Goal: Transaction & Acquisition: Purchase product/service

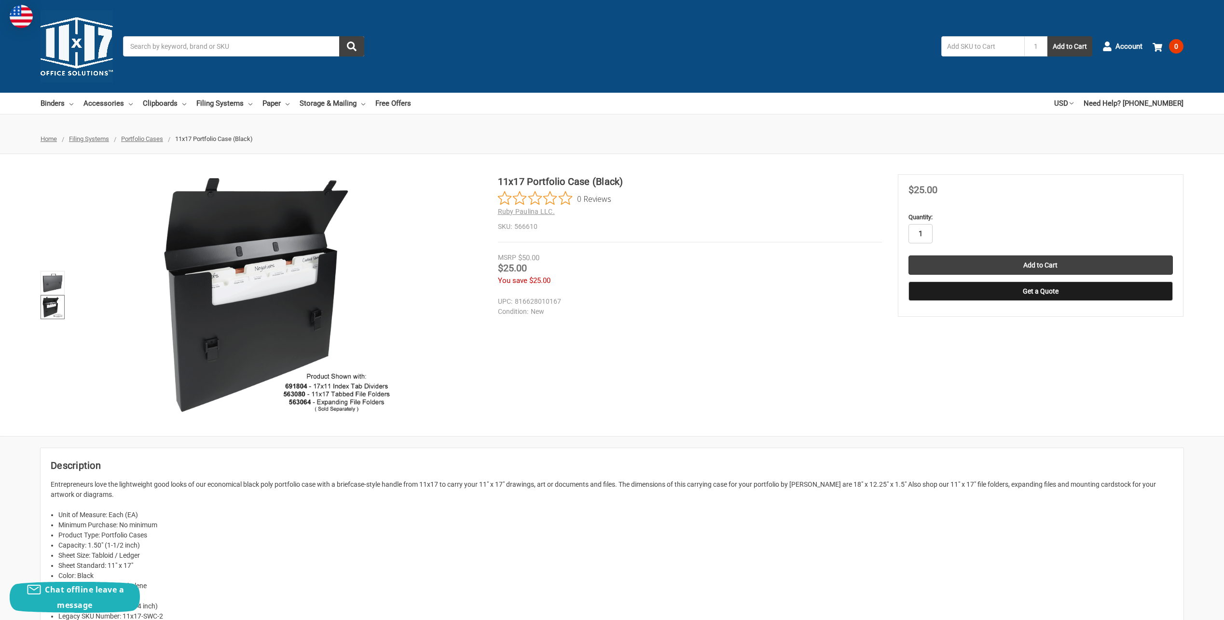
click at [920, 237] on input "1" at bounding box center [921, 233] width 24 height 19
type input "4"
click at [974, 258] on input "Add to Cart" at bounding box center [1041, 264] width 264 height 19
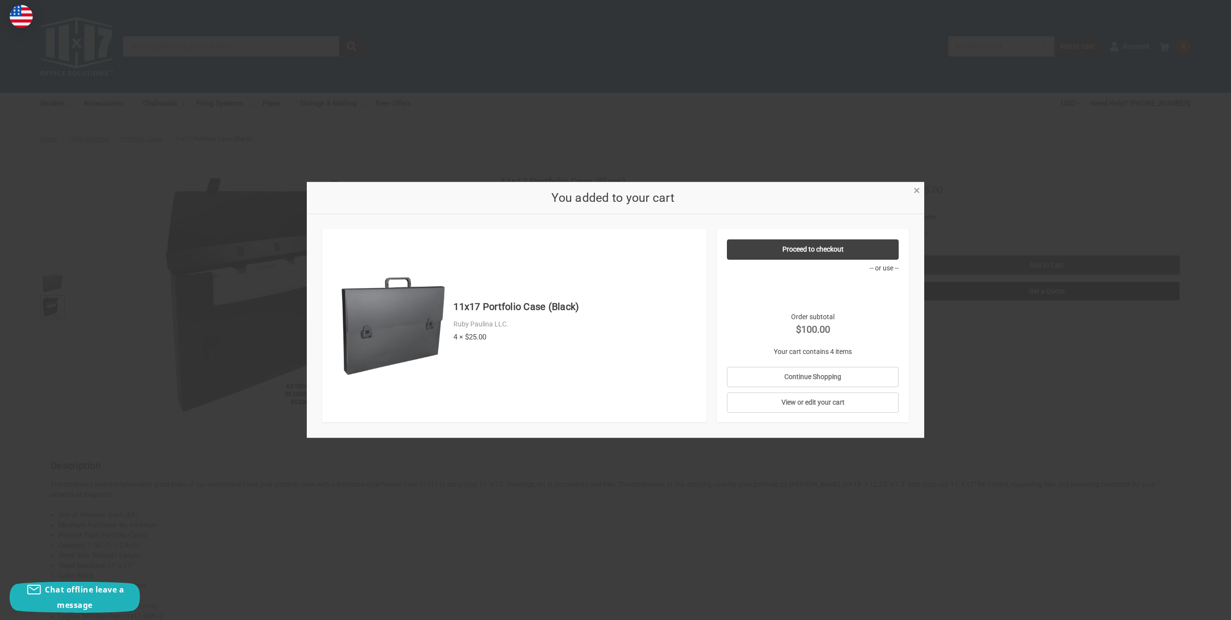
click at [919, 188] on span "×" at bounding box center [917, 190] width 6 height 14
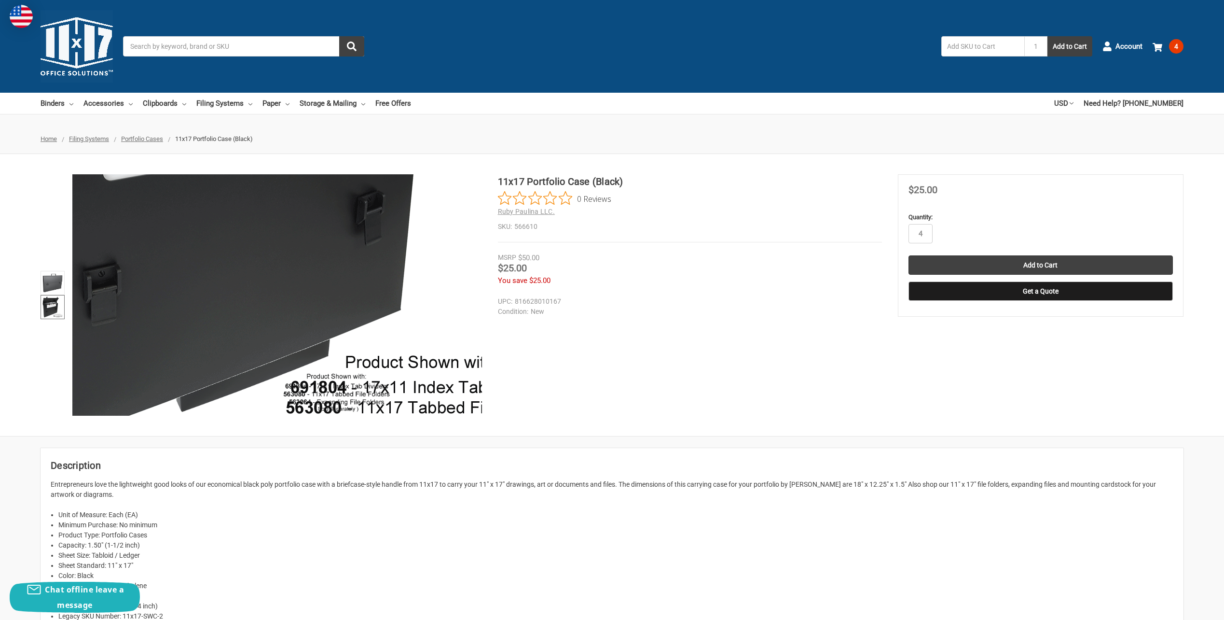
click at [292, 385] on img at bounding box center [269, 154] width 618 height 618
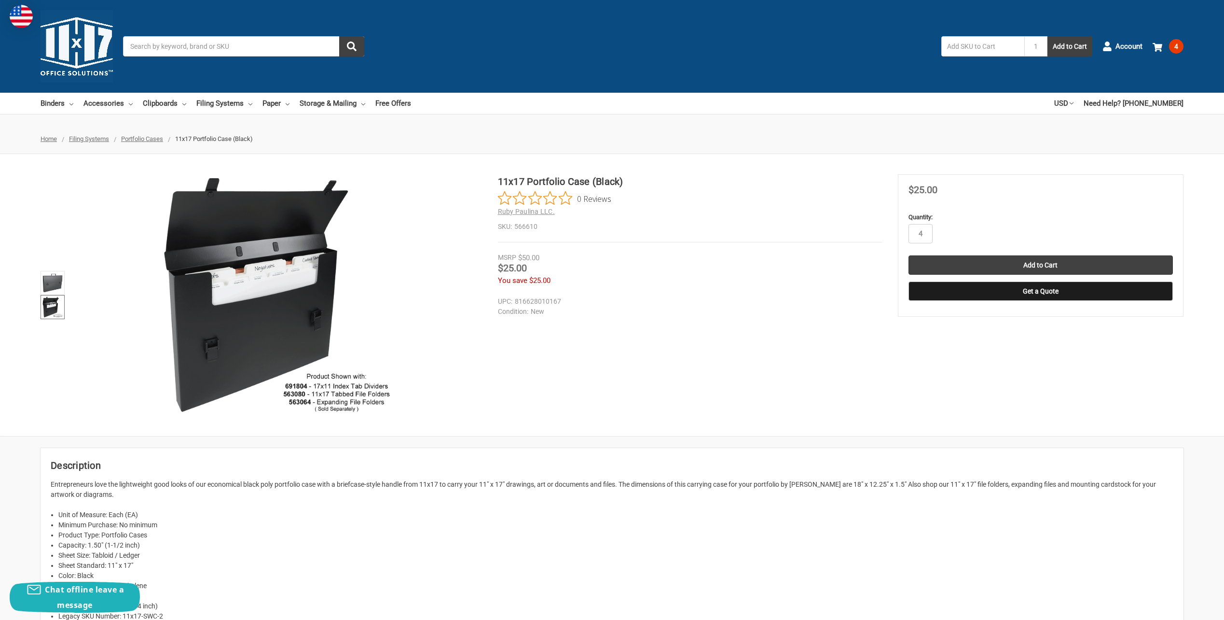
drag, startPoint x: 328, startPoint y: 422, endPoint x: 295, endPoint y: 262, distance: 162.5
click at [219, 51] on input "Search" at bounding box center [243, 46] width 241 height 20
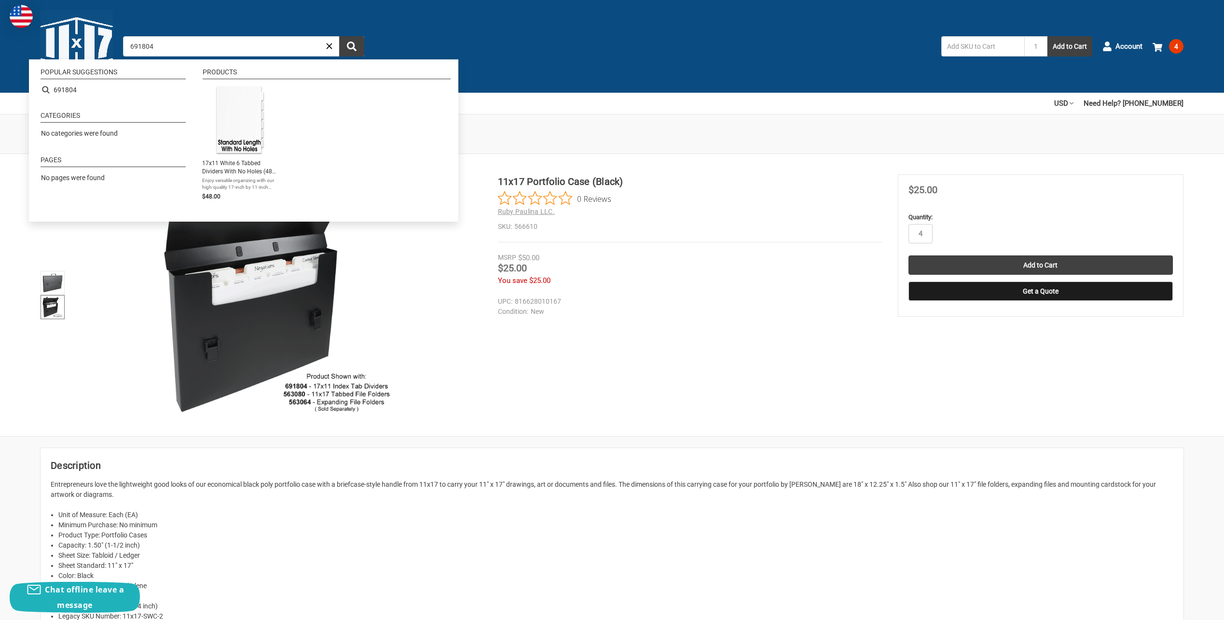
click at [258, 50] on input "691804" at bounding box center [243, 46] width 241 height 20
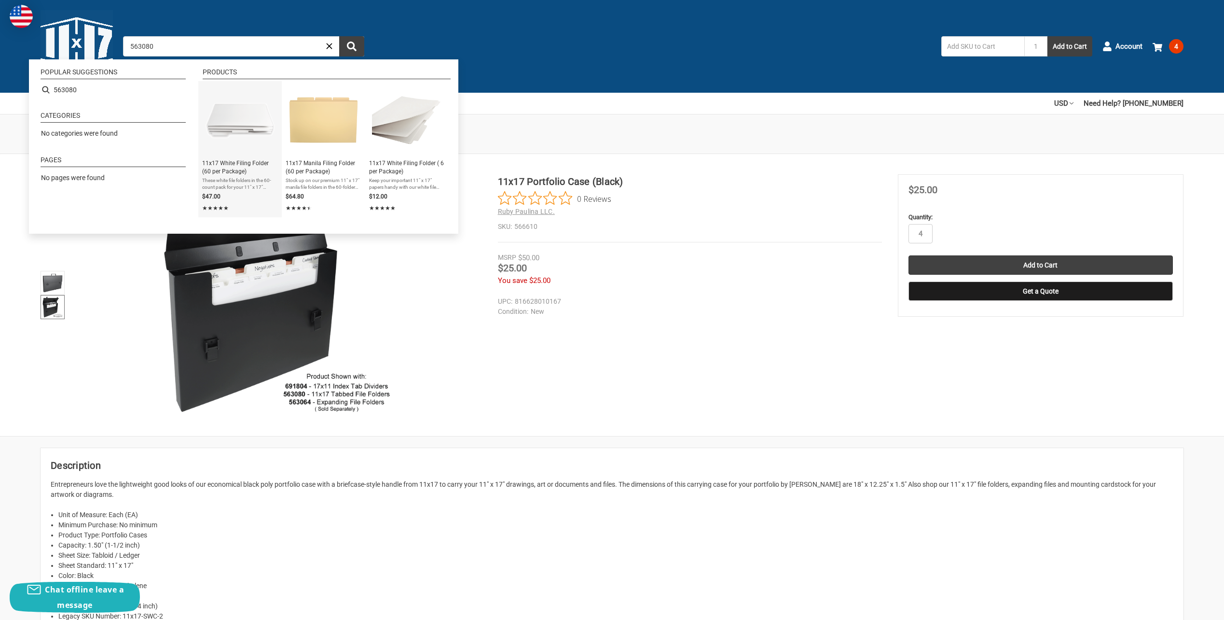
type input "563080"
click at [250, 110] on img "11x17 White Filing Folder (60 per Package)" at bounding box center [240, 120] width 70 height 70
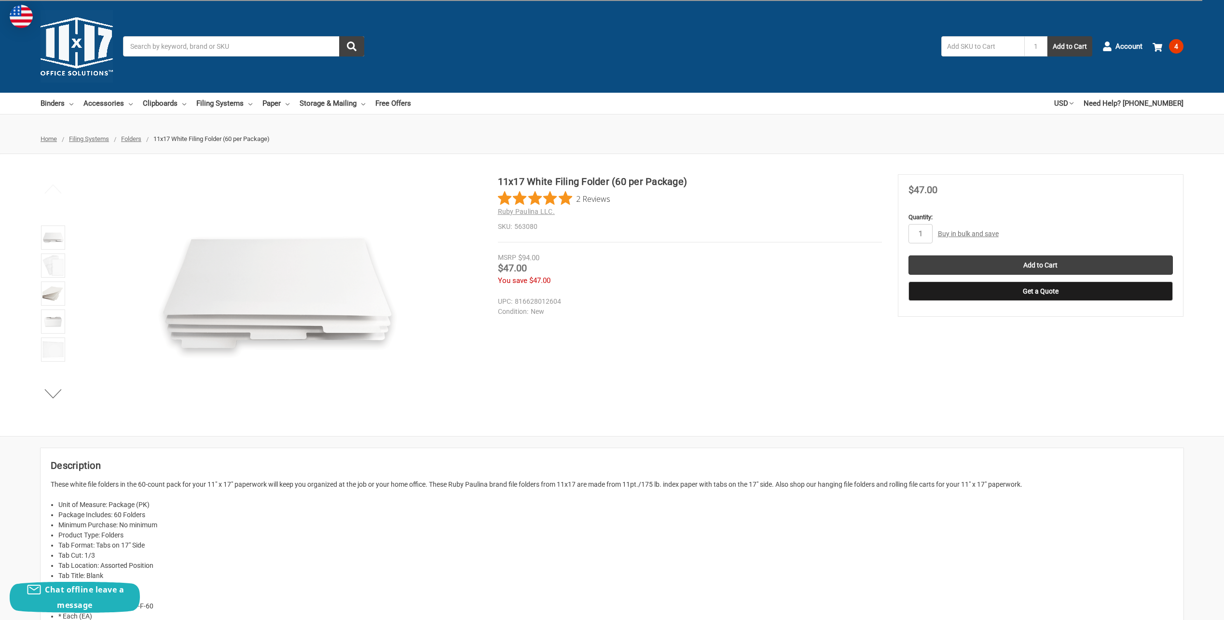
click at [47, 260] on img at bounding box center [52, 265] width 21 height 21
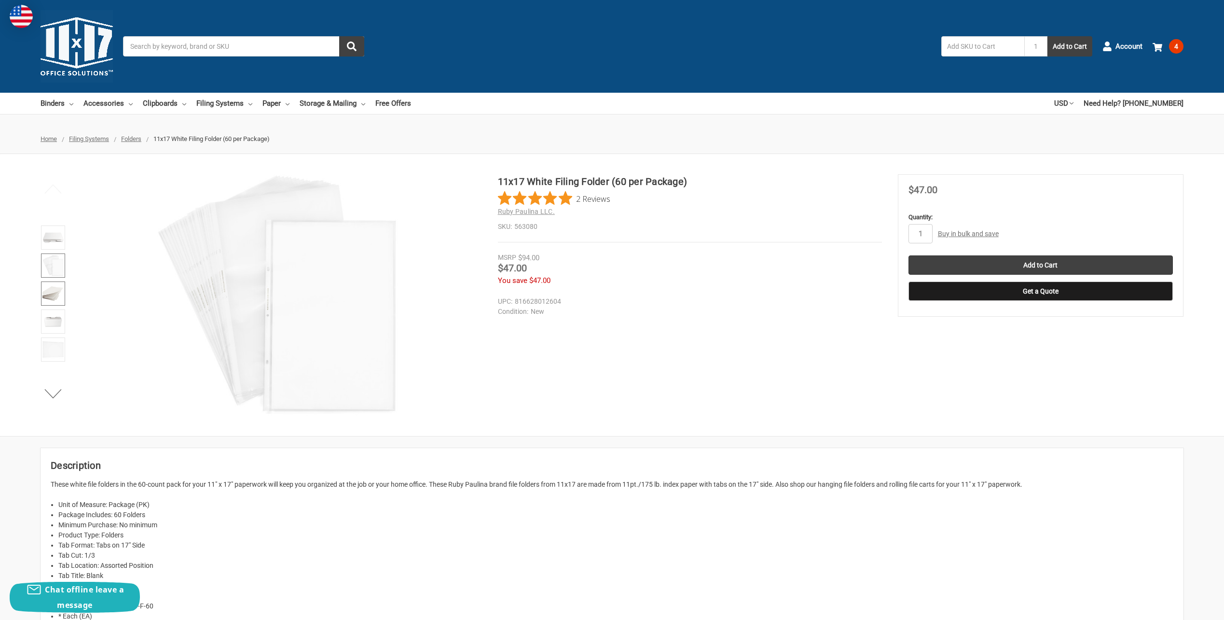
click at [55, 292] on img at bounding box center [52, 293] width 21 height 21
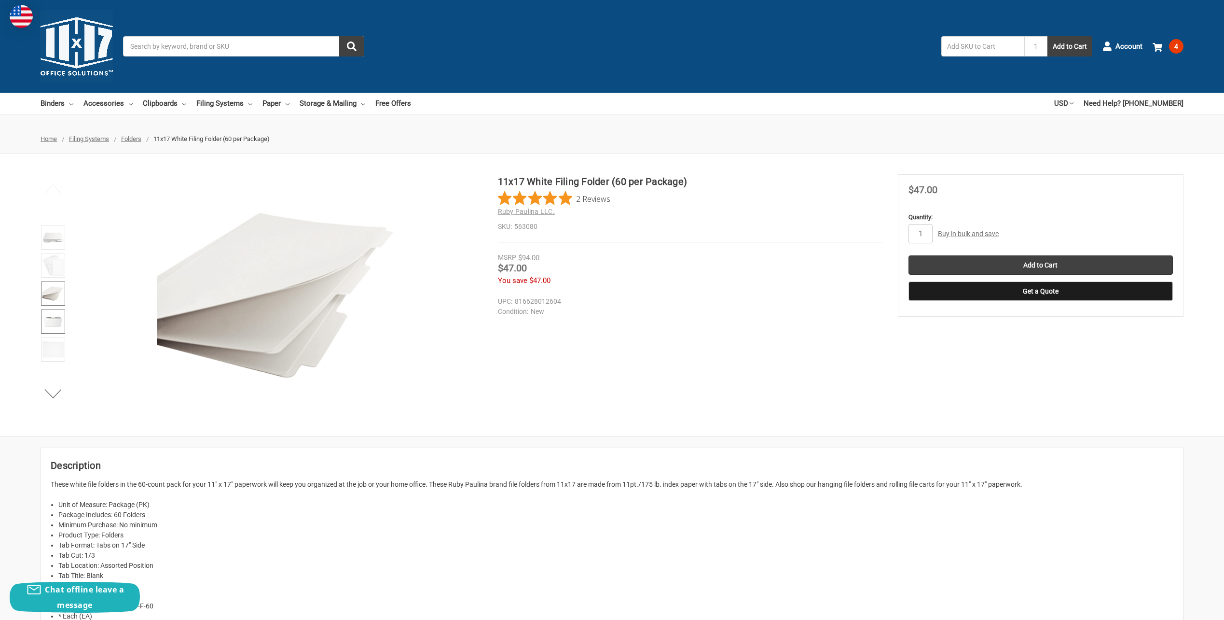
click at [51, 322] on img at bounding box center [52, 321] width 21 height 21
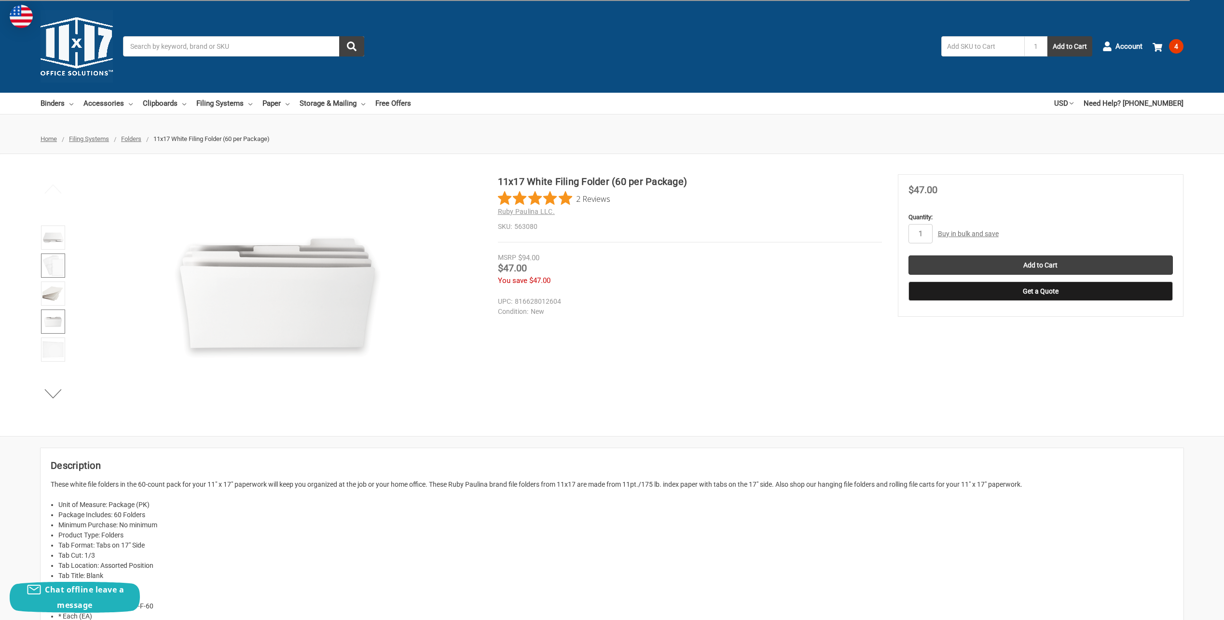
click at [49, 267] on img at bounding box center [52, 265] width 21 height 21
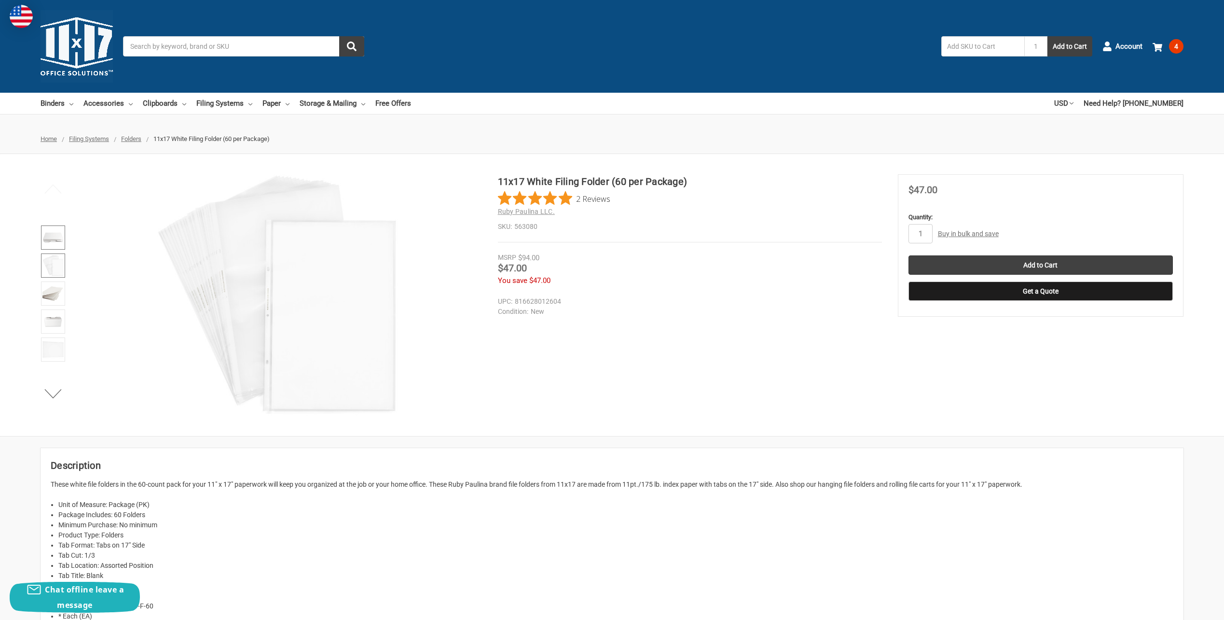
click at [52, 240] on img at bounding box center [52, 237] width 21 height 21
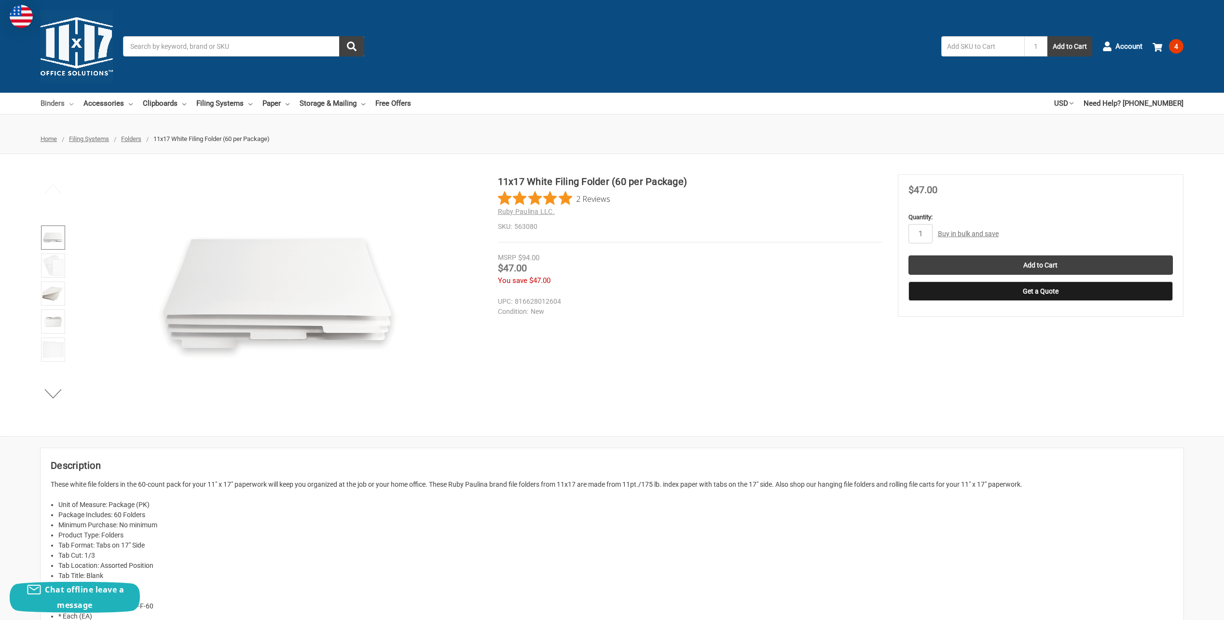
drag, startPoint x: 62, startPoint y: 353, endPoint x: 46, endPoint y: 100, distance: 253.3
click at [52, 265] on img at bounding box center [52, 265] width 21 height 21
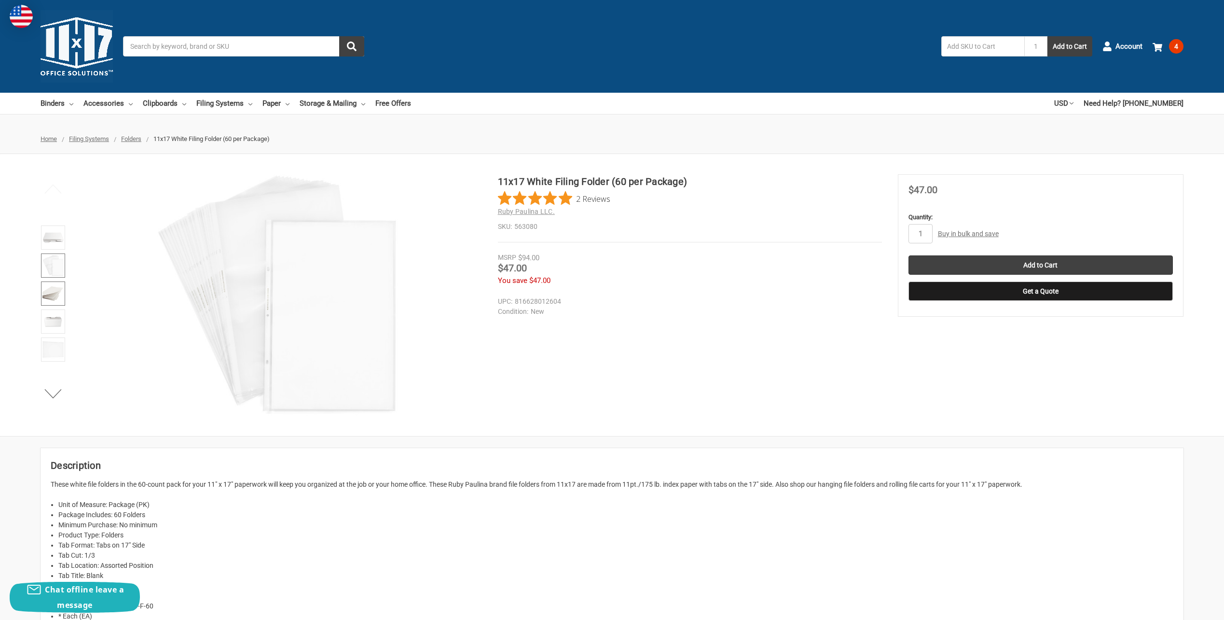
click at [49, 292] on img at bounding box center [52, 293] width 21 height 21
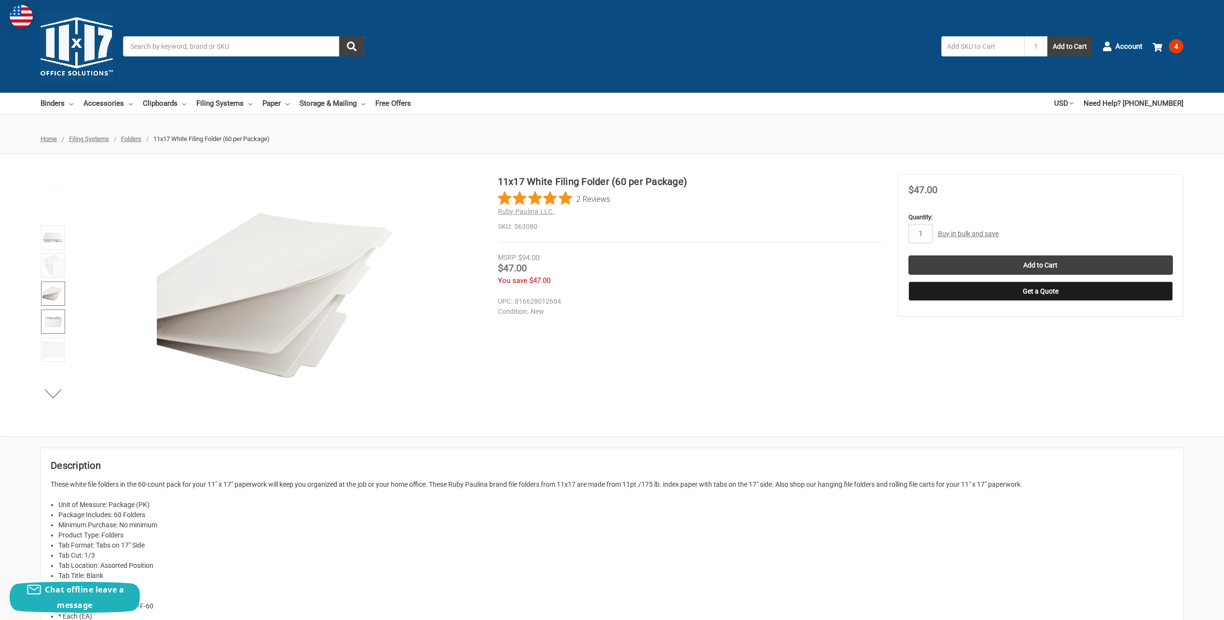
click at [43, 332] on link at bounding box center [53, 321] width 24 height 24
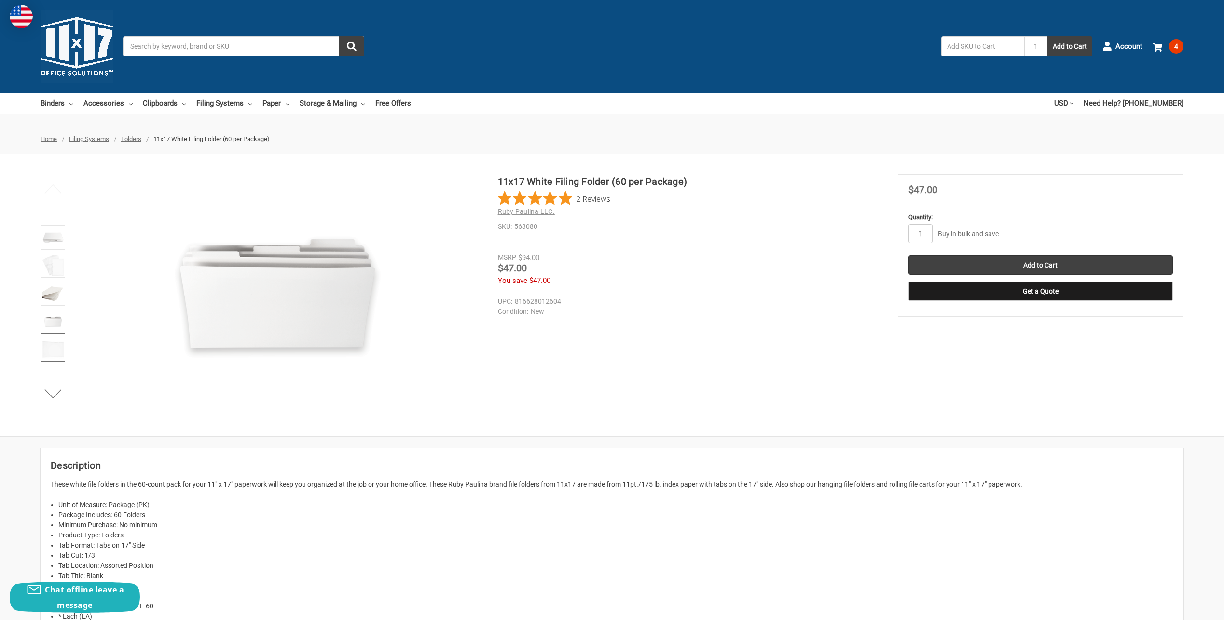
click at [47, 348] on img at bounding box center [52, 349] width 21 height 21
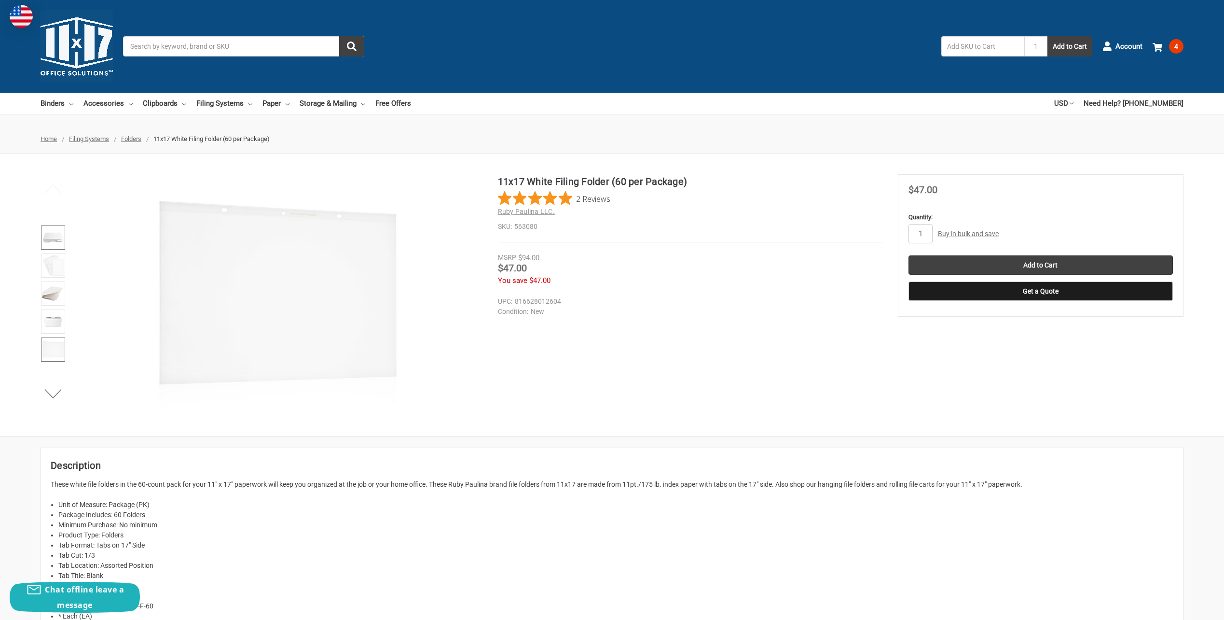
click at [49, 248] on link at bounding box center [53, 237] width 24 height 24
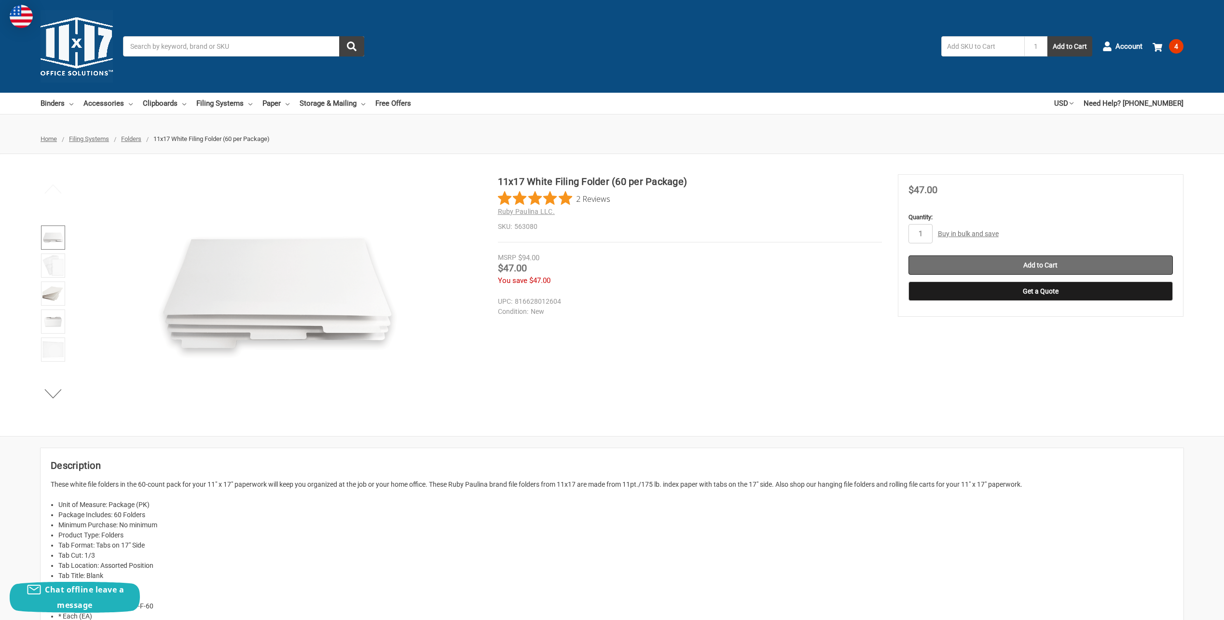
click at [972, 258] on input "Add to Cart" at bounding box center [1041, 264] width 264 height 19
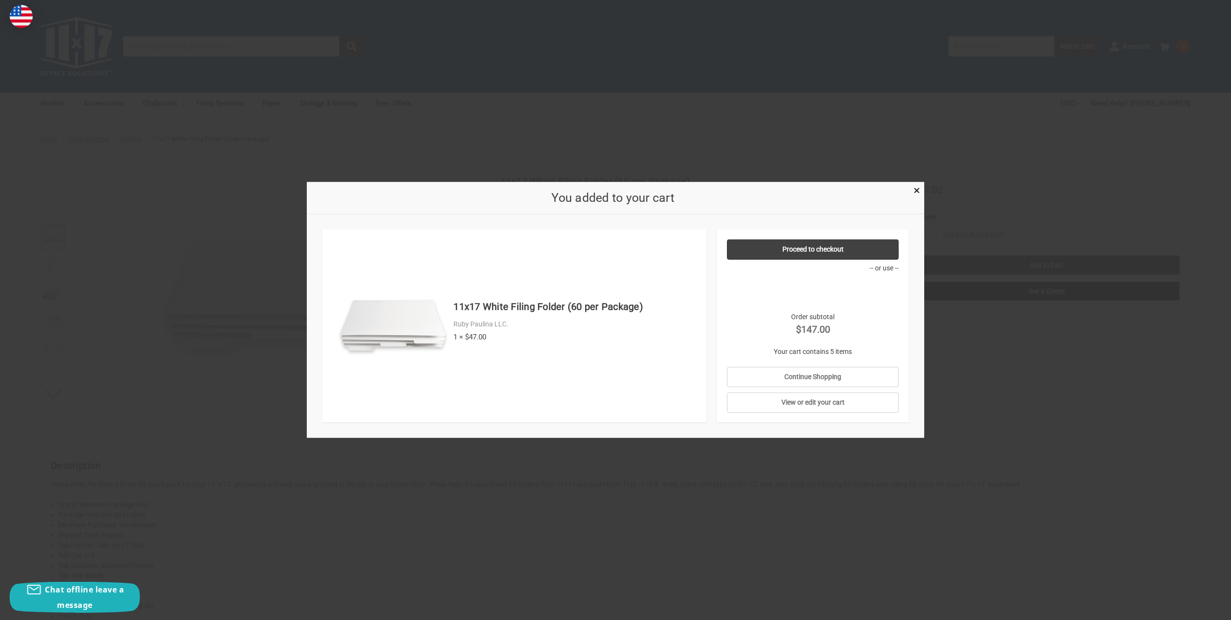
click at [610, 131] on div at bounding box center [615, 310] width 1231 height 620
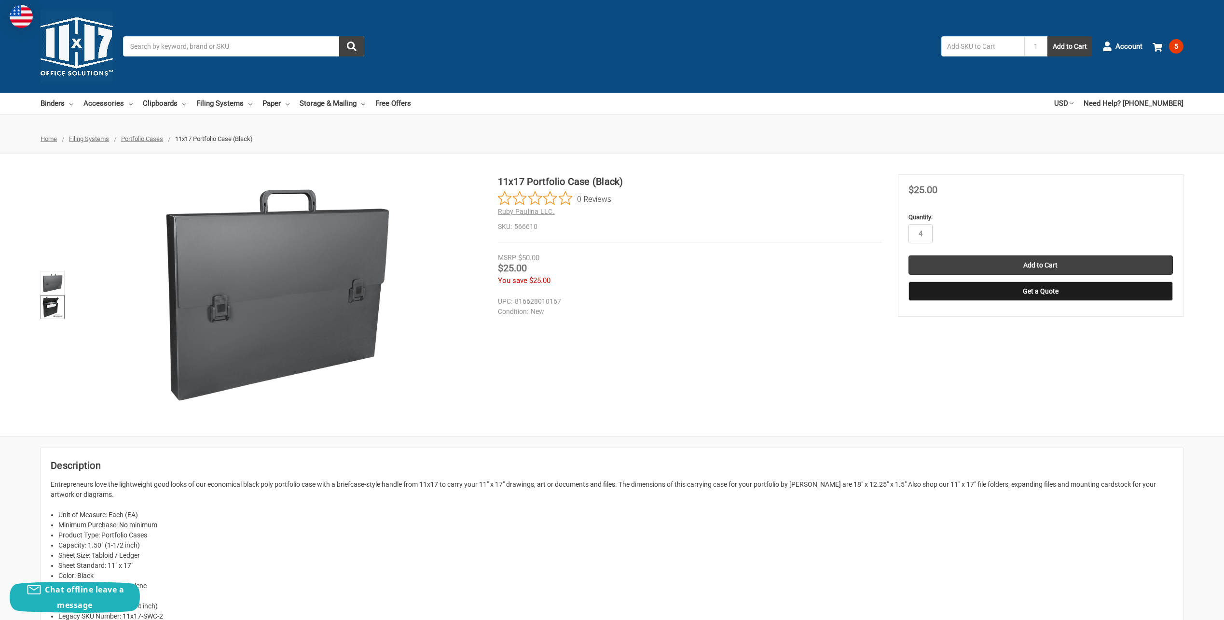
click at [51, 310] on img at bounding box center [52, 306] width 21 height 21
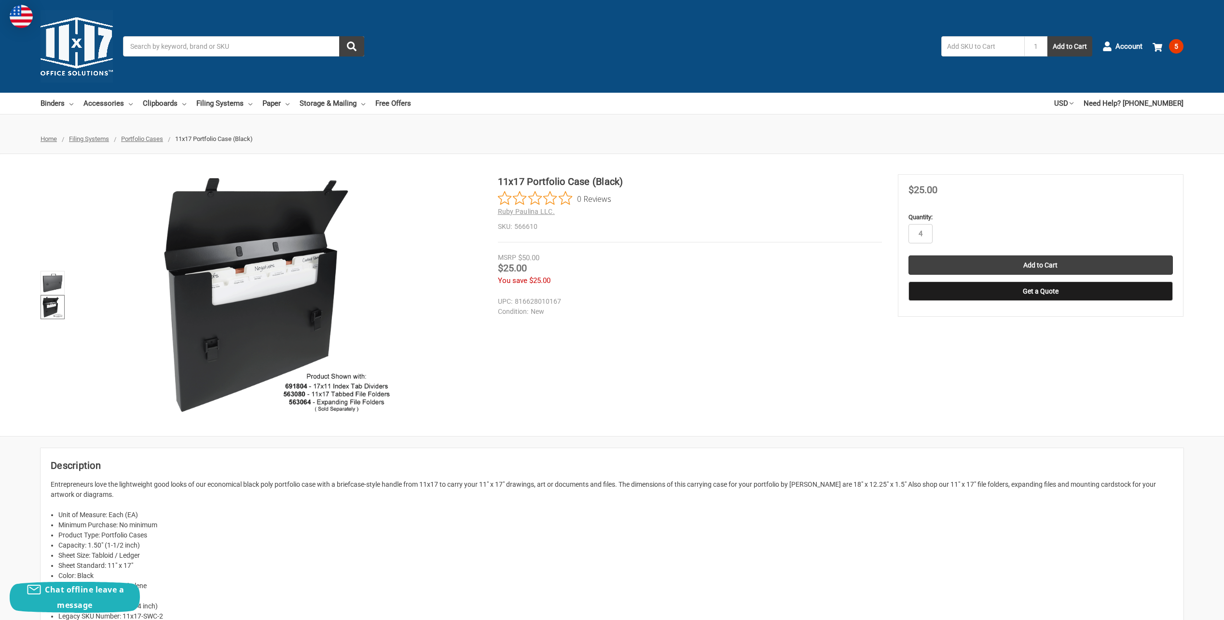
click at [204, 53] on input "Search" at bounding box center [243, 46] width 241 height 20
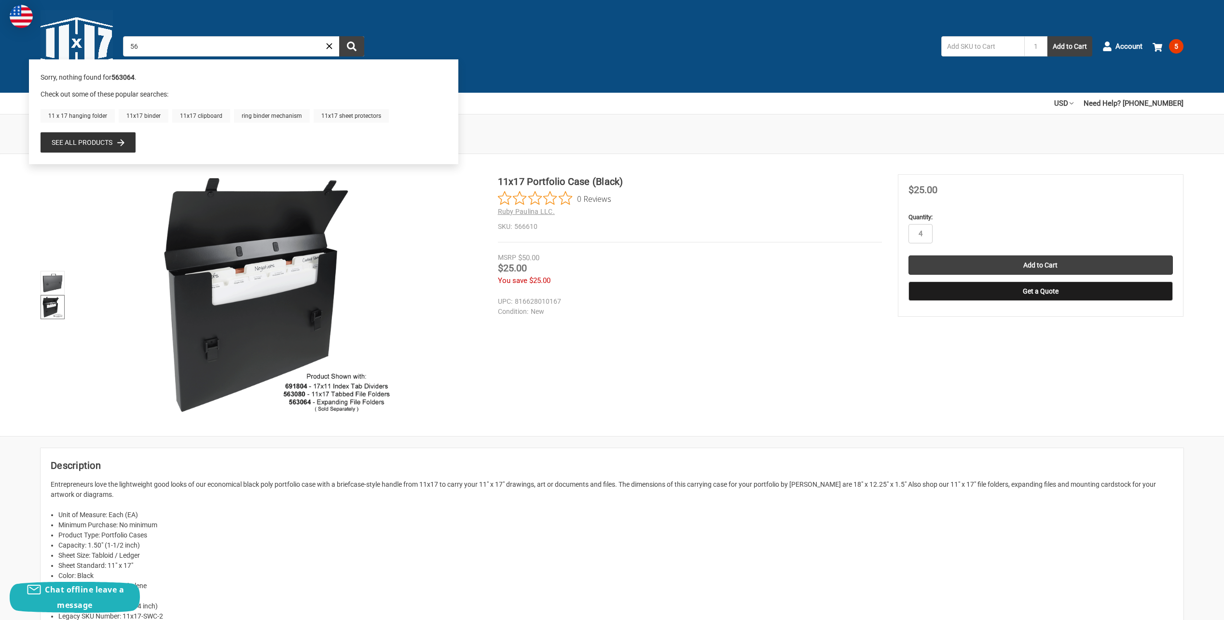
type input "5"
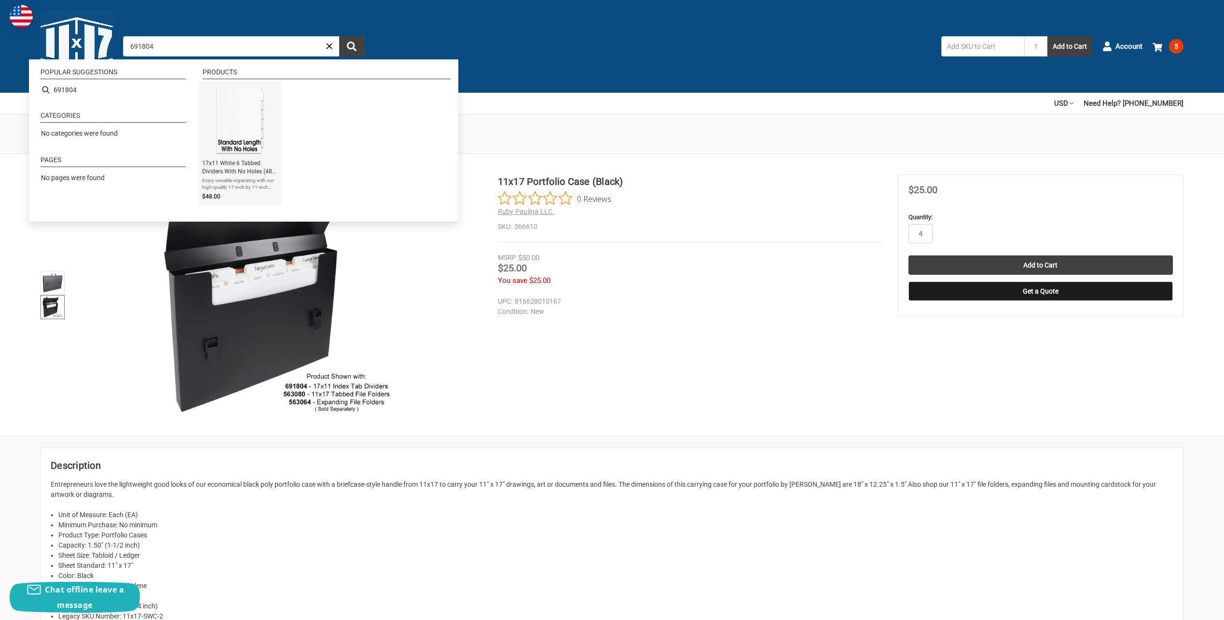
type input "691804"
click at [209, 125] on img "17x11 White 6 Tabbed Dividers With No Holes (48 per Package)" at bounding box center [240, 120] width 70 height 70
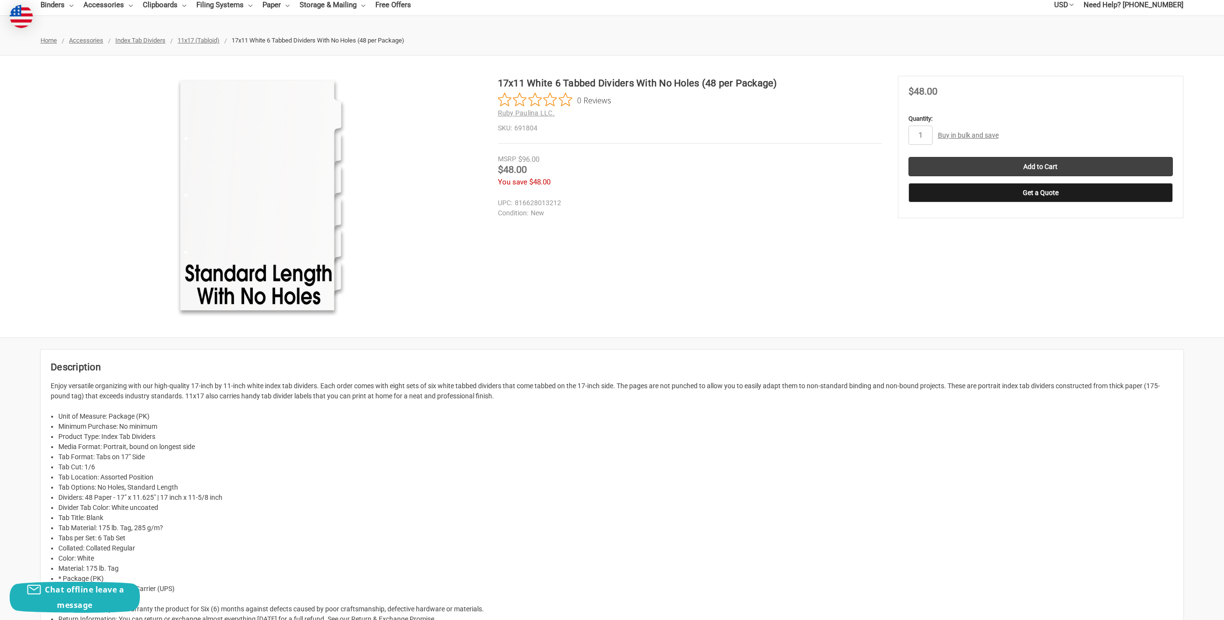
scroll to position [96, 0]
drag, startPoint x: 500, startPoint y: 242, endPoint x: 482, endPoint y: 240, distance: 18.5
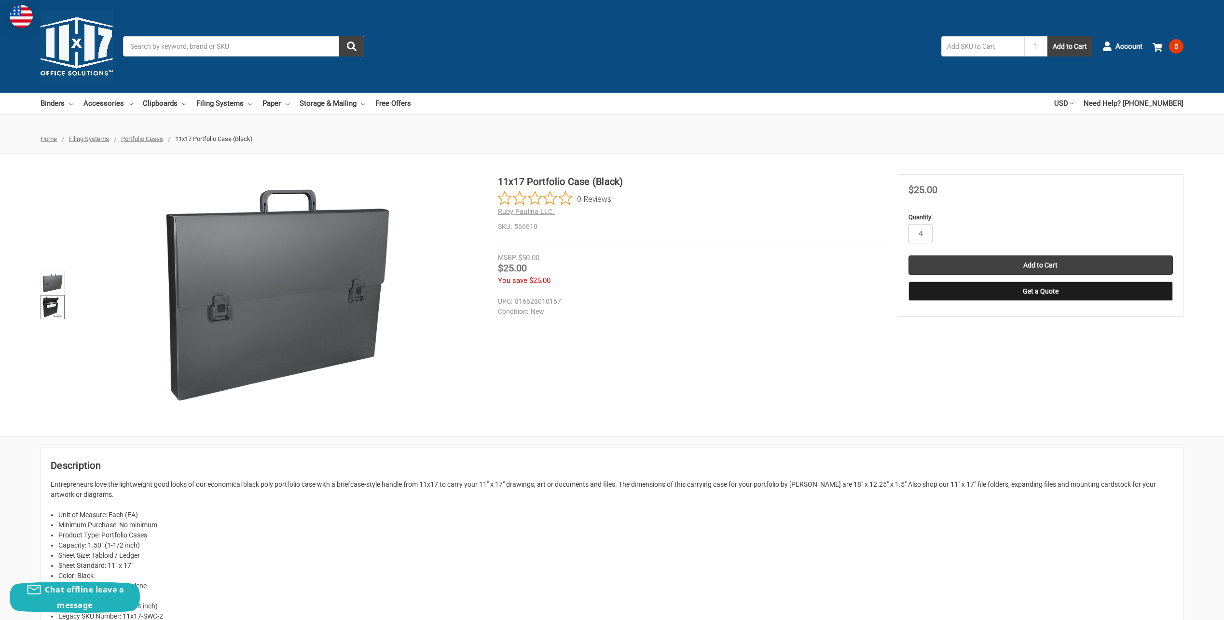
click at [45, 306] on img at bounding box center [52, 306] width 21 height 21
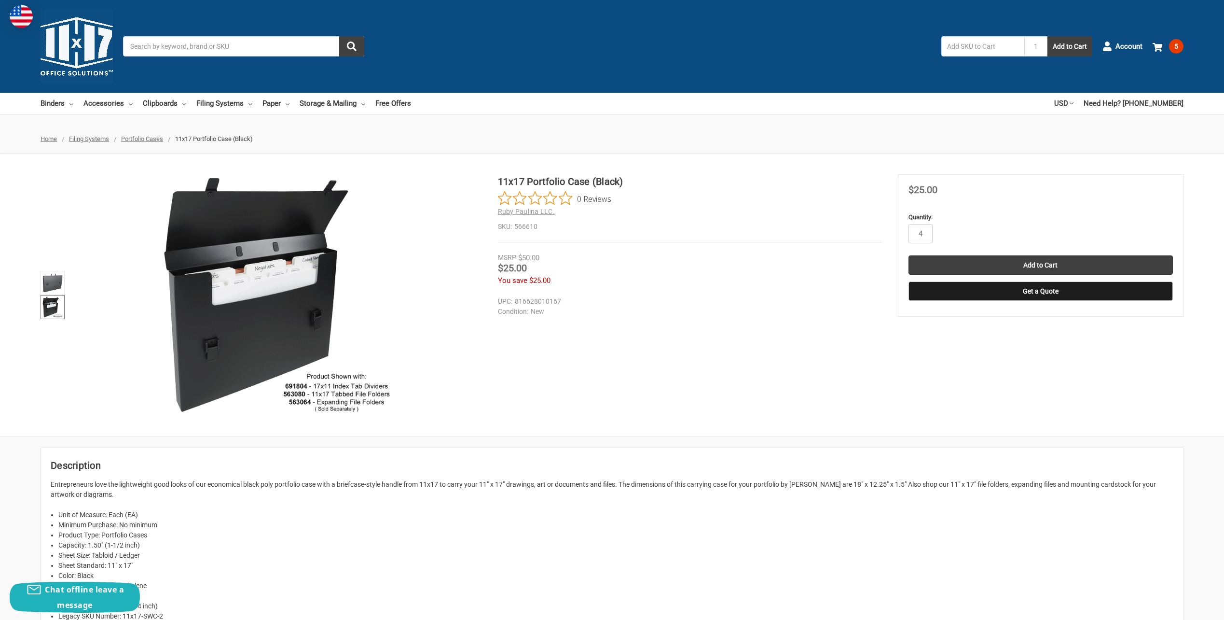
click at [139, 138] on span "Portfolio Cases" at bounding box center [142, 138] width 42 height 7
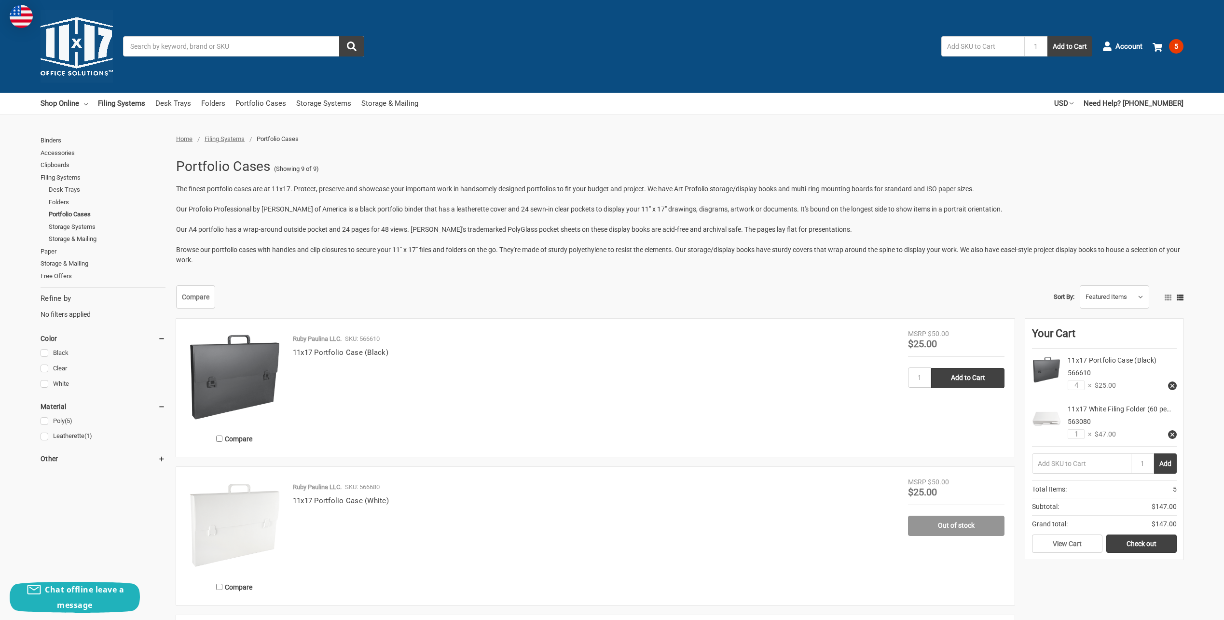
drag, startPoint x: 100, startPoint y: 112, endPoint x: 118, endPoint y: -6, distance: 120.1
click at [224, 134] on div at bounding box center [612, 129] width 1224 height 10
click at [224, 136] on span "Filing Systems" at bounding box center [225, 138] width 40 height 7
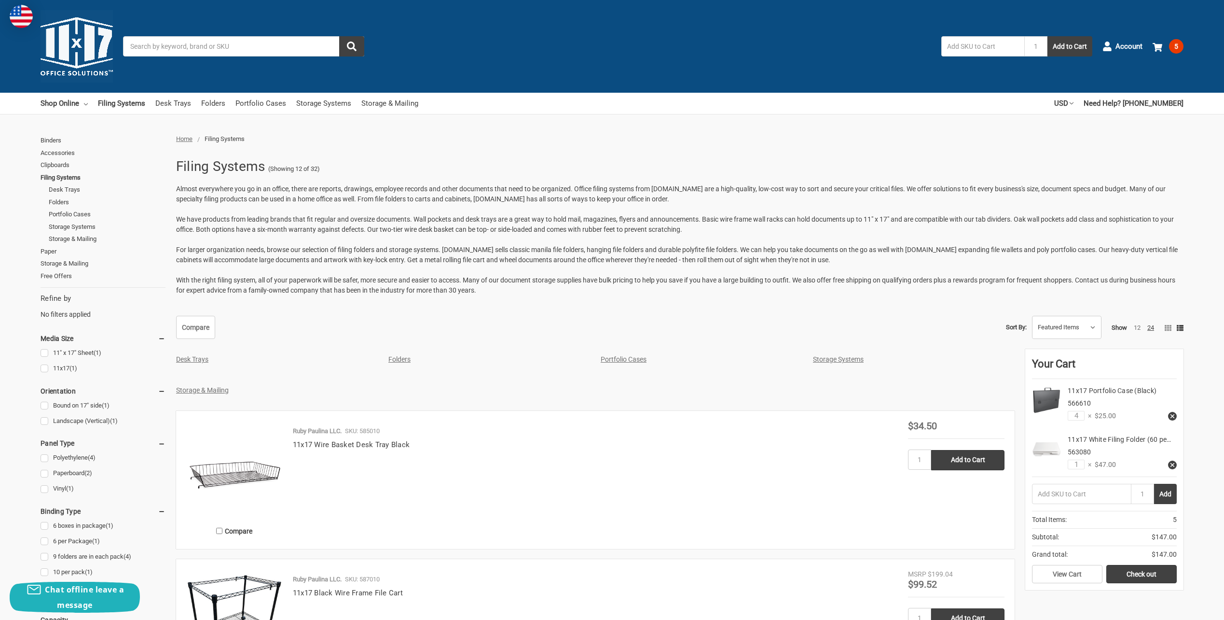
drag, startPoint x: 138, startPoint y: 250, endPoint x: 264, endPoint y: 56, distance: 231.3
click at [314, 99] on link "Storage Systems" at bounding box center [323, 103] width 55 height 21
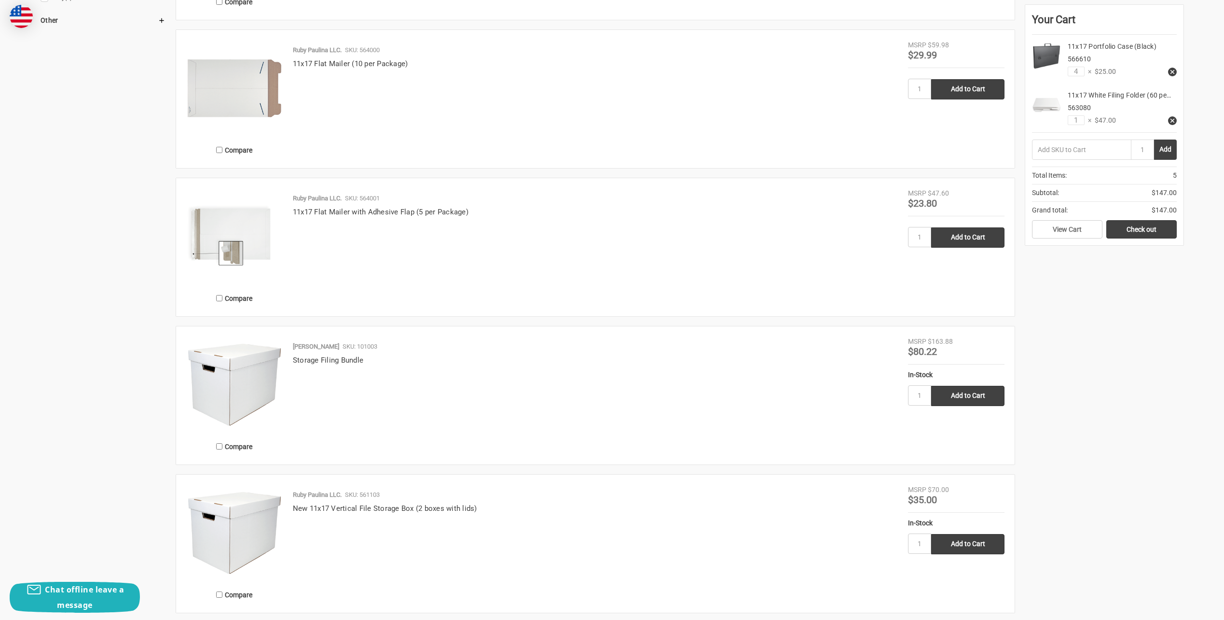
scroll to position [675, 0]
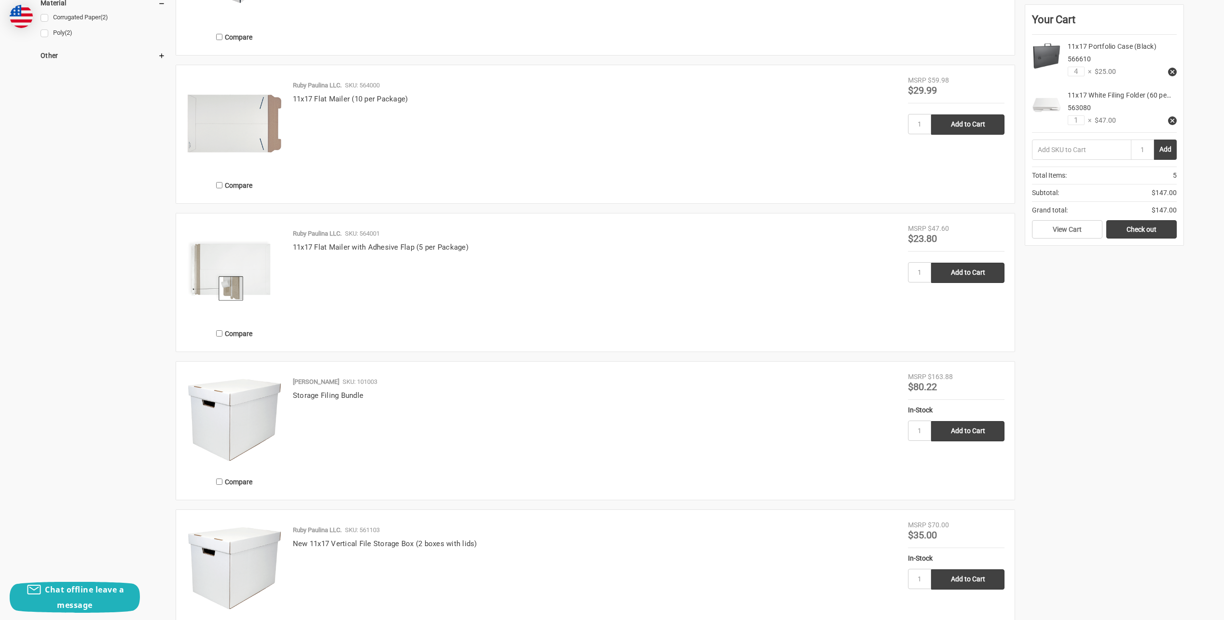
drag, startPoint x: 106, startPoint y: 276, endPoint x: 123, endPoint y: 127, distance: 149.5
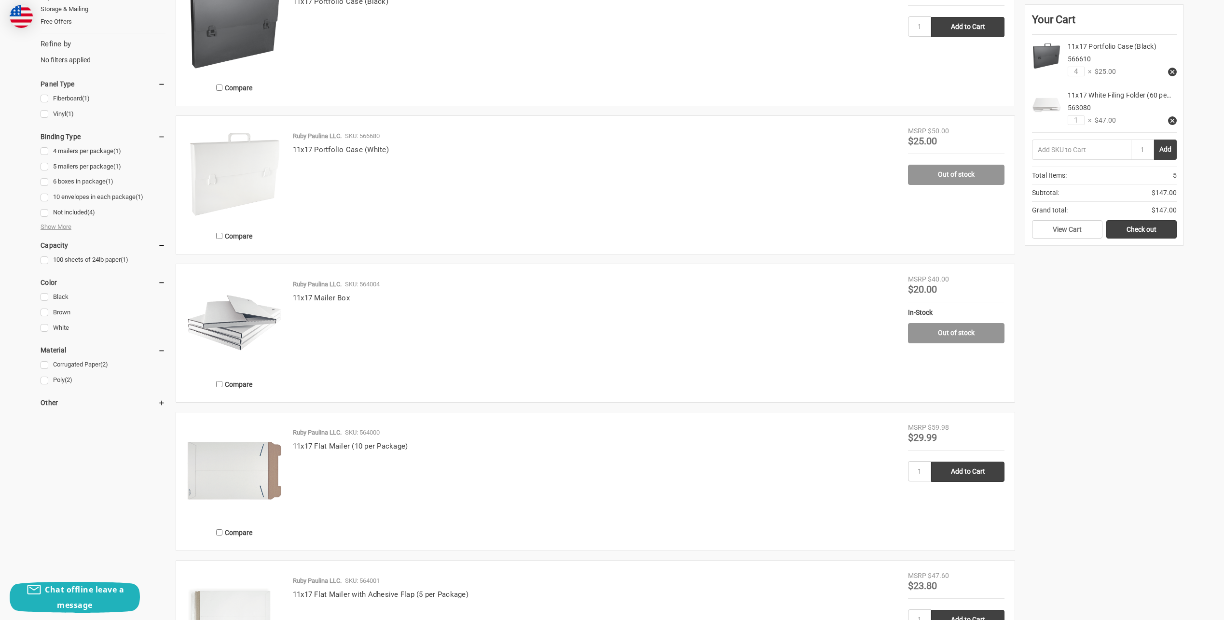
drag, startPoint x: 136, startPoint y: 151, endPoint x: 361, endPoint y: 186, distance: 228.0
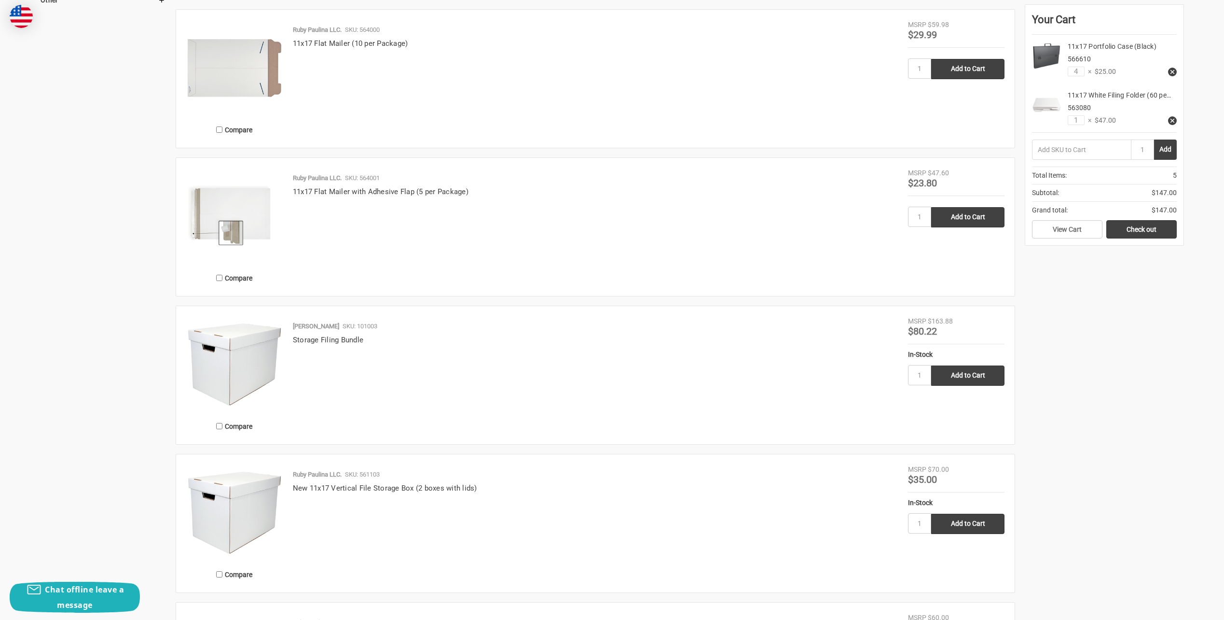
drag, startPoint x: 435, startPoint y: 177, endPoint x: 458, endPoint y: 370, distance: 194.0
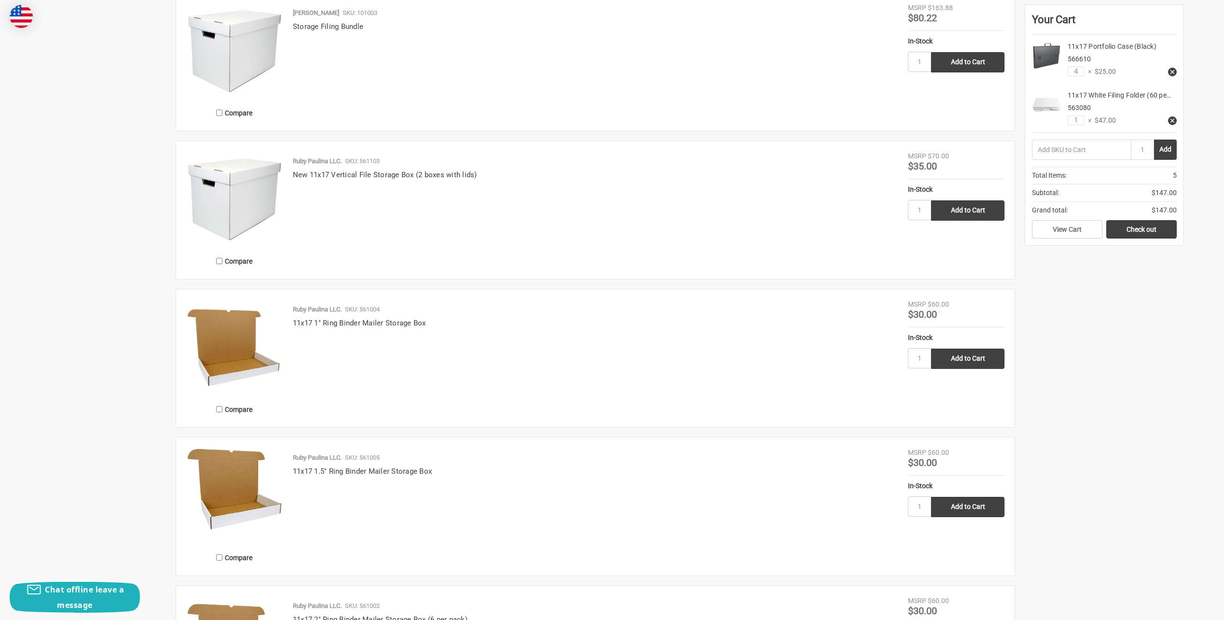
scroll to position [0, 0]
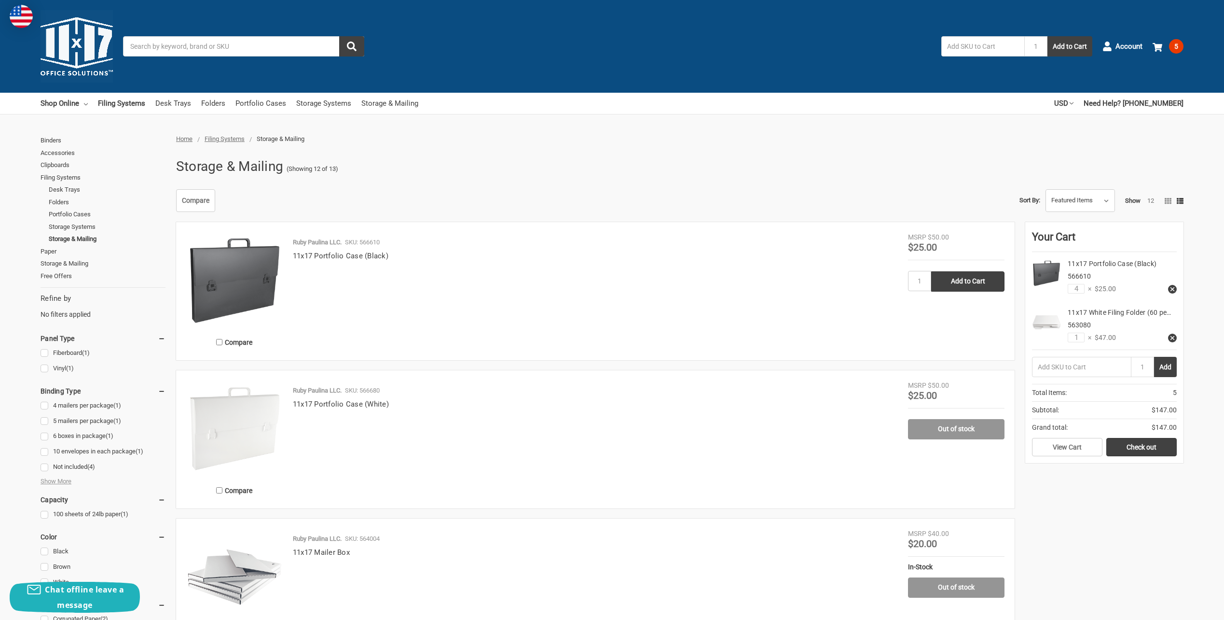
drag, startPoint x: 141, startPoint y: 321, endPoint x: 179, endPoint y: 75, distance: 249.5
click at [314, 104] on link "Storage Systems" at bounding box center [323, 103] width 55 height 21
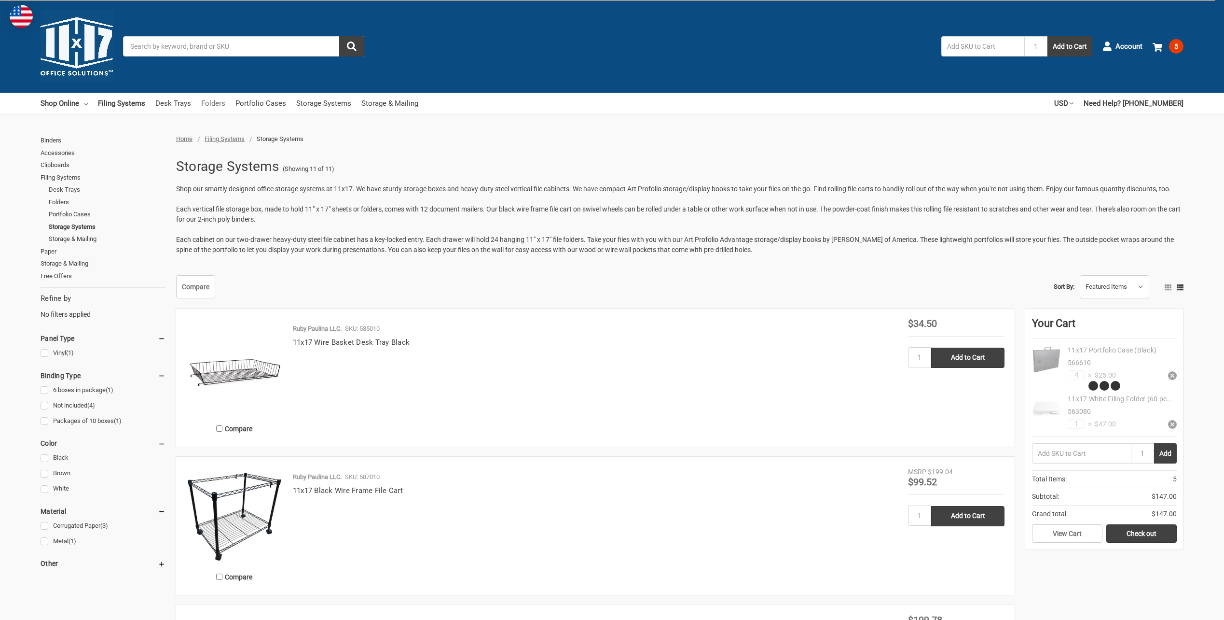
click at [214, 106] on link "Folders" at bounding box center [213, 103] width 24 height 21
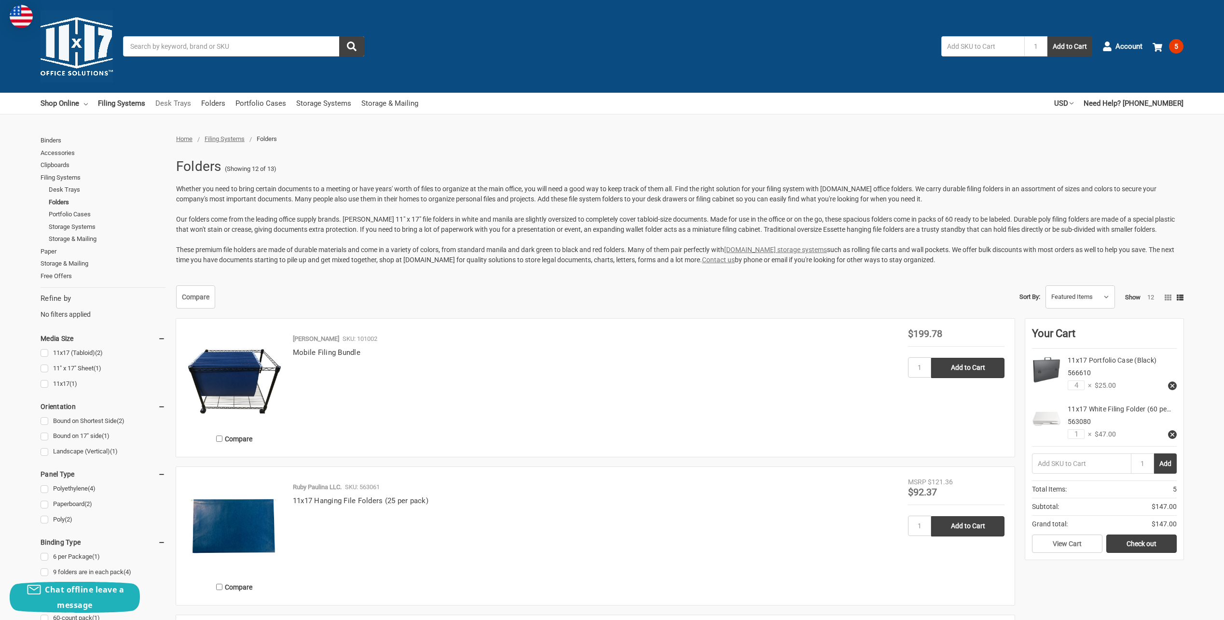
click at [158, 104] on link "Desk Trays" at bounding box center [173, 103] width 36 height 21
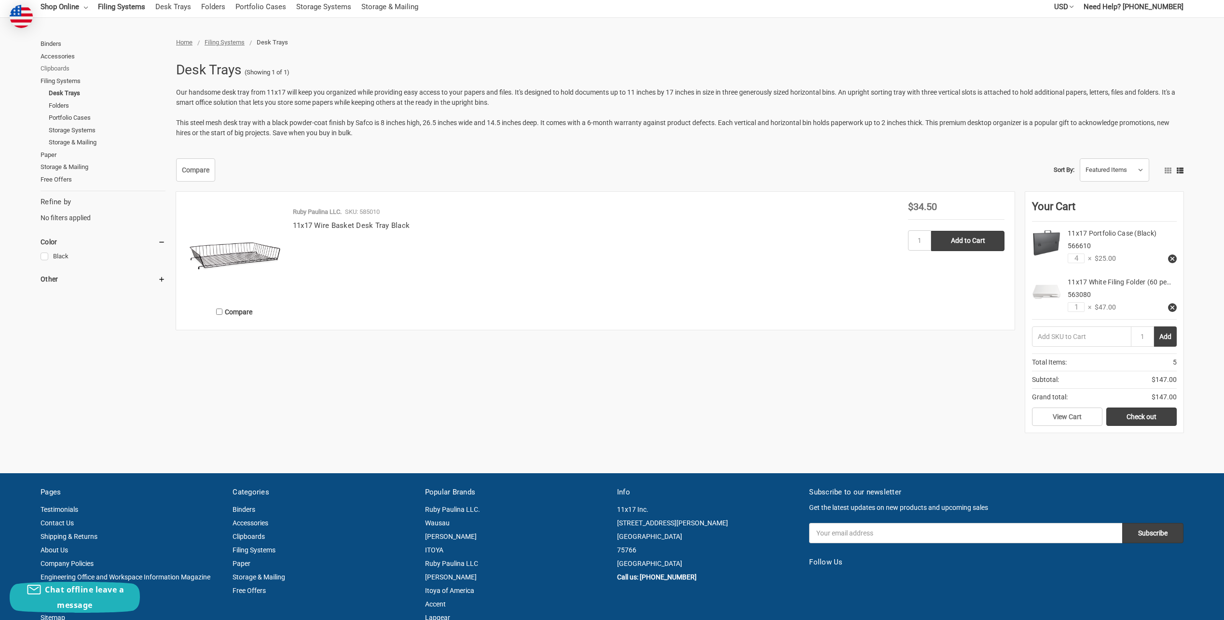
click at [58, 67] on link "Clipboards" at bounding box center [103, 68] width 125 height 13
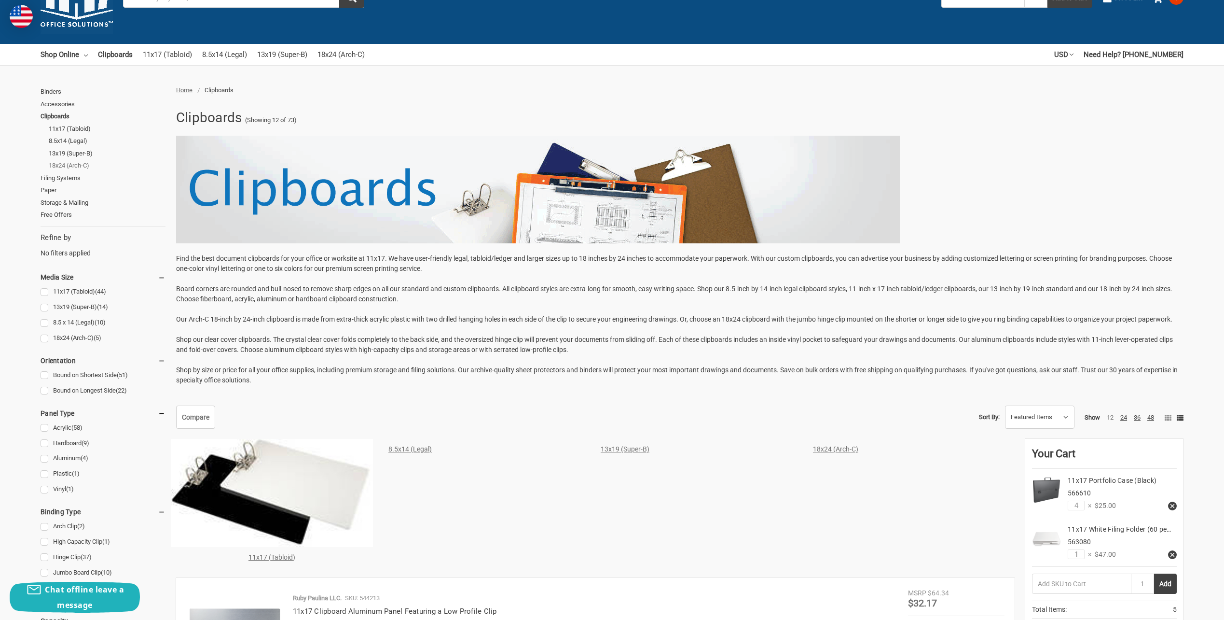
scroll to position [48, 0]
click at [51, 192] on link "Paper" at bounding box center [103, 190] width 125 height 13
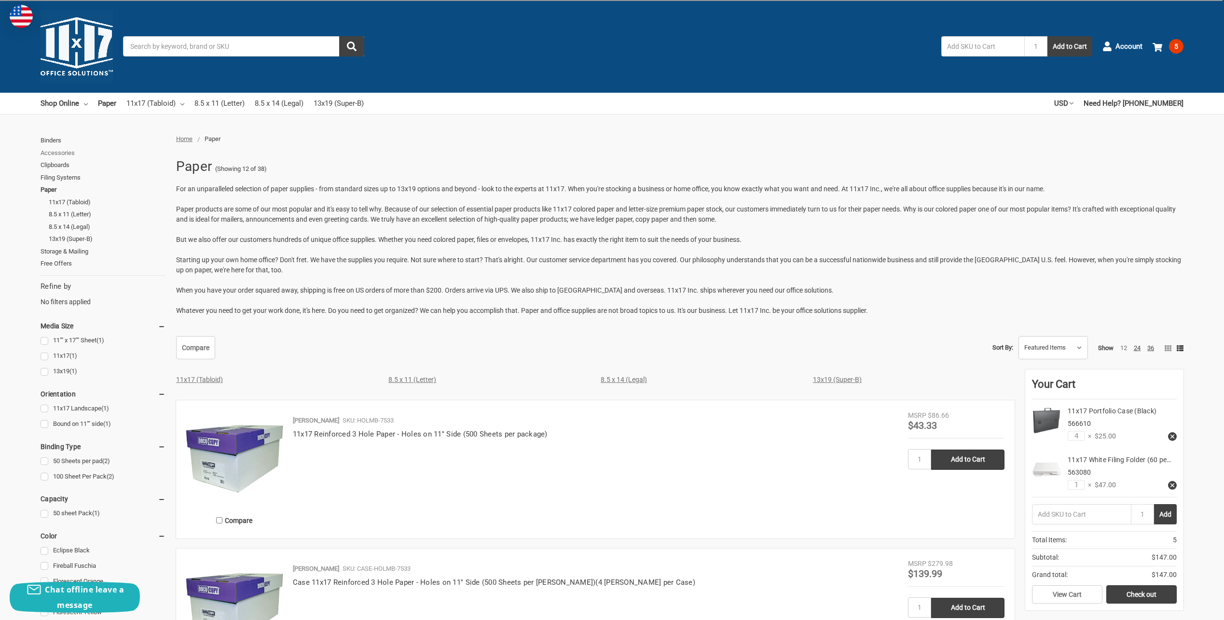
click at [58, 153] on link "Accessories" at bounding box center [103, 153] width 125 height 13
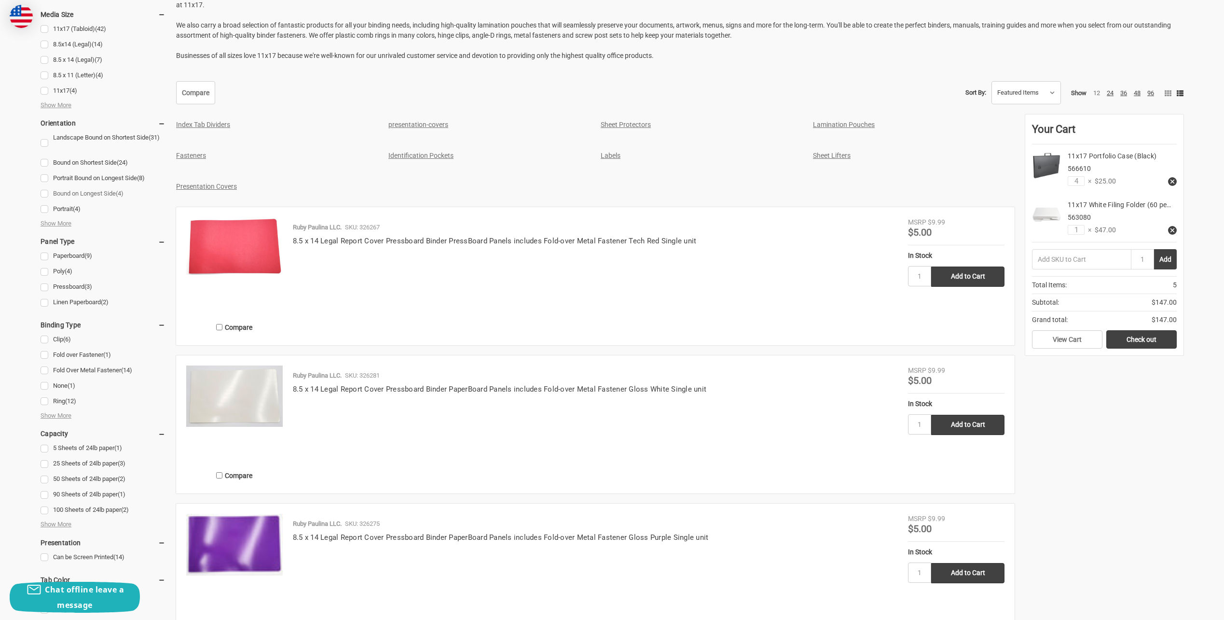
scroll to position [434, 0]
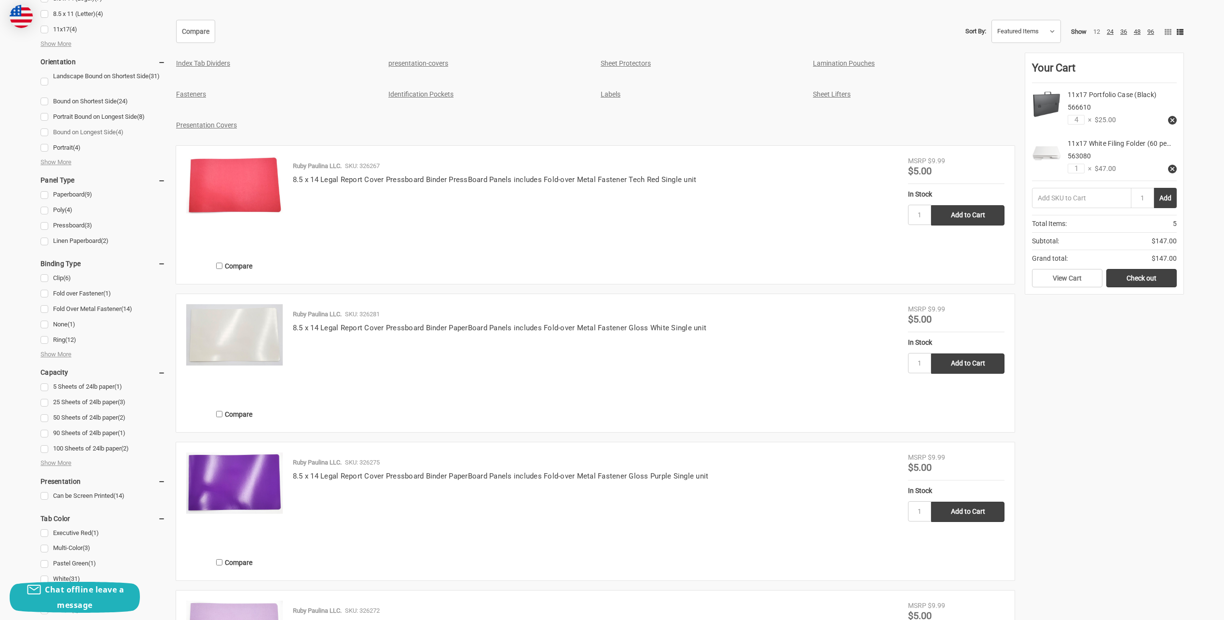
drag, startPoint x: 114, startPoint y: 136, endPoint x: 117, endPoint y: 129, distance: 7.6
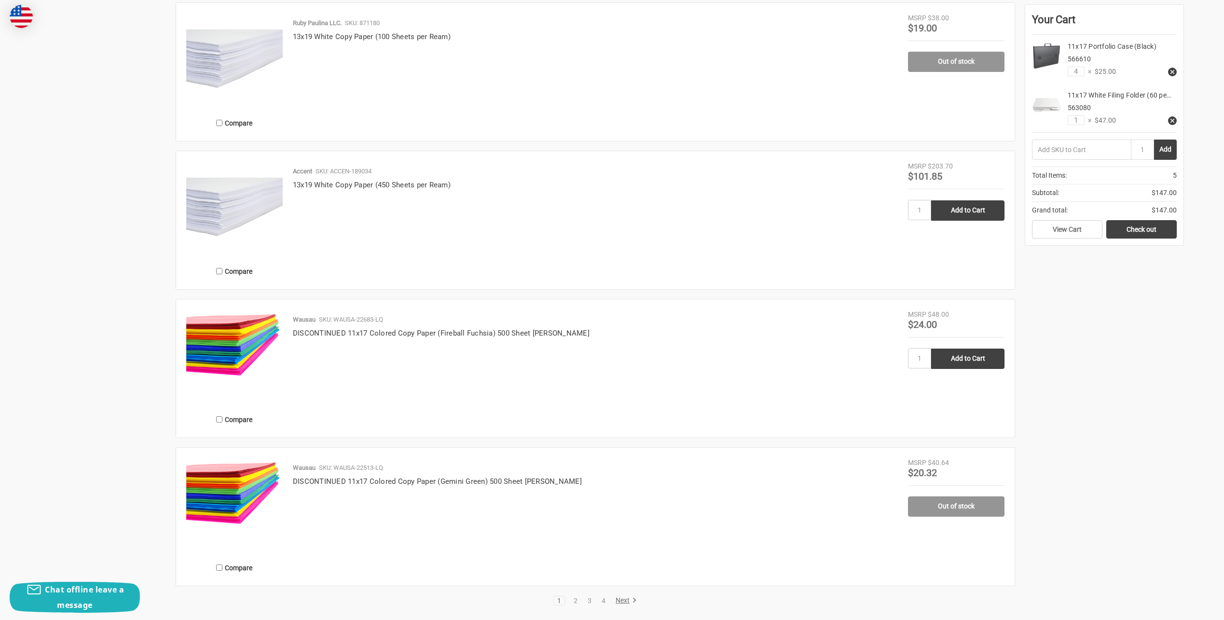
scroll to position [1785, 0]
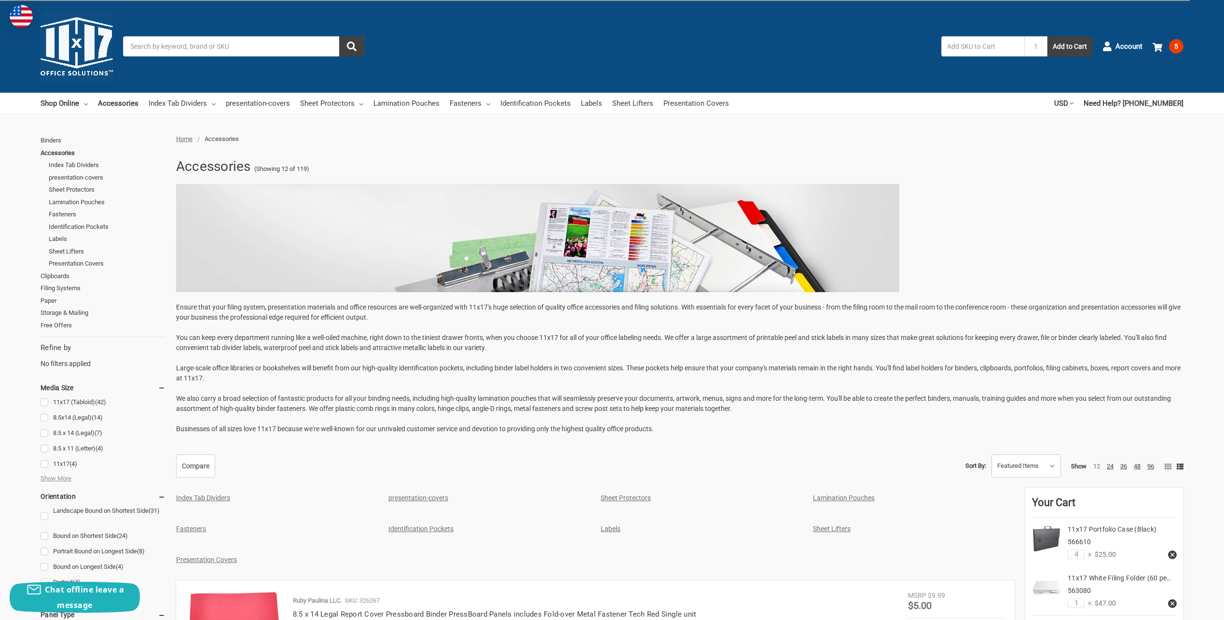
drag, startPoint x: 121, startPoint y: 389, endPoint x: 218, endPoint y: 220, distance: 195.0
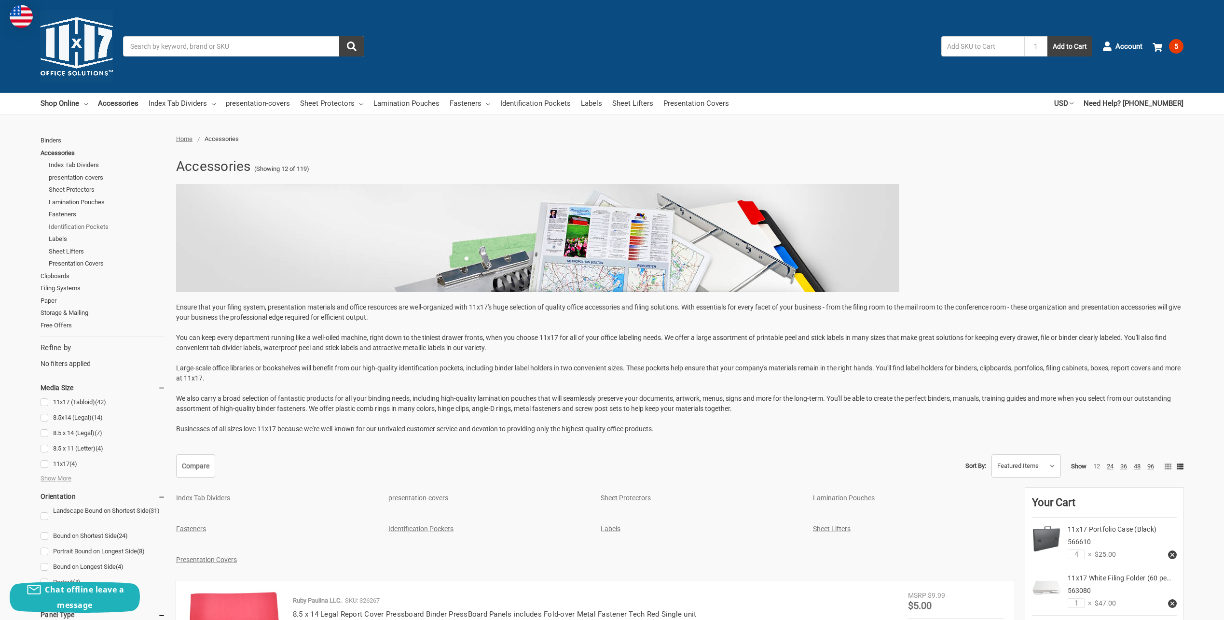
click at [102, 225] on link "Identification Pockets" at bounding box center [107, 226] width 117 height 13
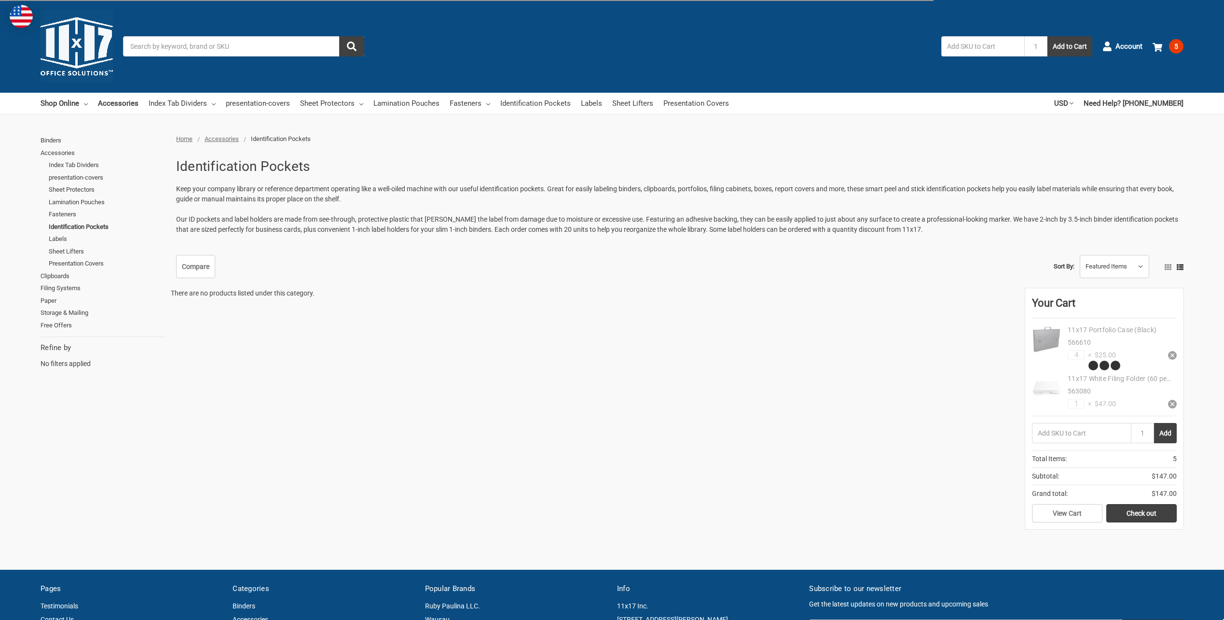
click at [75, 252] on link "Sheet Lifters" at bounding box center [107, 251] width 117 height 13
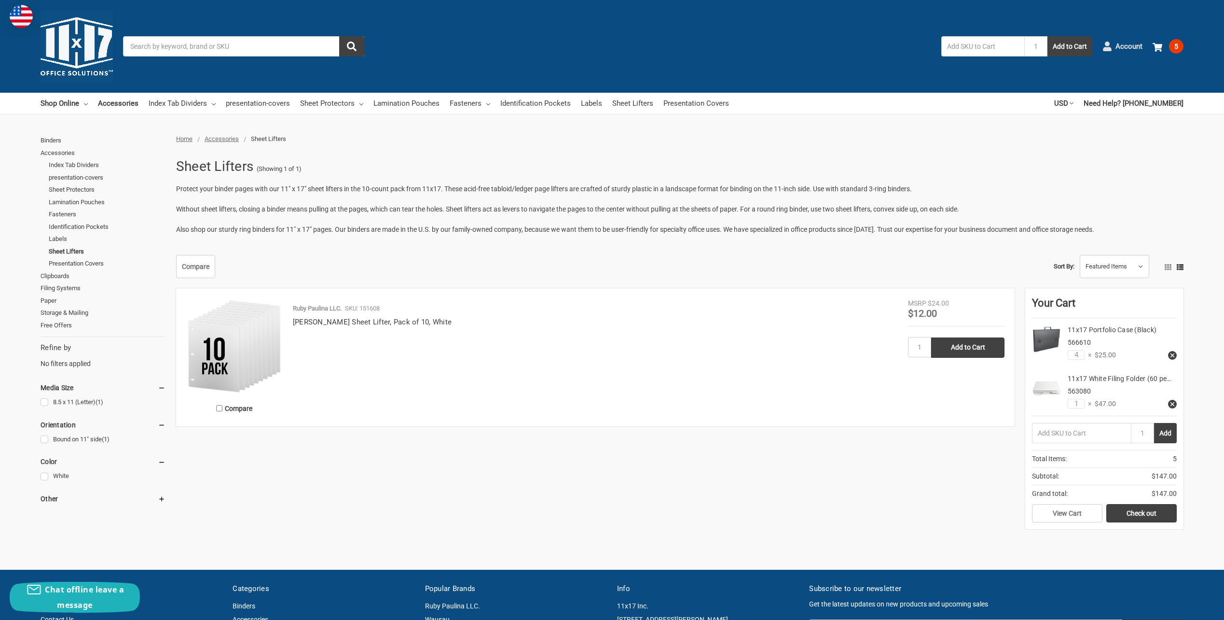
click at [1128, 44] on span "Account" at bounding box center [1128, 46] width 27 height 11
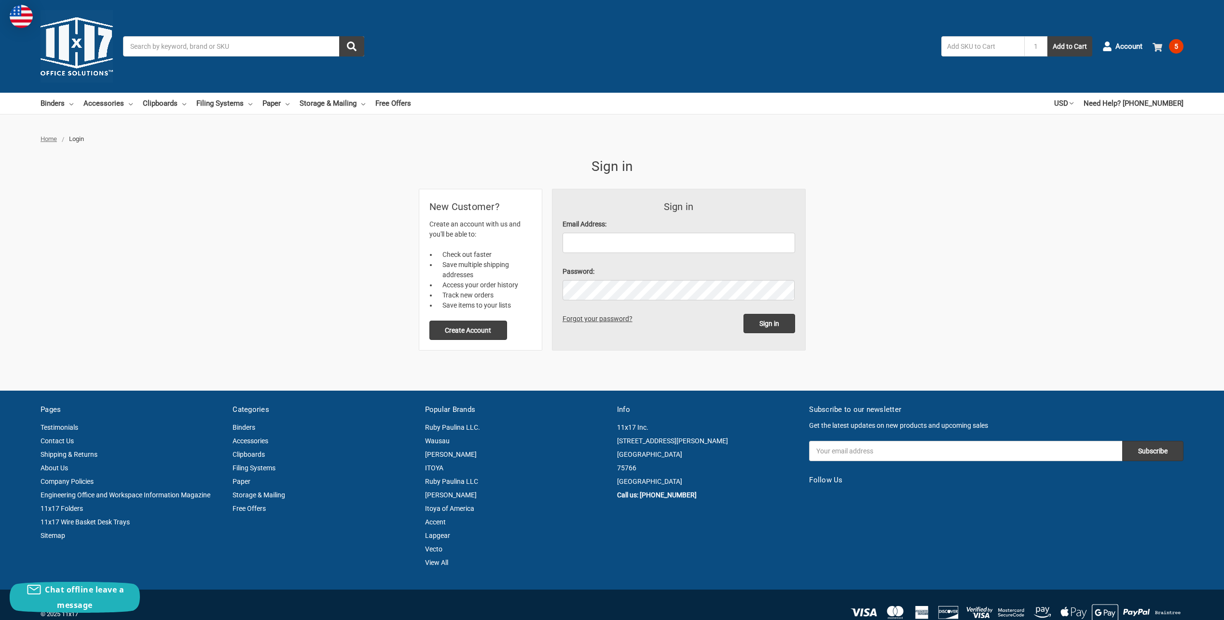
click at [1176, 46] on span "5" at bounding box center [1176, 46] width 14 height 14
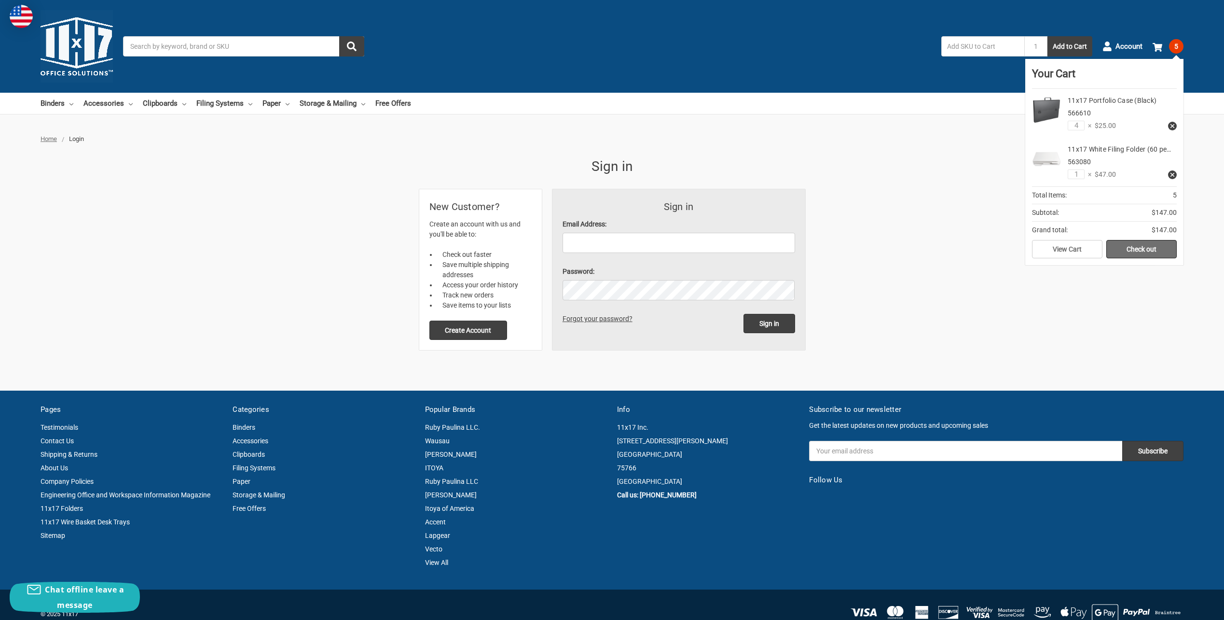
click at [1129, 250] on link "Check out" at bounding box center [1141, 249] width 70 height 18
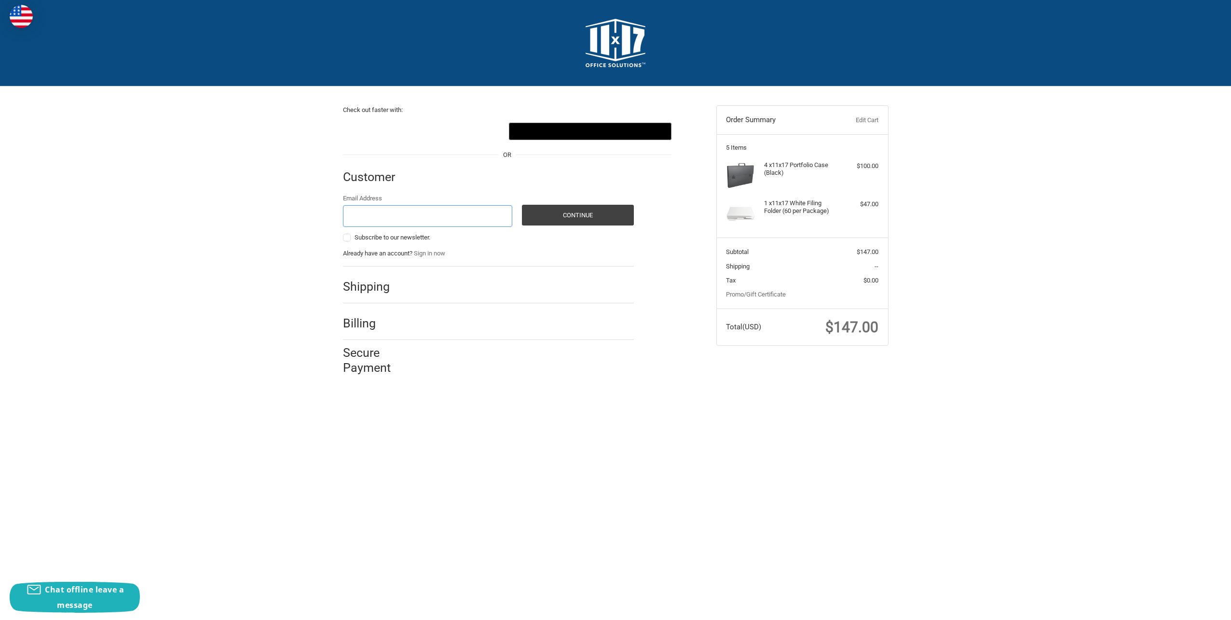
click at [404, 214] on input "Email Address" at bounding box center [428, 216] width 170 height 22
click at [580, 130] on div "Google Pay" at bounding box center [590, 131] width 154 height 17
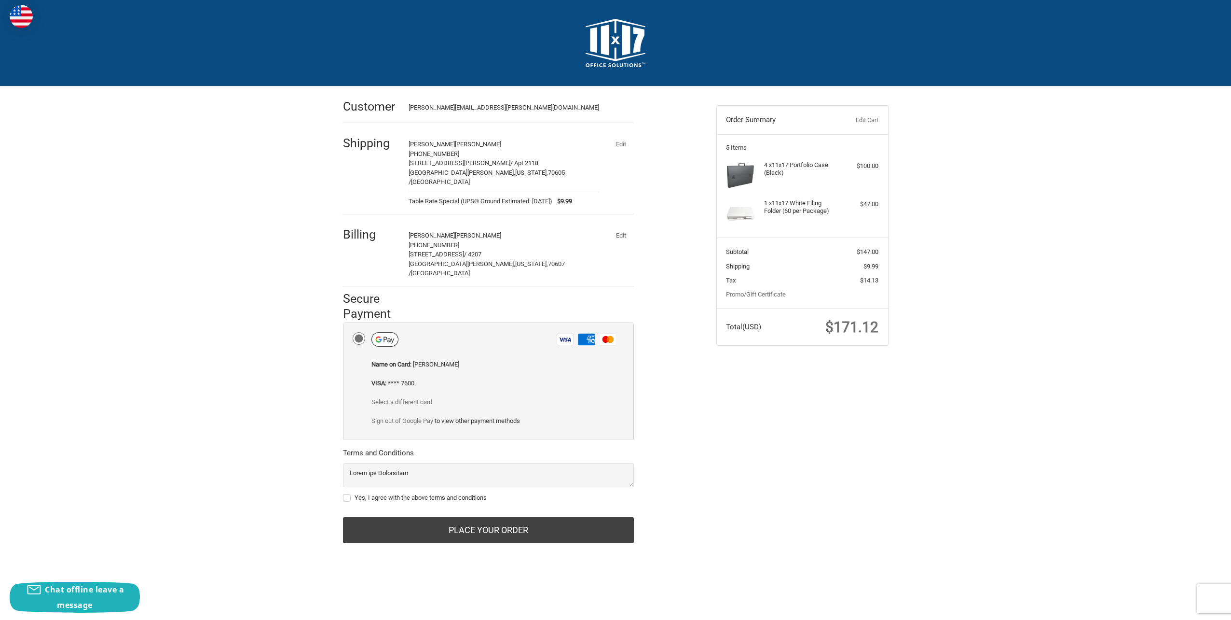
click at [334, 477] on div "Customer [PERSON_NAME][EMAIL_ADDRESS][PERSON_NAME][DOMAIN_NAME] Shipping [PERSO…" at bounding box center [615, 325] width 579 height 478
click at [345, 472] on div "Yes, I agree with the above terms and conditions" at bounding box center [488, 484] width 291 height 42
click at [351, 494] on label "Yes, I agree with the above terms and conditions" at bounding box center [488, 498] width 291 height 8
click at [344, 493] on input "Yes, I agree with the above terms and conditions" at bounding box center [343, 493] width 0 height 0
checkbox input "true"
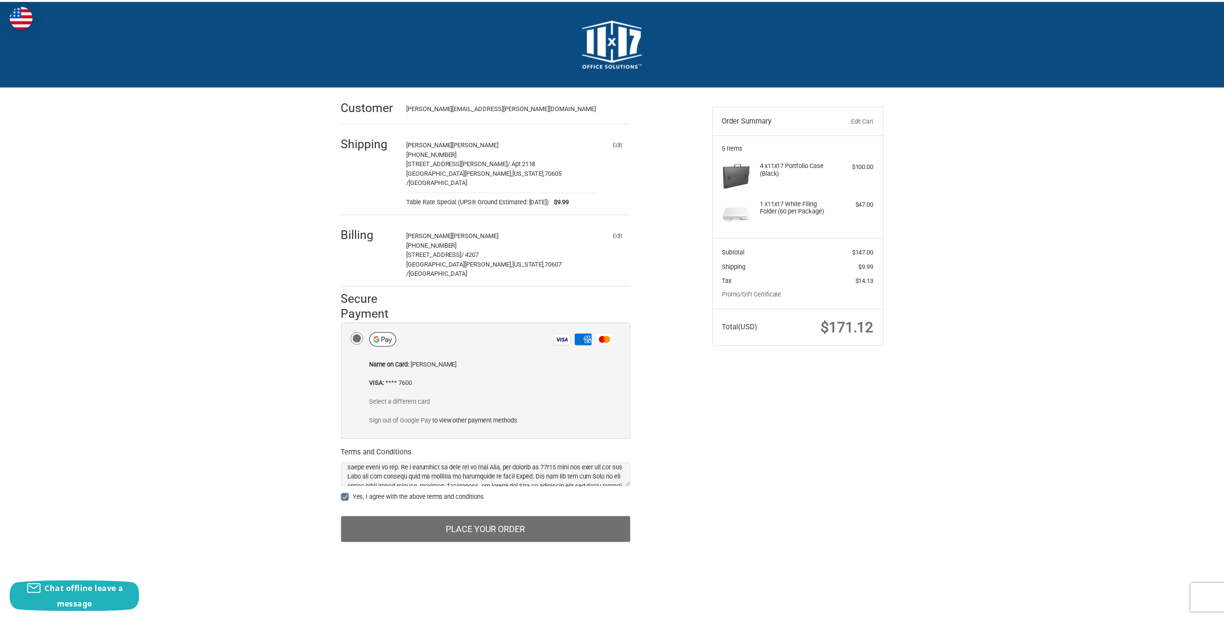
scroll to position [724, 0]
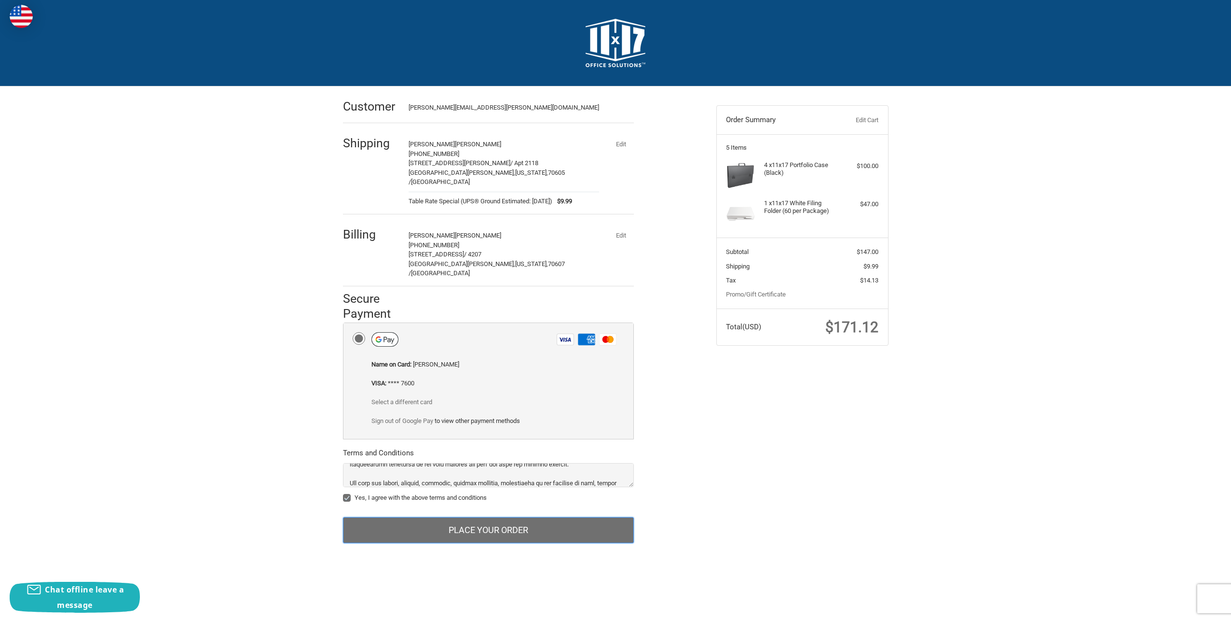
click at [477, 517] on button "Place Your Order" at bounding box center [488, 530] width 291 height 26
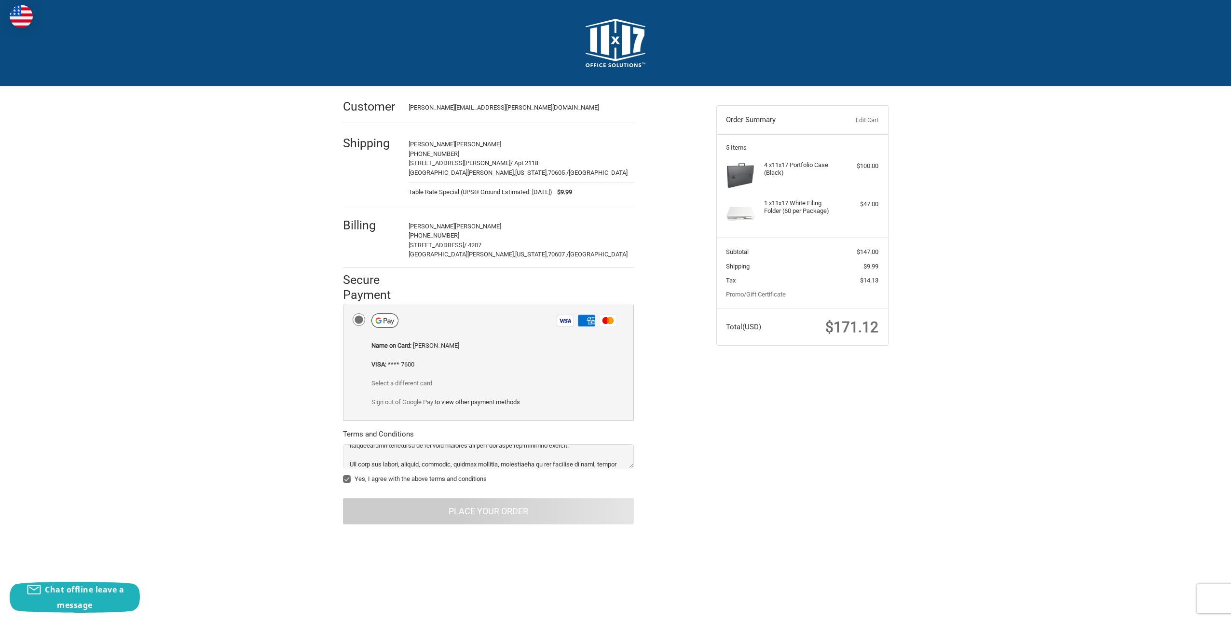
click at [429, 232] on span "[PHONE_NUMBER]" at bounding box center [434, 235] width 51 height 7
click at [409, 228] on span "[PERSON_NAME]" at bounding box center [432, 225] width 46 height 7
click at [397, 227] on h2 "Billing" at bounding box center [371, 225] width 56 height 15
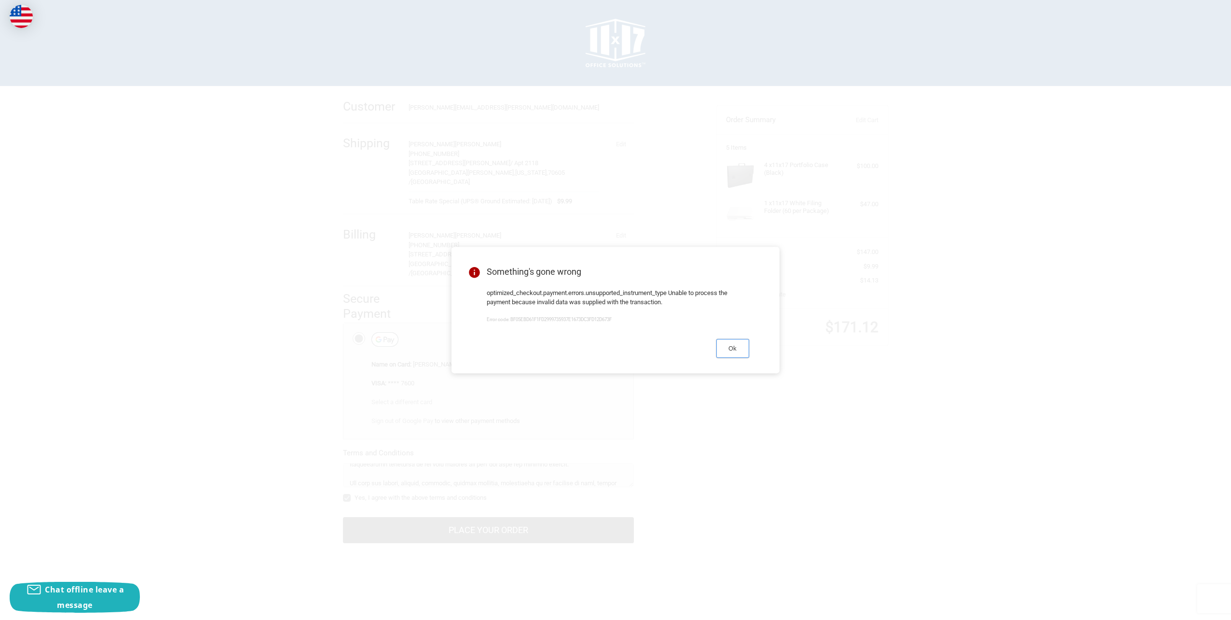
click at [737, 350] on button "Ok" at bounding box center [732, 348] width 33 height 19
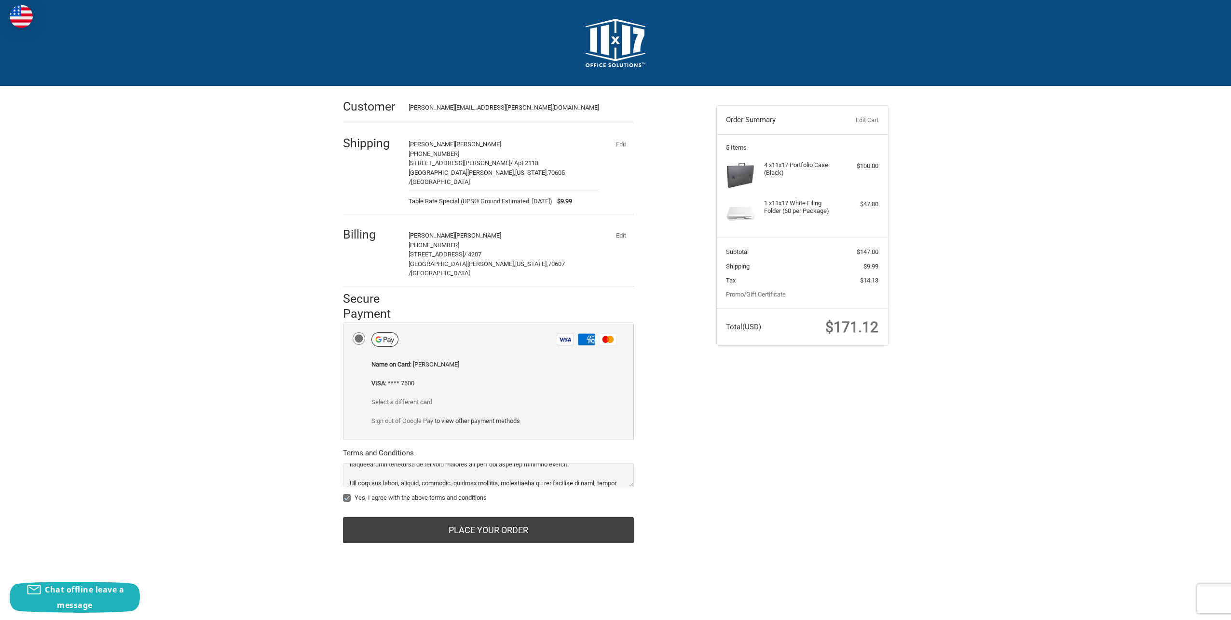
click at [623, 228] on button "Edit" at bounding box center [621, 235] width 25 height 14
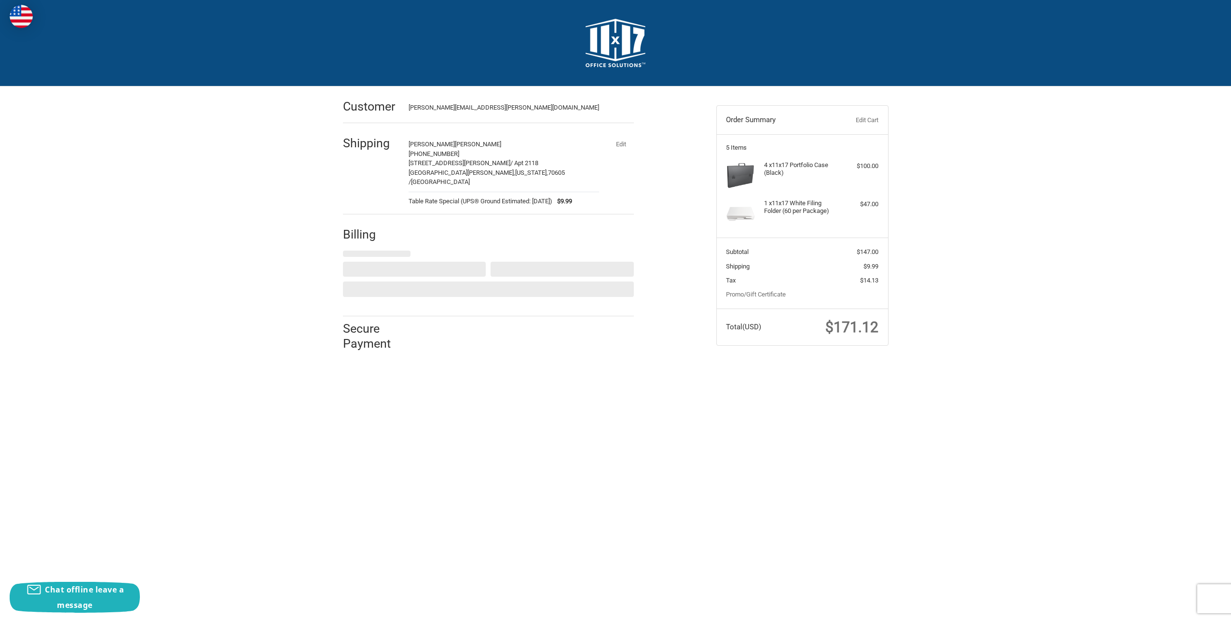
select select "US"
select select "LA"
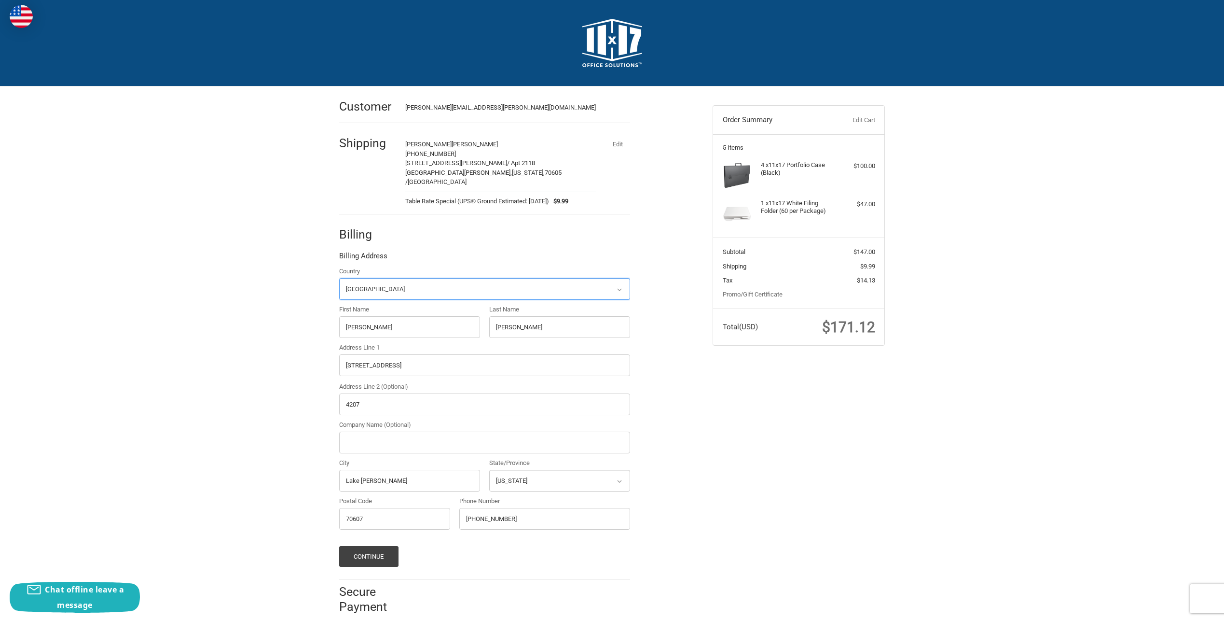
scroll to position [5, 0]
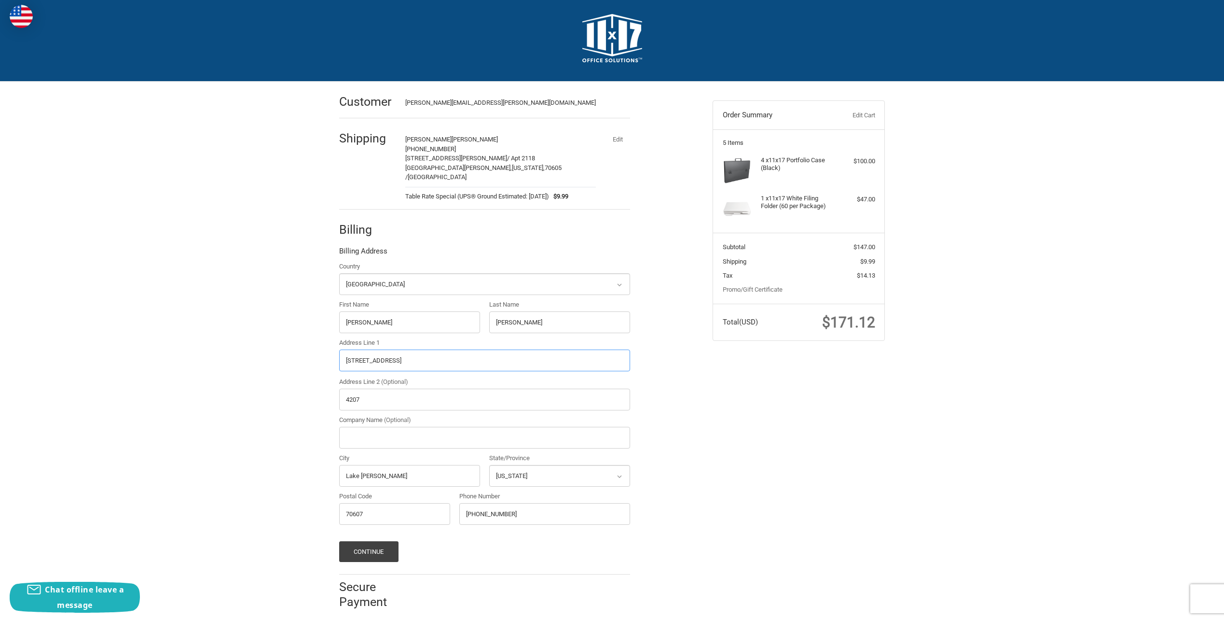
click at [413, 349] on input "5355 Southpark Drive" at bounding box center [484, 360] width 291 height 22
type input "1330 W McNeese St"
type input "2118"
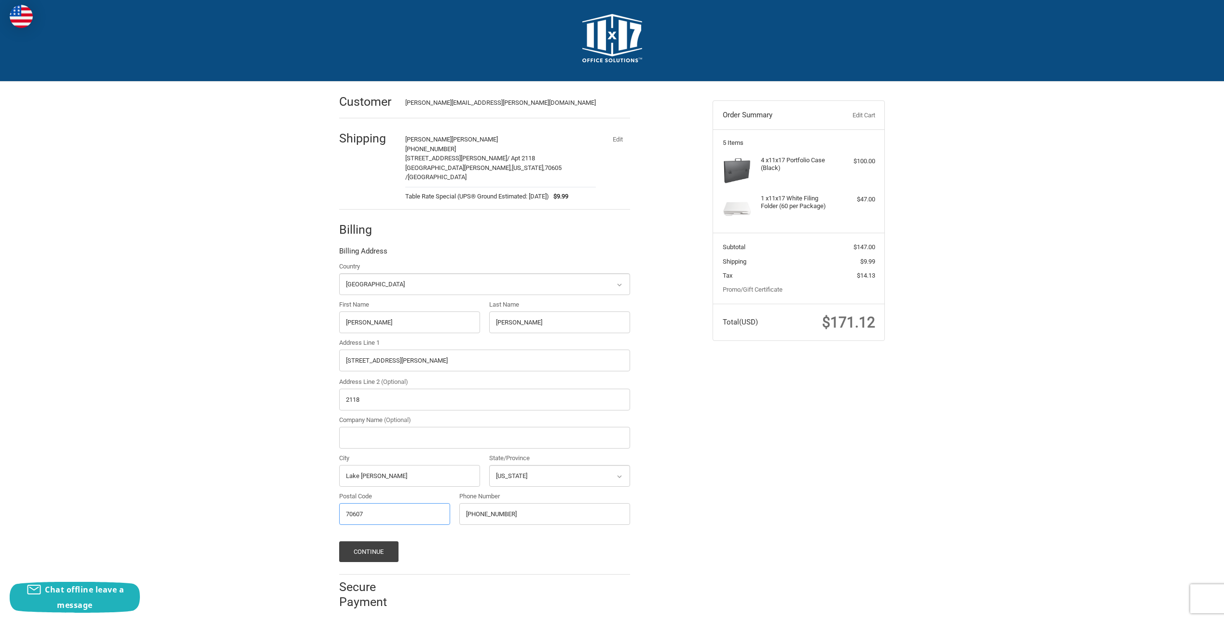
type input "70605"
type input "13375401993"
click at [380, 541] on button "Continue" at bounding box center [368, 551] width 59 height 21
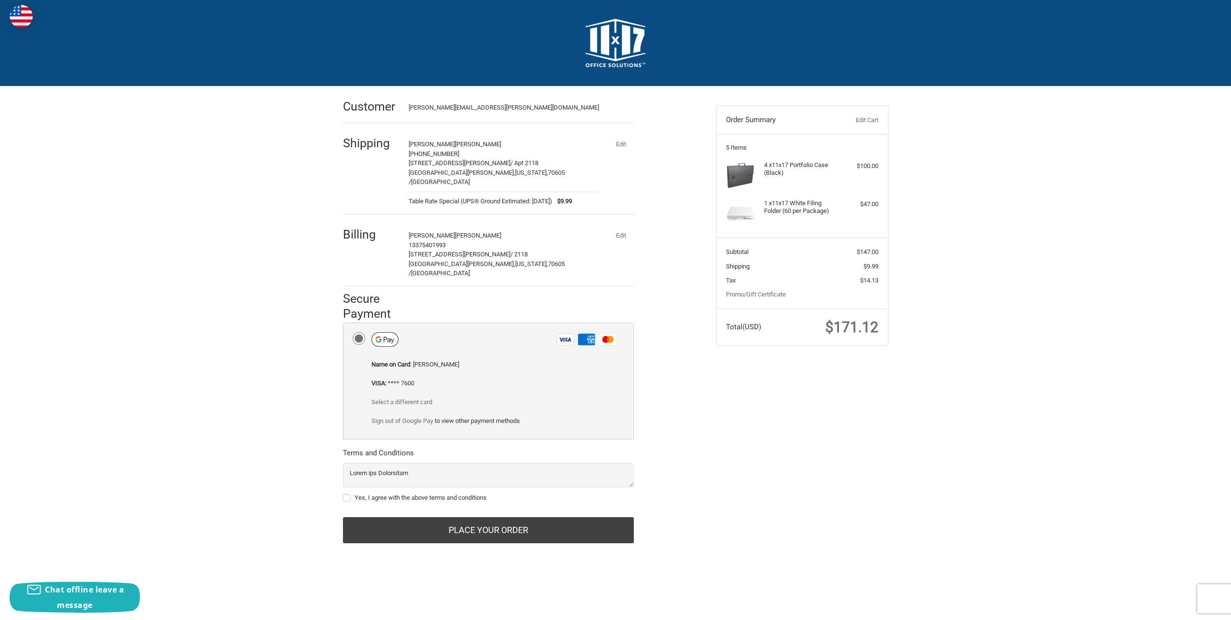
click at [346, 494] on label "Yes, I agree with the above terms and conditions" at bounding box center [488, 498] width 291 height 8
click at [344, 493] on input "Yes, I agree with the above terms and conditions" at bounding box center [343, 493] width 0 height 0
checkbox input "true"
click at [618, 228] on button "Edit" at bounding box center [621, 235] width 25 height 14
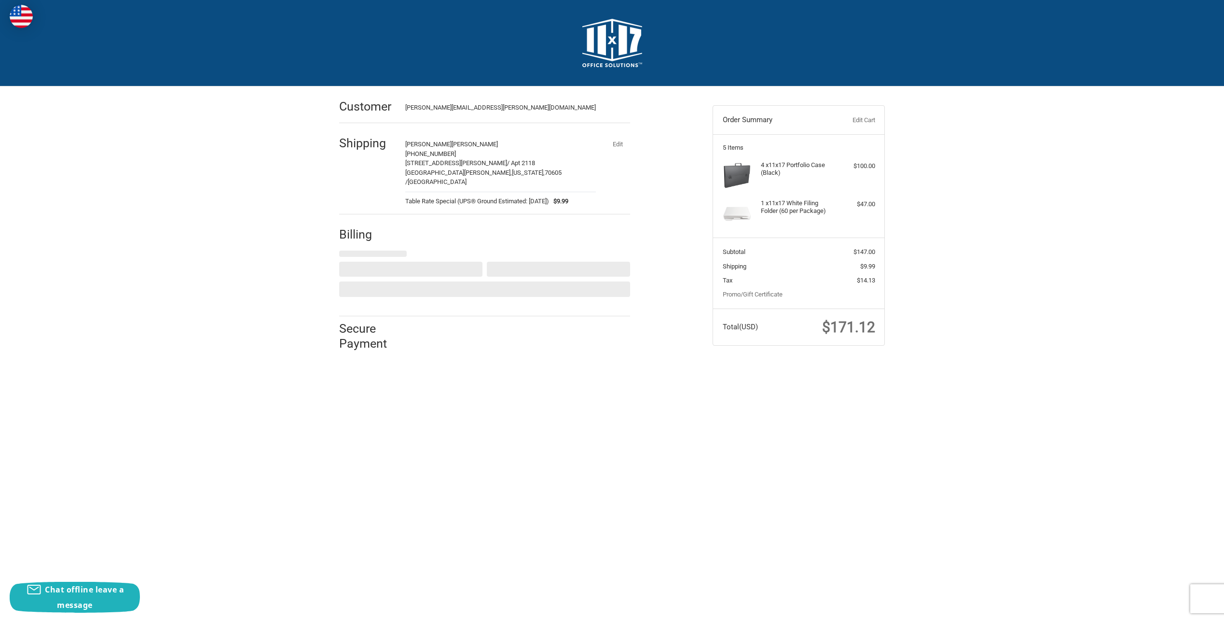
select select "US"
select select "LA"
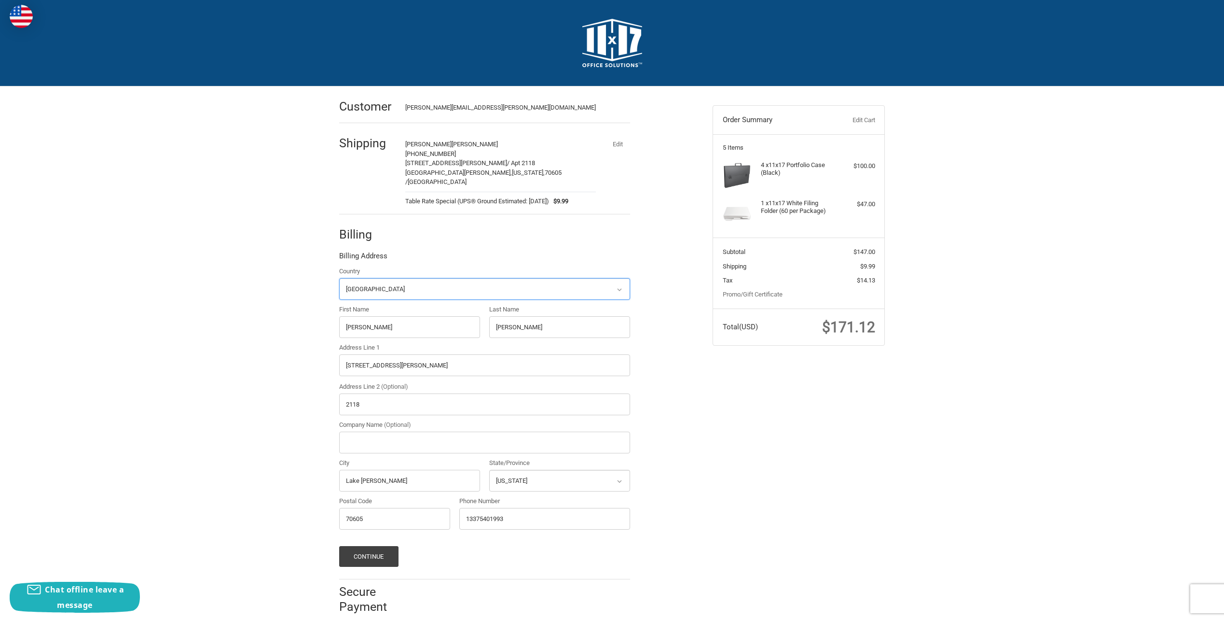
scroll to position [5, 0]
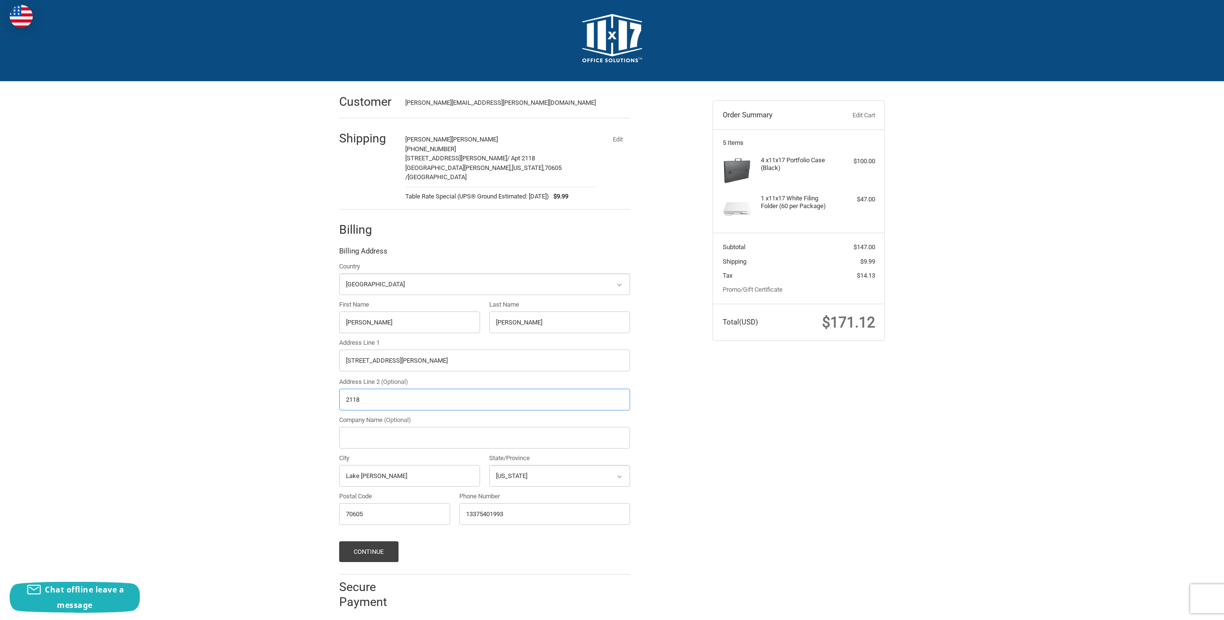
click at [349, 389] on input "2118" at bounding box center [484, 399] width 291 height 22
type input "Apt 2118"
click at [376, 546] on button "Continue" at bounding box center [368, 551] width 59 height 21
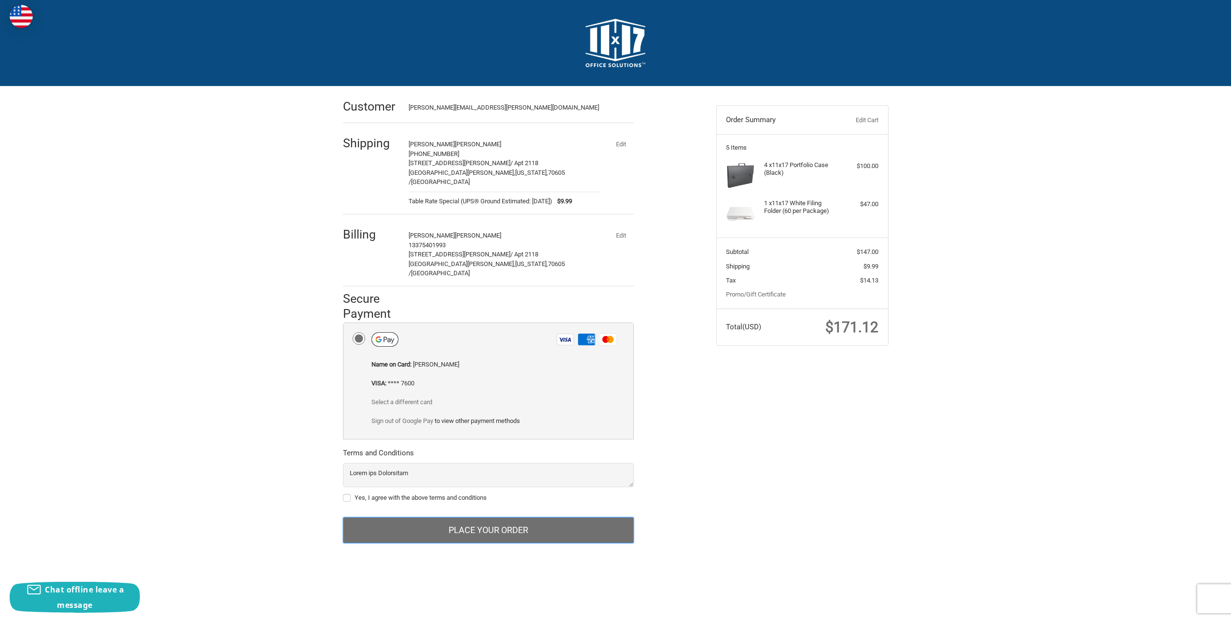
click at [543, 517] on button "Place Your Order" at bounding box center [488, 530] width 291 height 26
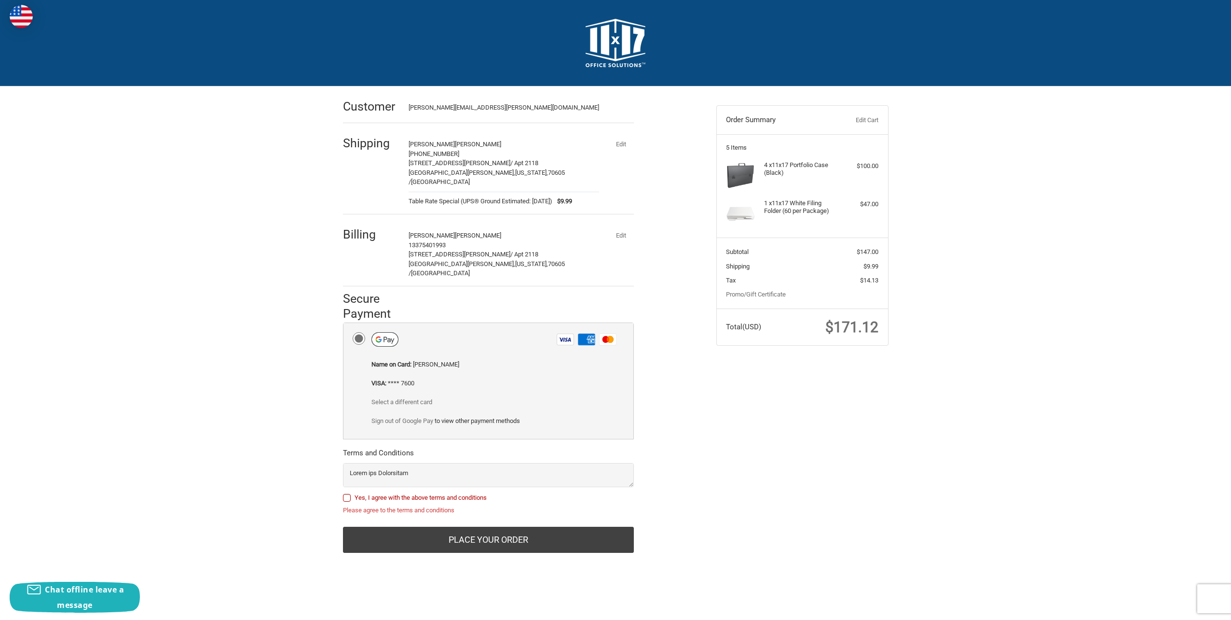
drag, startPoint x: 354, startPoint y: 477, endPoint x: 358, endPoint y: 481, distance: 5.5
click at [354, 494] on label "Yes, I agree with the above terms and conditions" at bounding box center [488, 498] width 291 height 8
click at [344, 493] on input "Yes, I agree with the above terms and conditions" at bounding box center [343, 493] width 0 height 0
checkbox input "true"
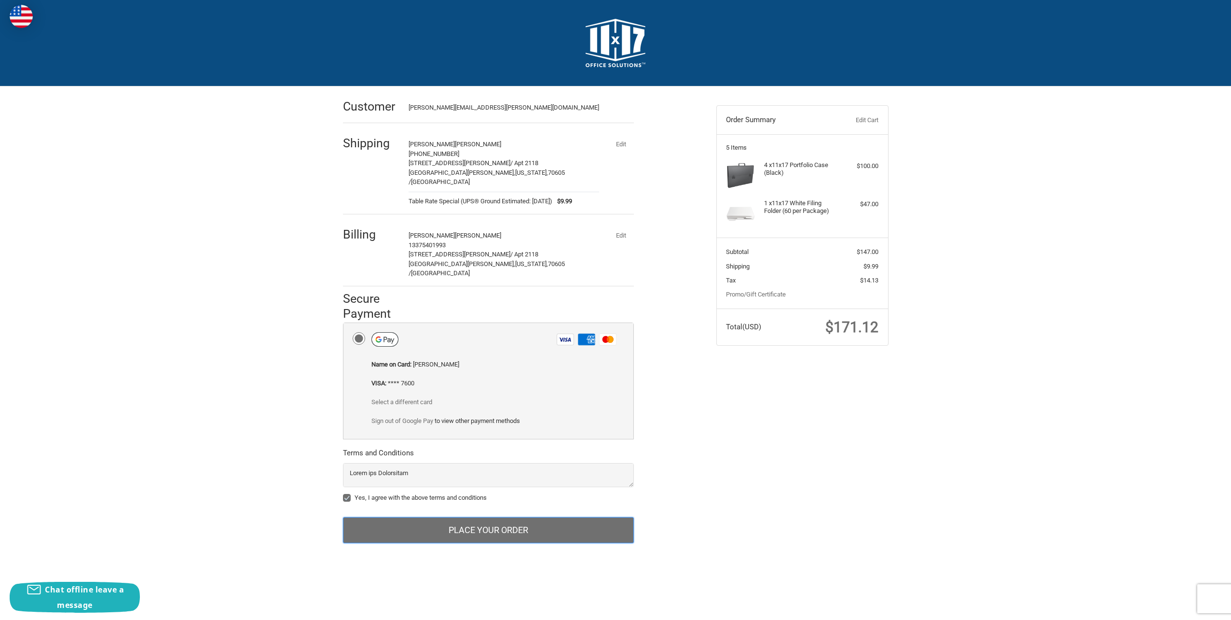
click at [411, 517] on button "Place Your Order" at bounding box center [488, 530] width 291 height 26
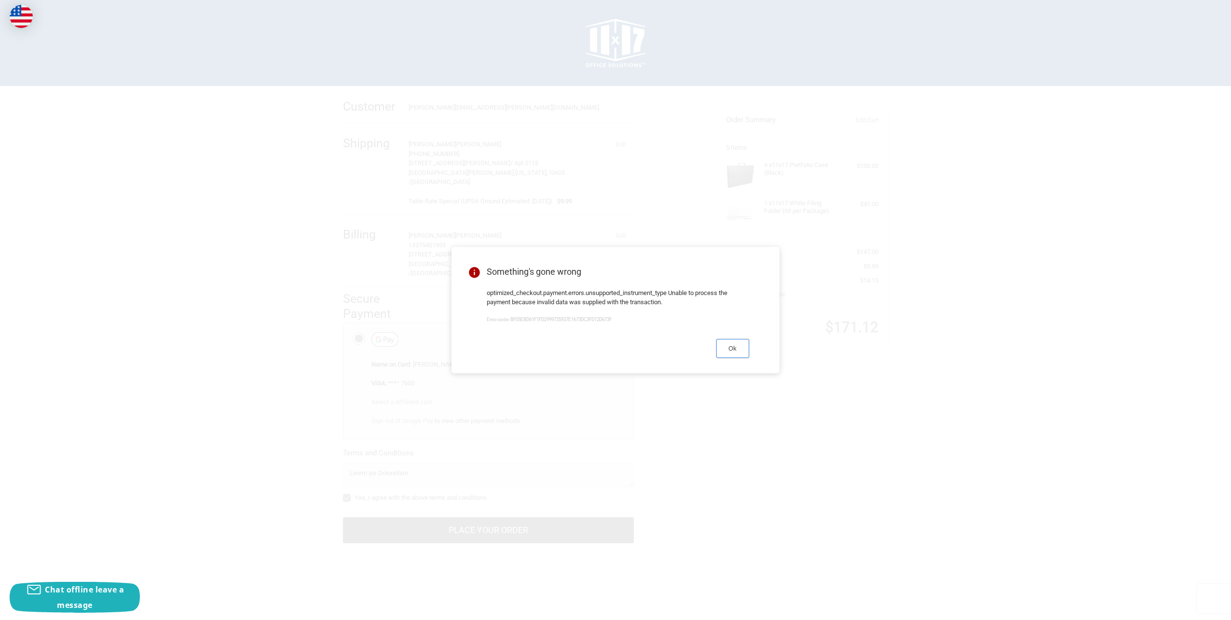
click at [737, 347] on button "Ok" at bounding box center [732, 348] width 33 height 19
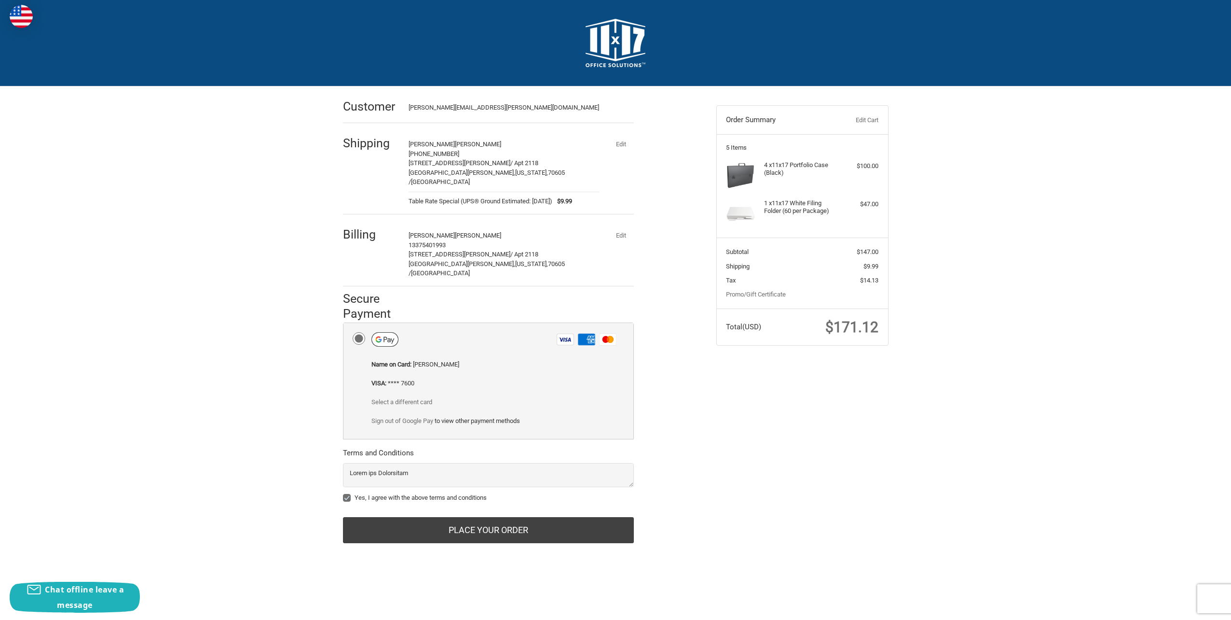
click at [344, 323] on label "Visa Amex Master" at bounding box center [489, 339] width 290 height 32
click at [344, 323] on input "Visa Amex Master" at bounding box center [344, 323] width 0 height 0
click at [349, 323] on label "Visa Amex Master" at bounding box center [489, 339] width 290 height 32
click at [344, 323] on input "Visa Amex Master" at bounding box center [344, 323] width 0 height 0
click at [410, 398] on link "Select a different card" at bounding box center [402, 401] width 61 height 7
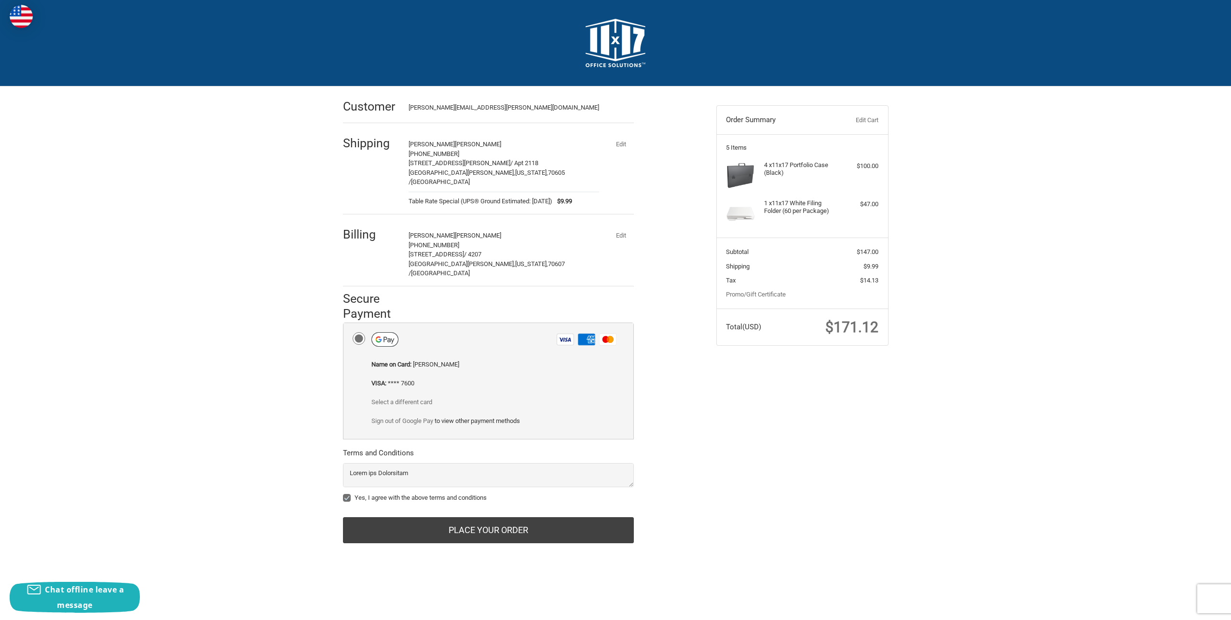
click at [618, 146] on button "Edit" at bounding box center [621, 144] width 25 height 14
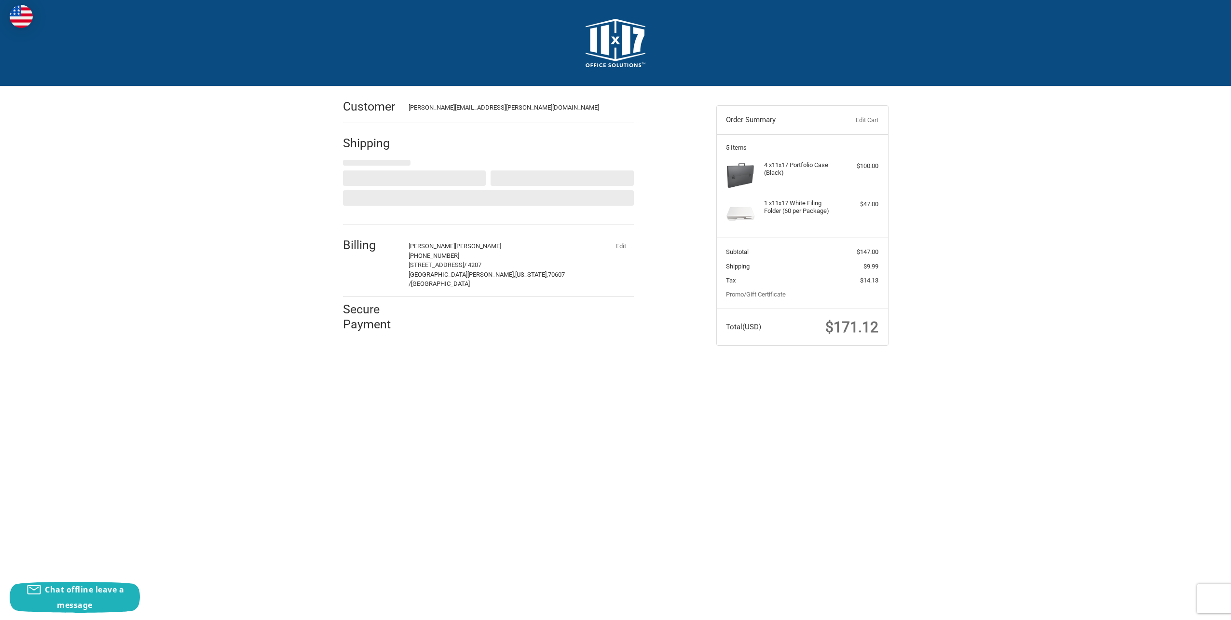
select select "US"
select select "LA"
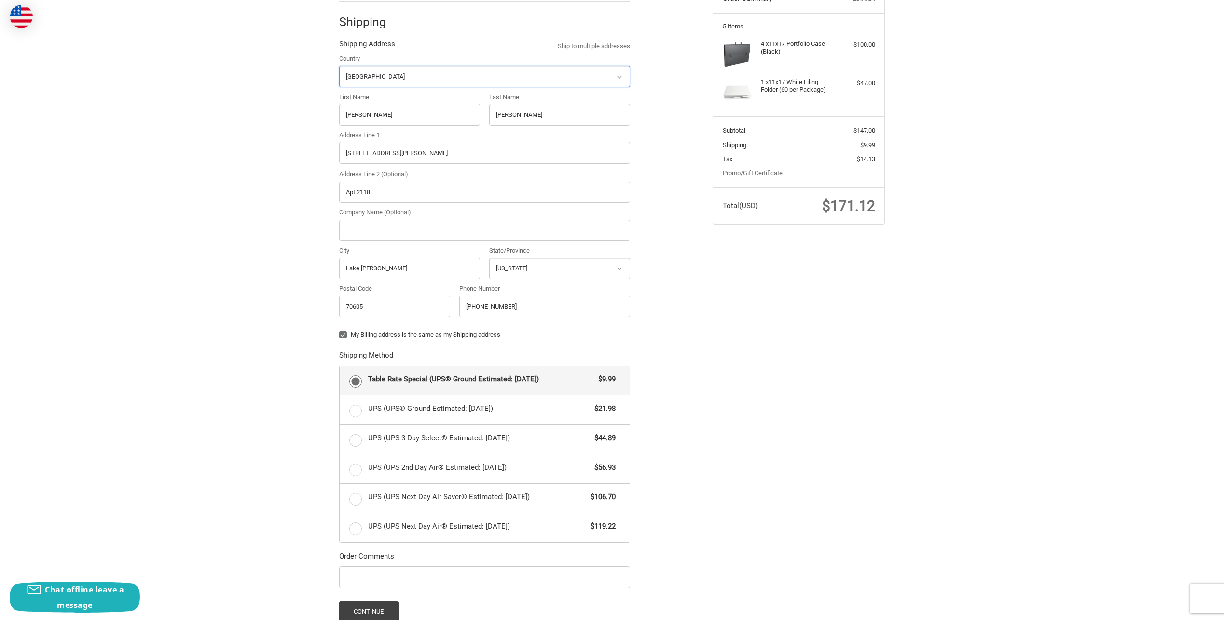
scroll to position [123, 0]
drag, startPoint x: 546, startPoint y: 303, endPoint x: 340, endPoint y: 285, distance: 206.9
click at [340, 285] on div "Country Select a country Afghanistan Åland Islands Albania Algeria American Sam…" at bounding box center [484, 186] width 301 height 268
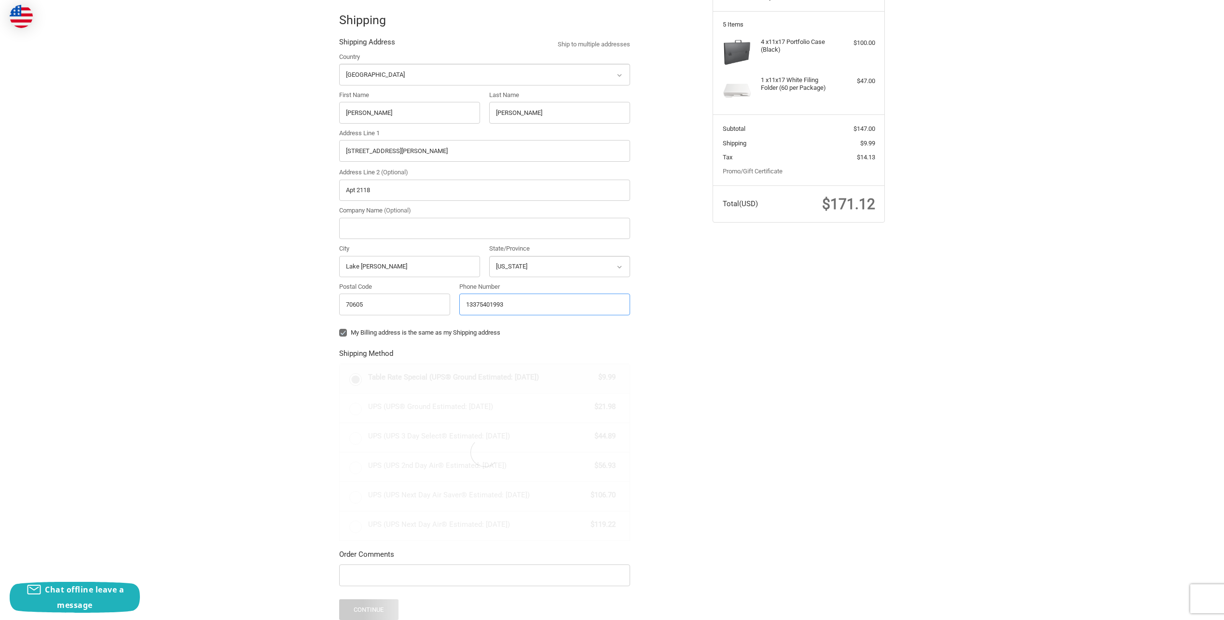
type input "13375401993"
click at [751, 362] on div "Customer bradley.t.vincent@gmail.com Shipping Shipping Address Ship to multiple…" at bounding box center [612, 356] width 579 height 786
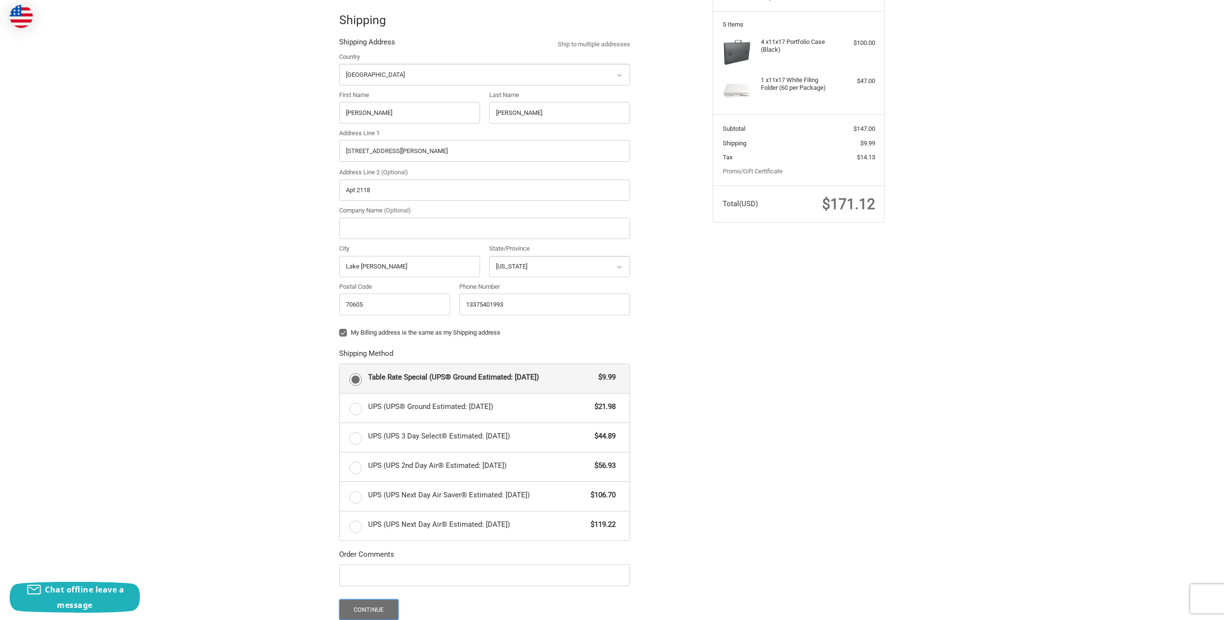
click at [383, 606] on button "Continue" at bounding box center [368, 609] width 59 height 21
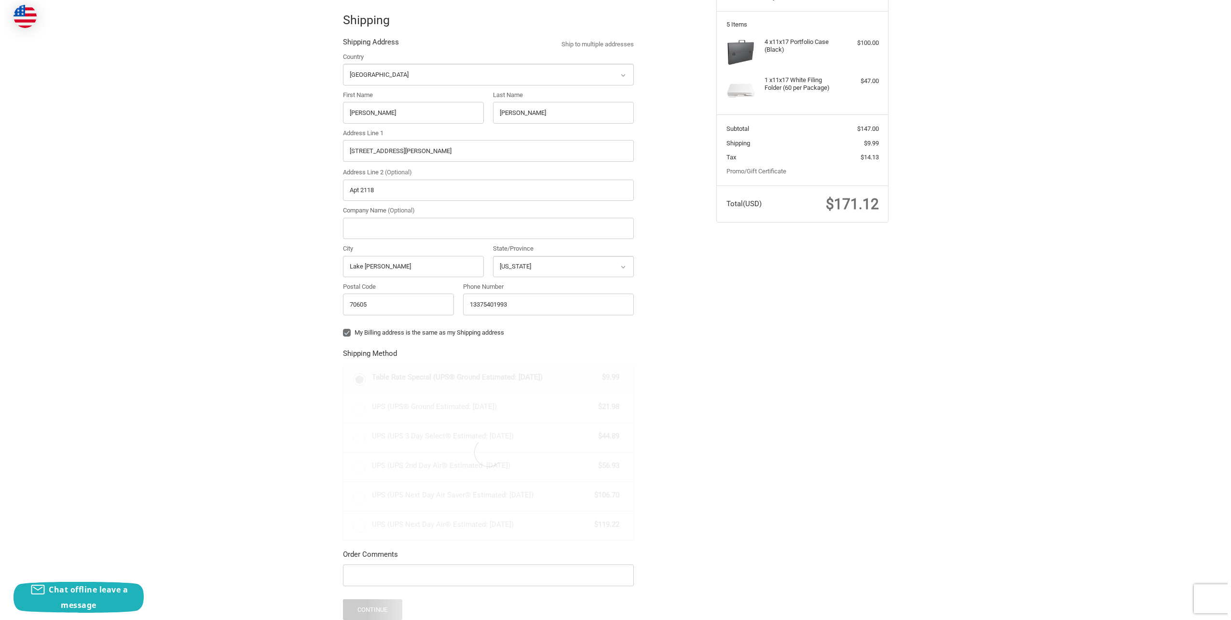
scroll to position [0, 0]
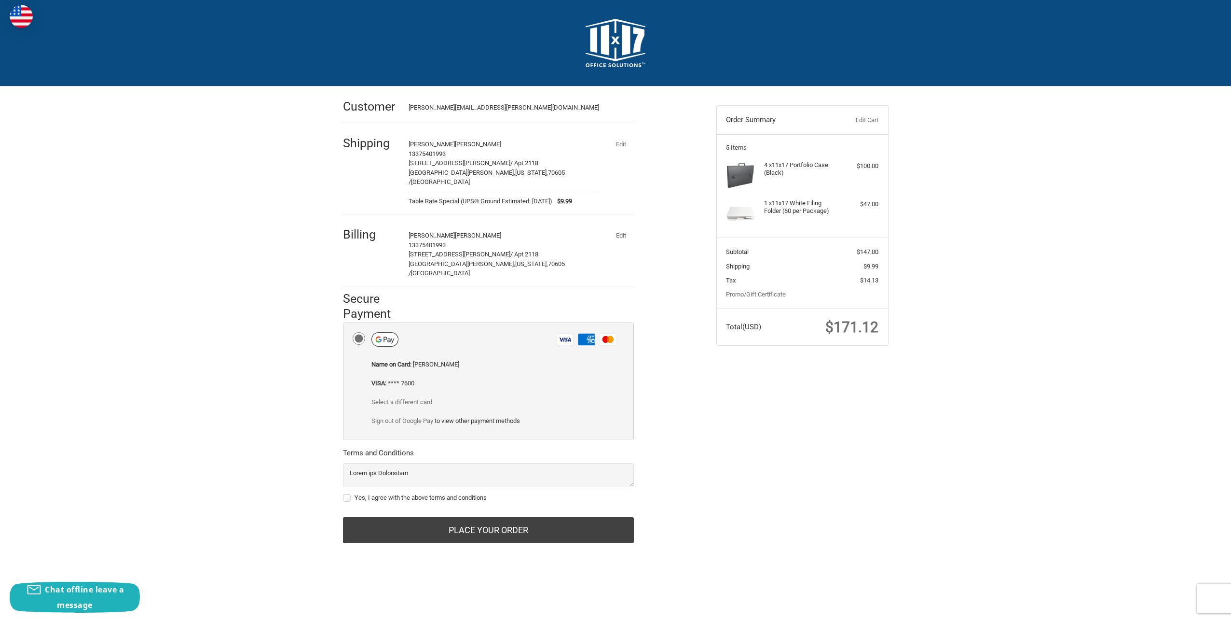
click at [349, 494] on label "Yes, I agree with the above terms and conditions" at bounding box center [488, 498] width 291 height 8
click at [344, 493] on input "Yes, I agree with the above terms and conditions" at bounding box center [343, 493] width 0 height 0
checkbox input "true"
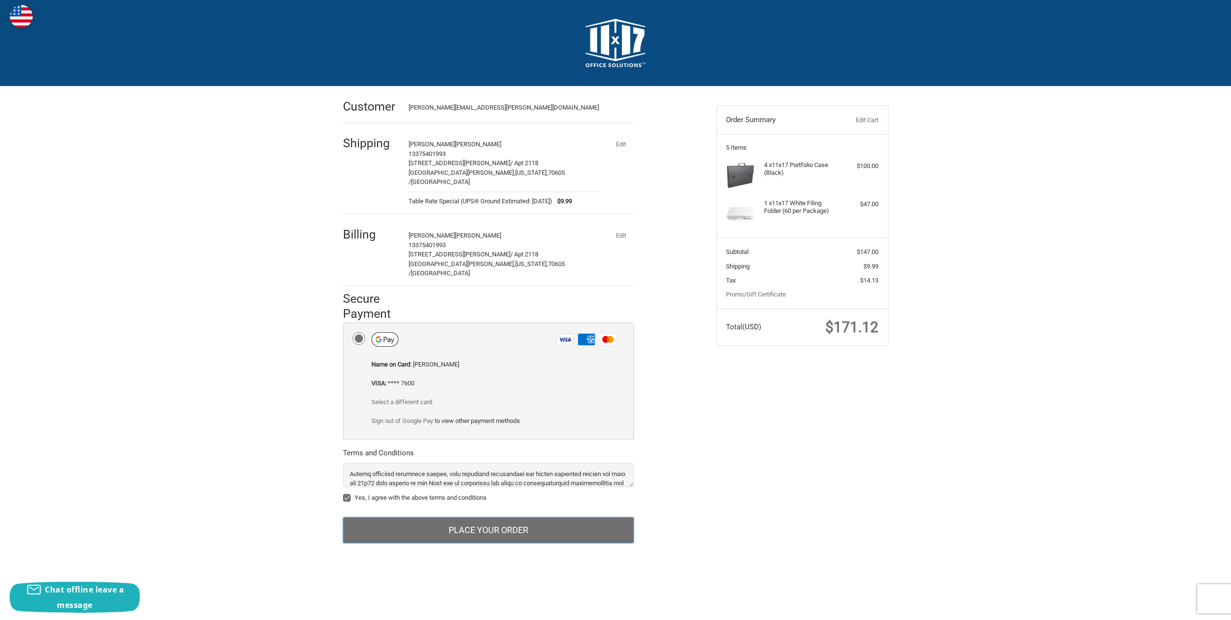
click at [583, 517] on button "Place Your Order" at bounding box center [488, 530] width 291 height 26
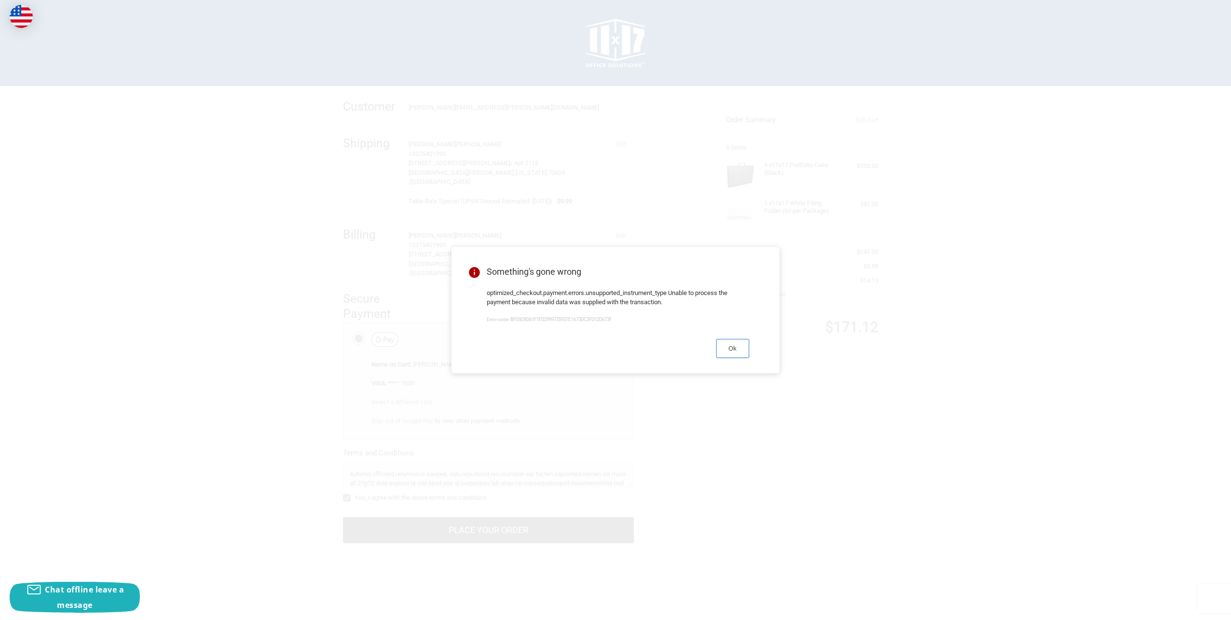
click at [736, 345] on button "Ok" at bounding box center [732, 348] width 33 height 19
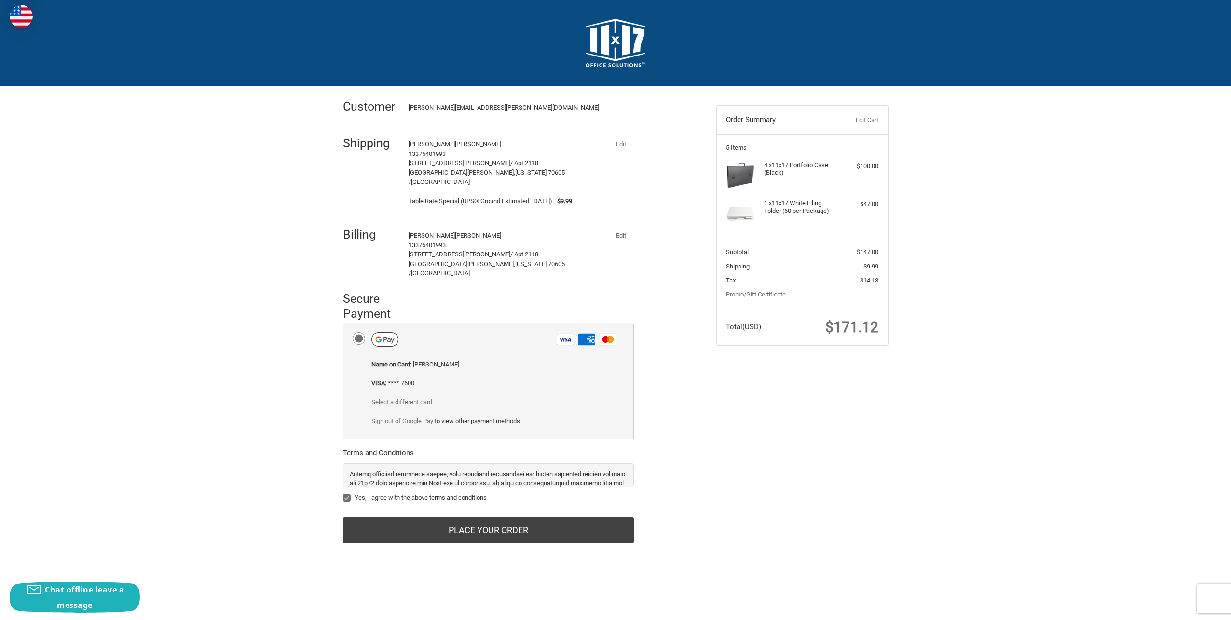
click at [476, 416] on div "Sign out of Google Pay to view other payment methods" at bounding box center [496, 425] width 248 height 19
click at [408, 417] on link "Sign out of Google Pay" at bounding box center [403, 420] width 62 height 7
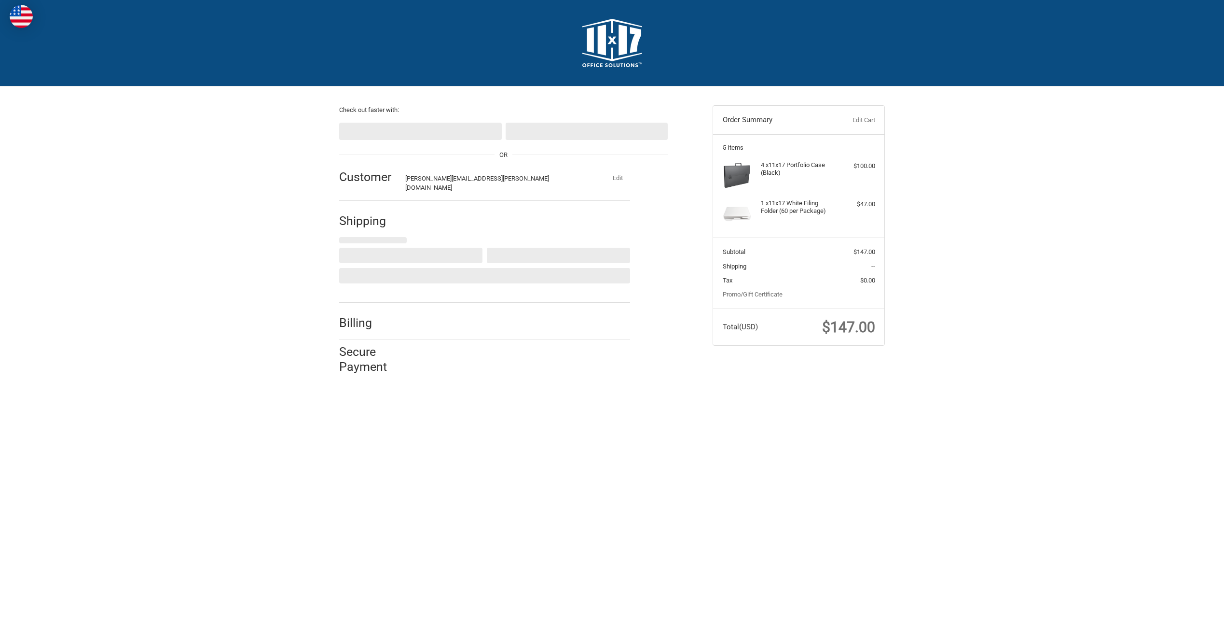
select select "US"
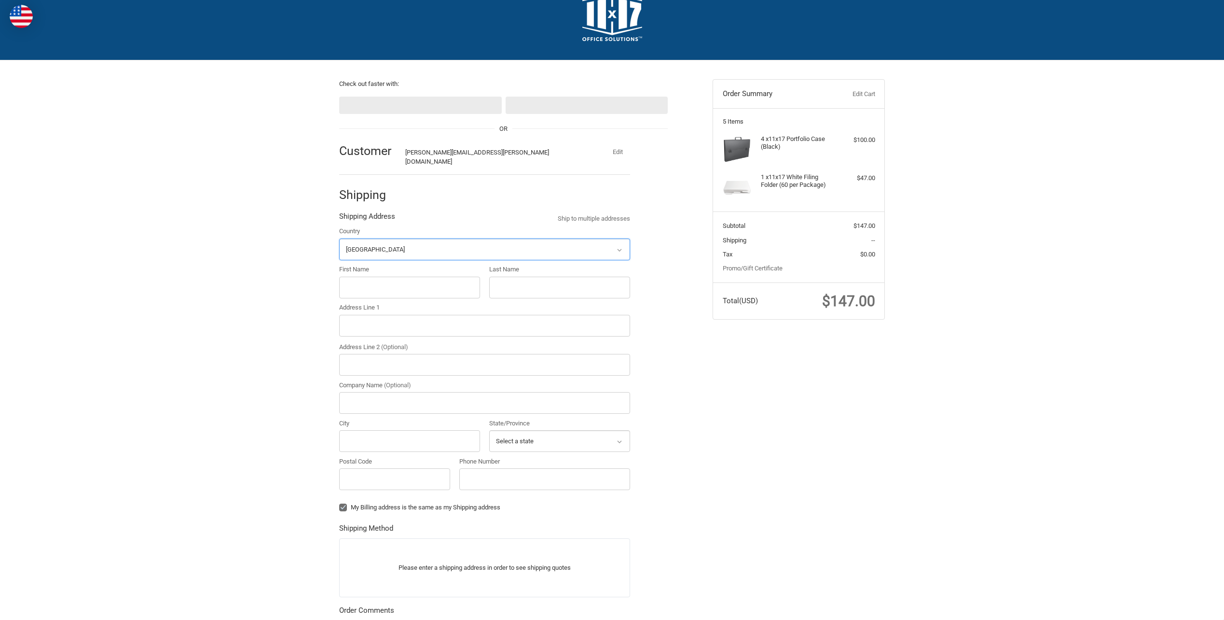
scroll to position [70, 0]
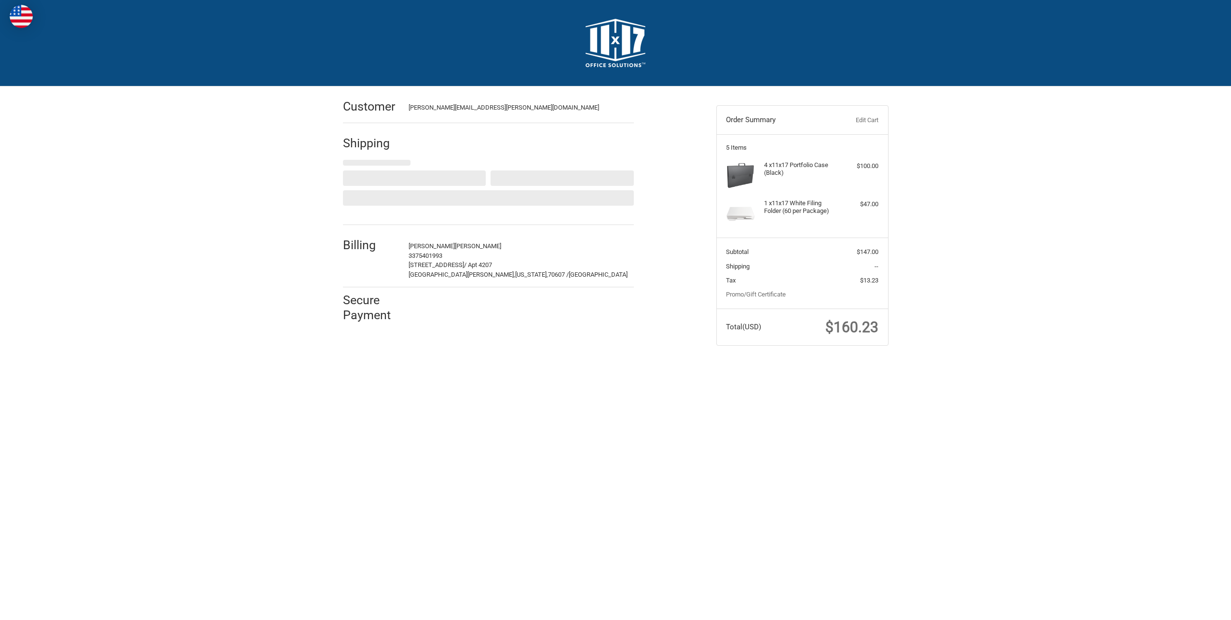
select select "US"
select select "LA"
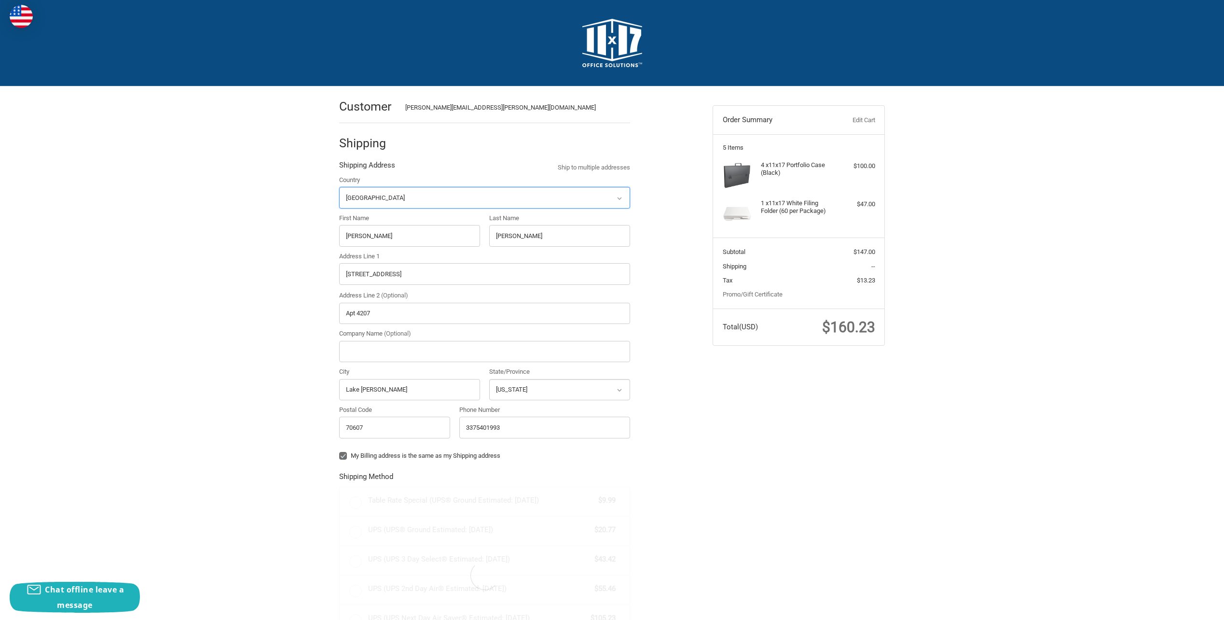
radio input "true"
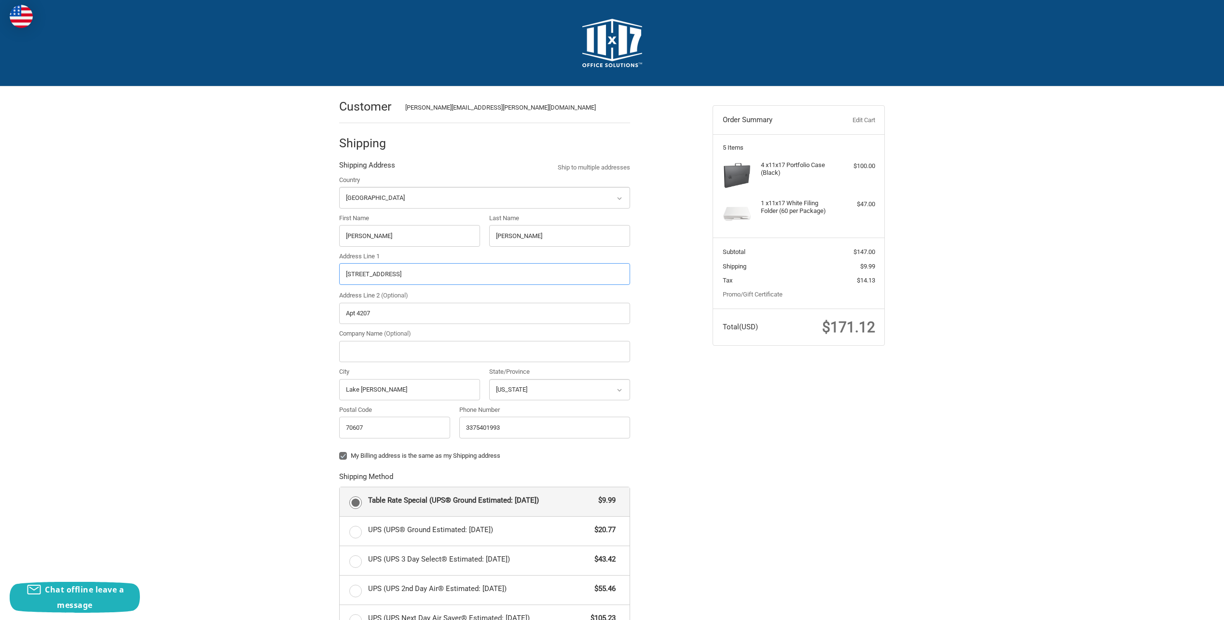
click at [523, 269] on input "5355 Southpark Drive" at bounding box center [484, 274] width 291 height 22
type input "1330 W McNeese St"
type input "2118"
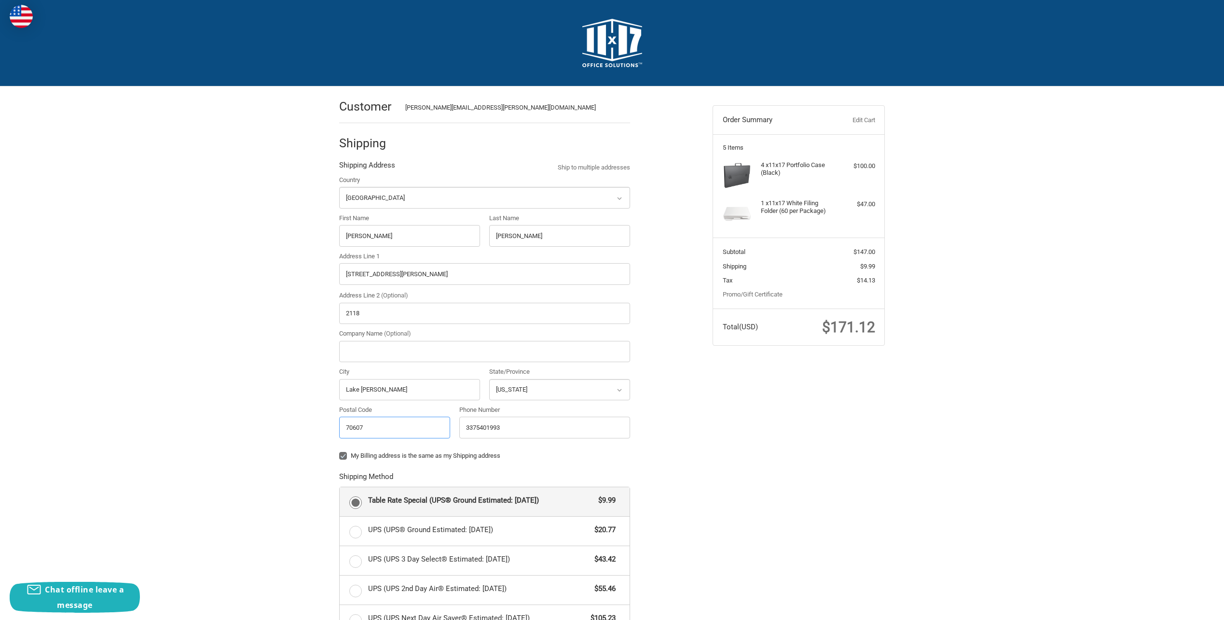
type input "70605"
type input "13375401993"
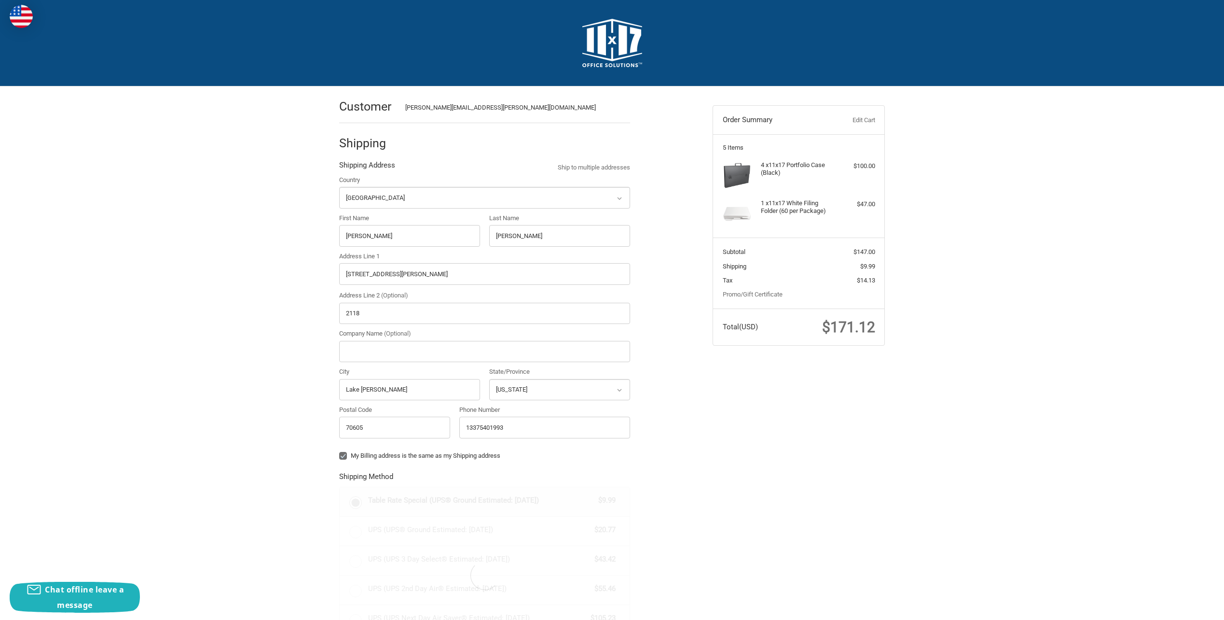
click at [296, 301] on div "Customer bradley.t.vincent@gmail.com Shipping Shipping Address Ship to multiple…" at bounding box center [612, 479] width 1224 height 786
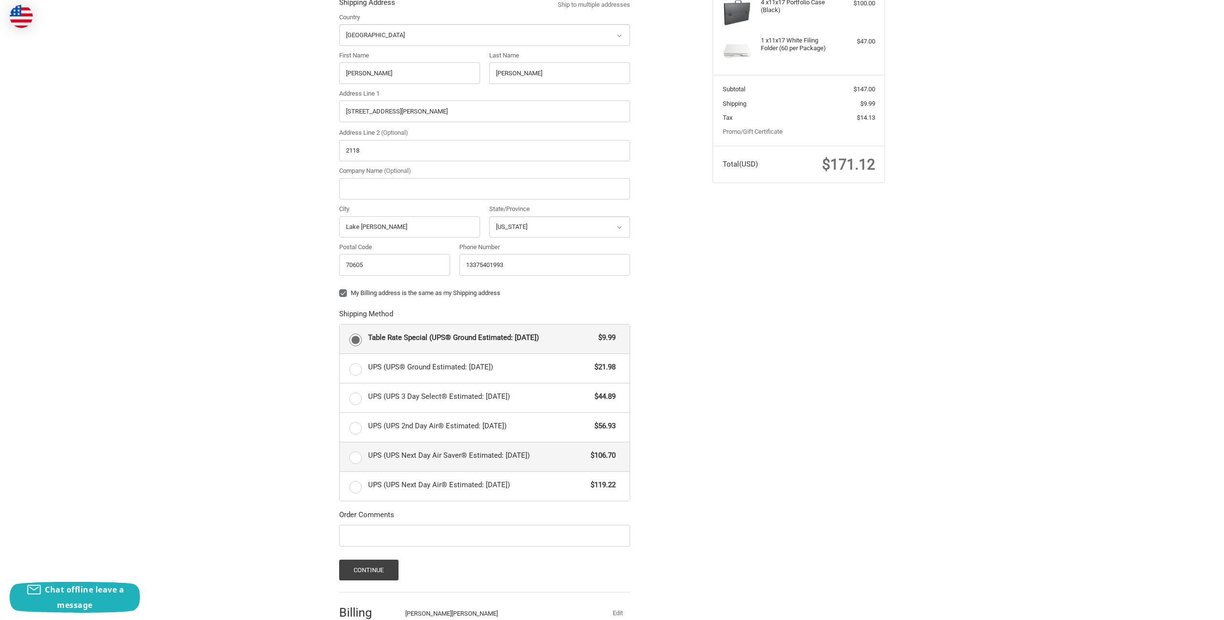
scroll to position [193, 0]
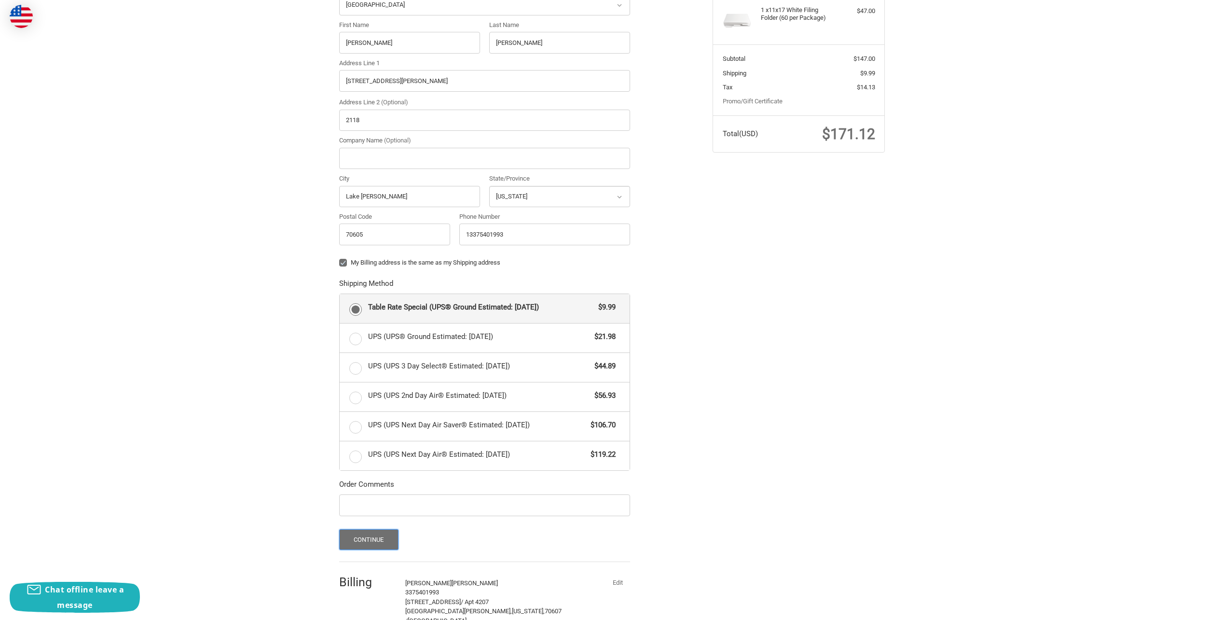
click at [376, 537] on button "Continue" at bounding box center [368, 539] width 59 height 21
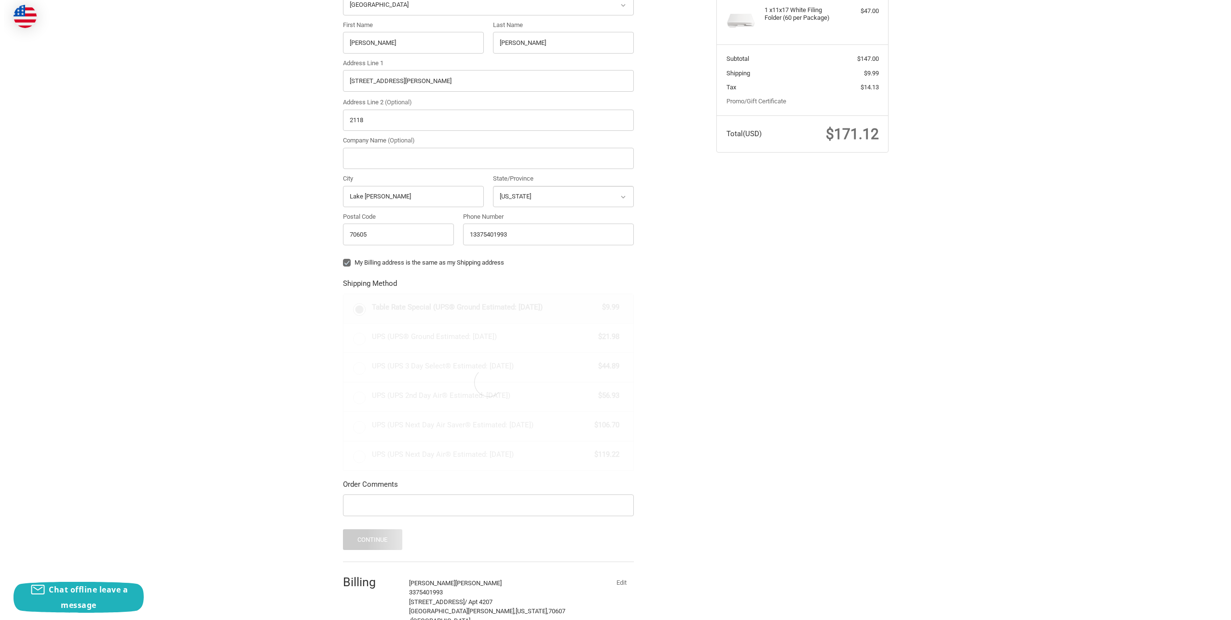
scroll to position [0, 0]
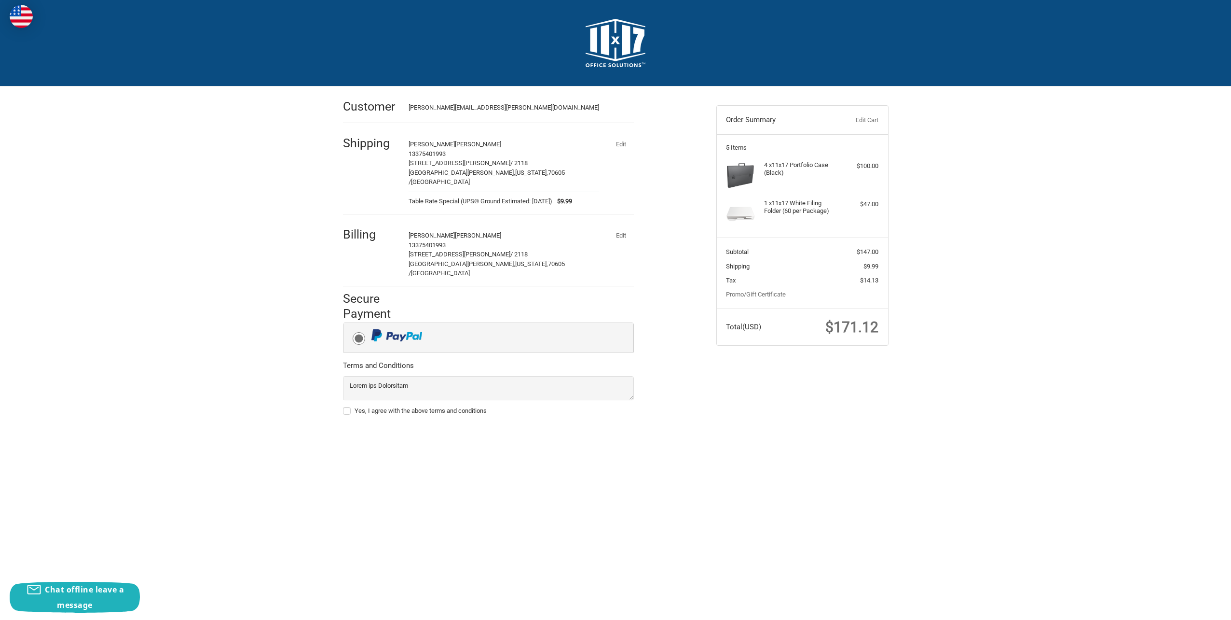
click at [348, 407] on label "Yes, I agree with the above terms and conditions" at bounding box center [488, 411] width 291 height 8
click at [344, 406] on input "Yes, I agree with the above terms and conditions" at bounding box center [343, 406] width 0 height 0
checkbox input "true"
